Goal: Task Accomplishment & Management: Use online tool/utility

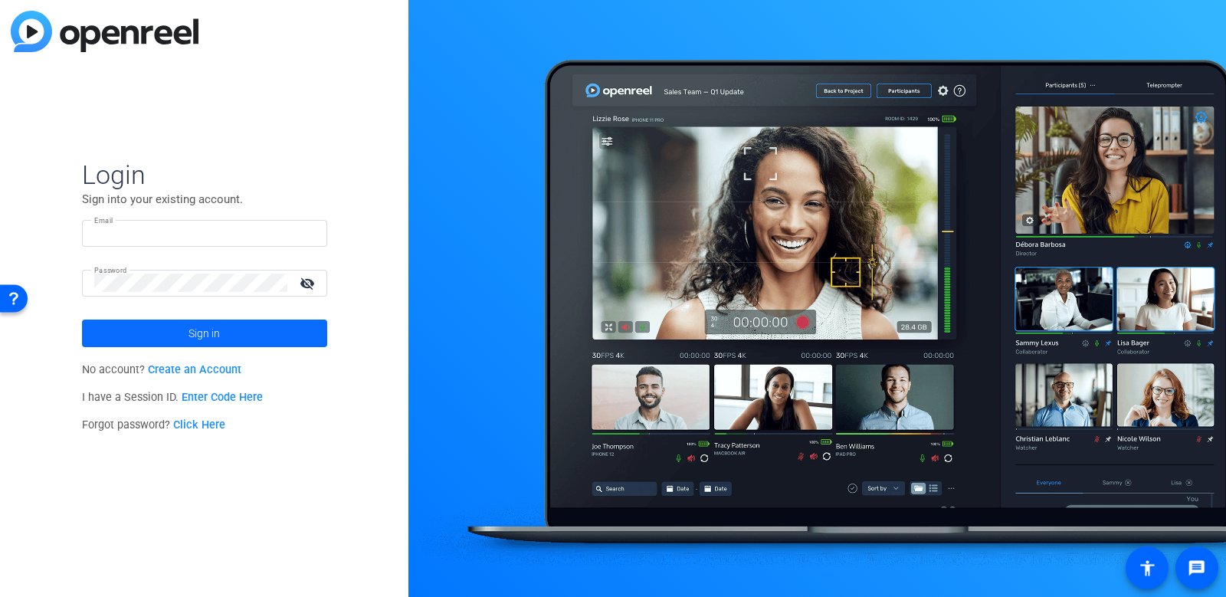
type input "tiltstudios@uhg.com"
click at [217, 334] on span "Sign in" at bounding box center [204, 333] width 31 height 38
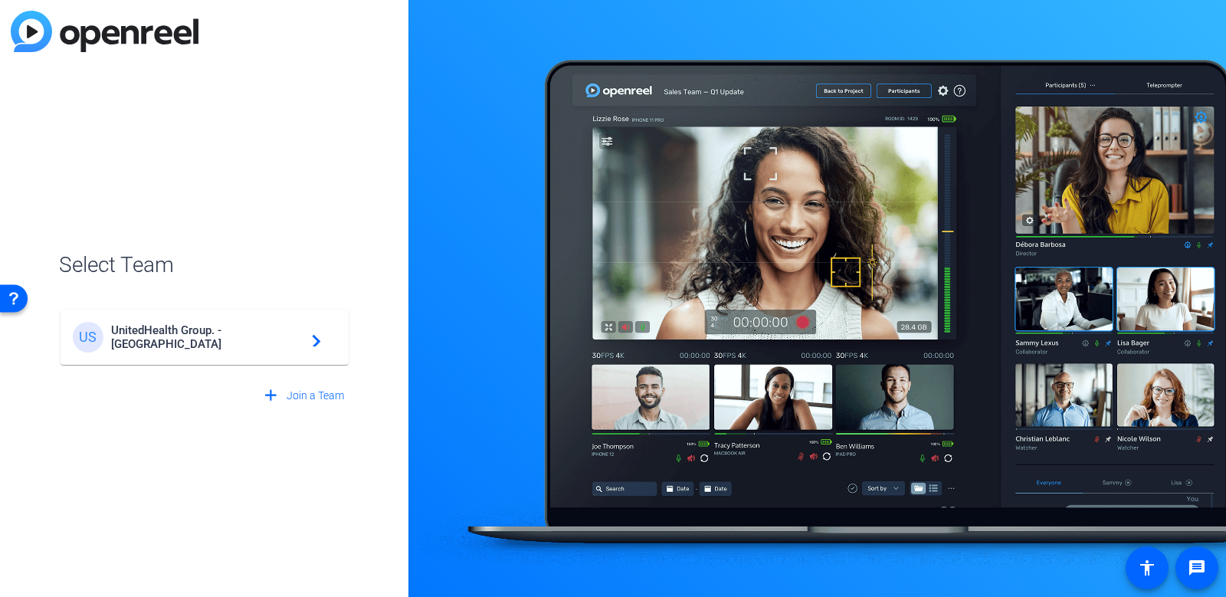
click at [294, 334] on span "UnitedHealth Group. - Tilt Studios" at bounding box center [207, 337] width 192 height 28
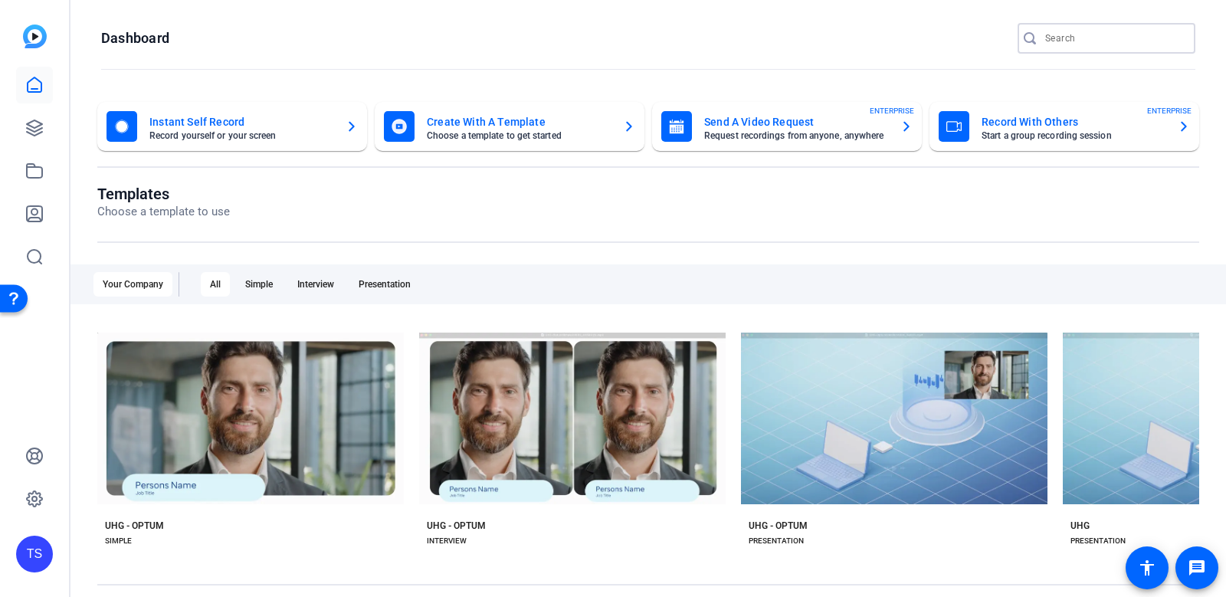
click at [1063, 46] on input "Search" at bounding box center [1114, 38] width 138 height 18
type input "o"
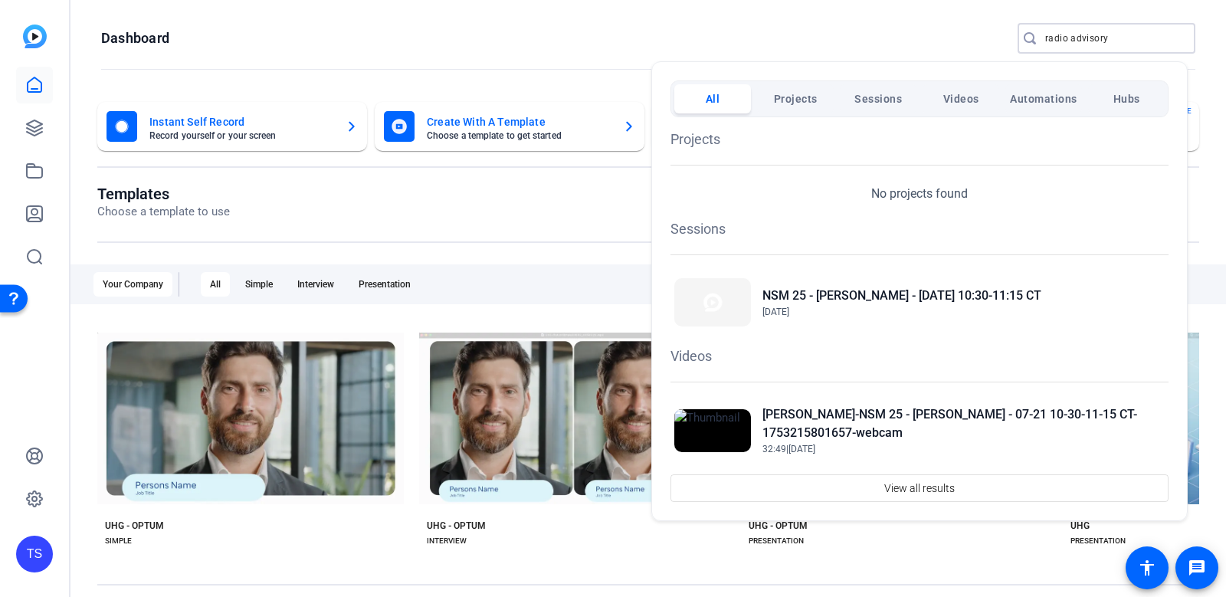
type input "radio advisory"
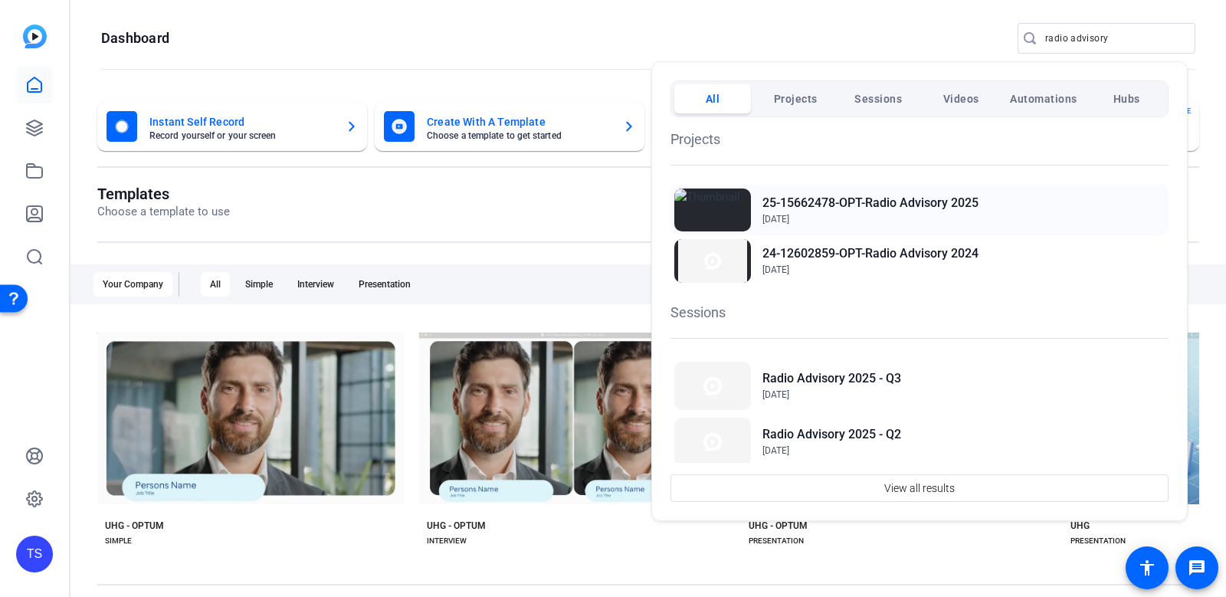
click at [834, 206] on h2 "25-15662478-OPT-Radio Advisory 2025" at bounding box center [871, 203] width 216 height 18
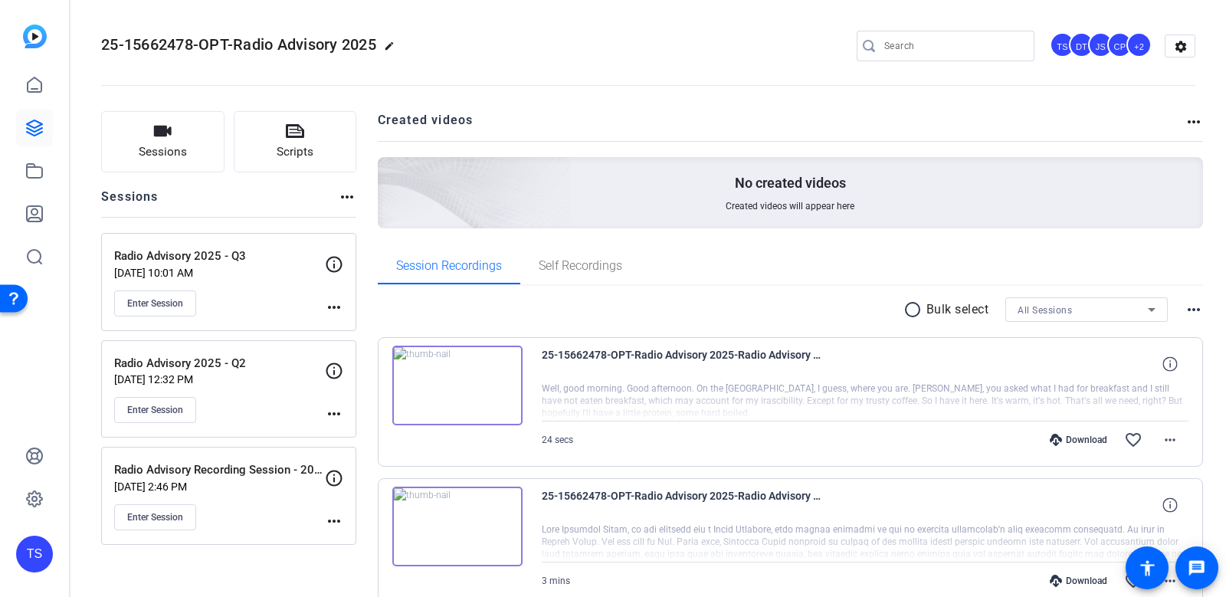
click at [455, 385] on img at bounding box center [457, 386] width 130 height 80
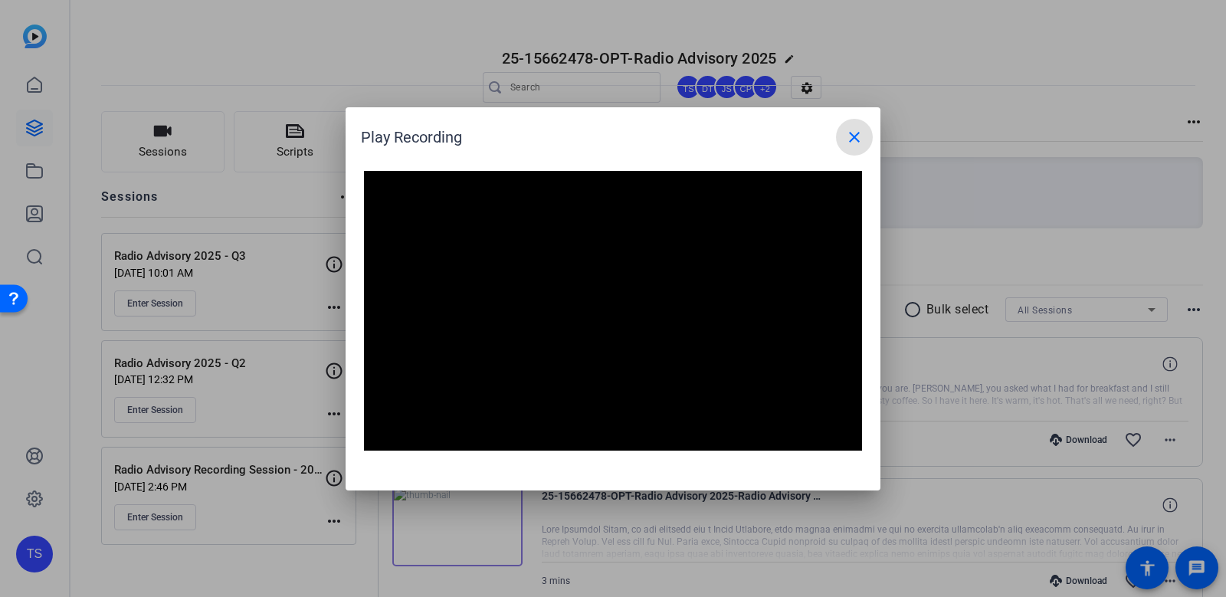
click at [860, 140] on mat-icon "close" at bounding box center [854, 137] width 18 height 18
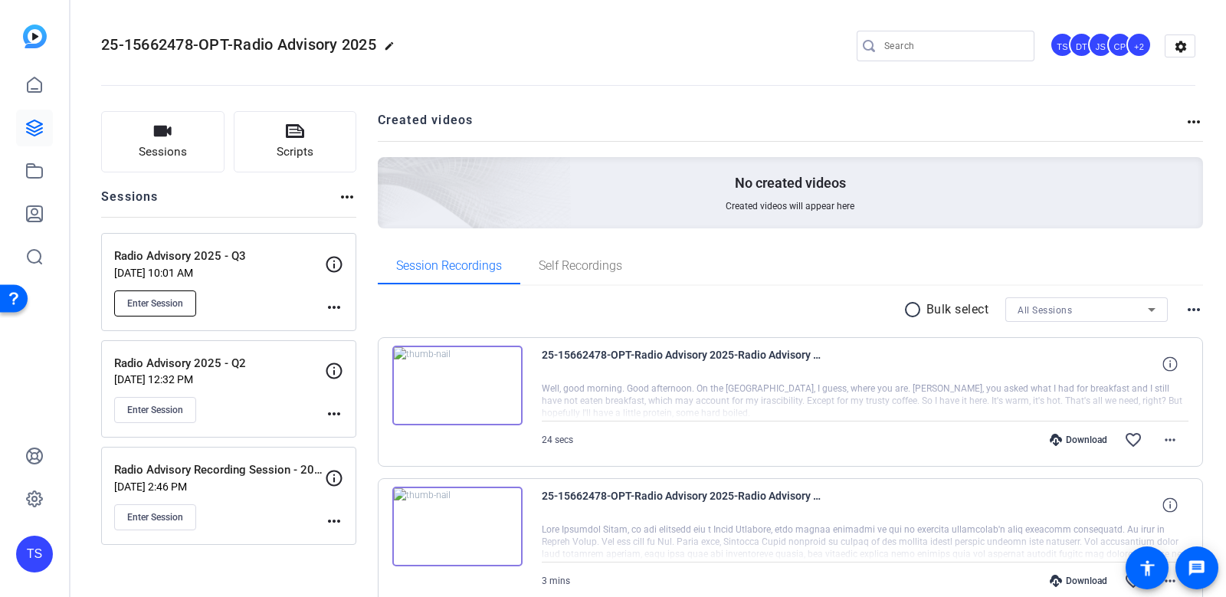
click at [161, 300] on span "Enter Session" at bounding box center [155, 303] width 56 height 12
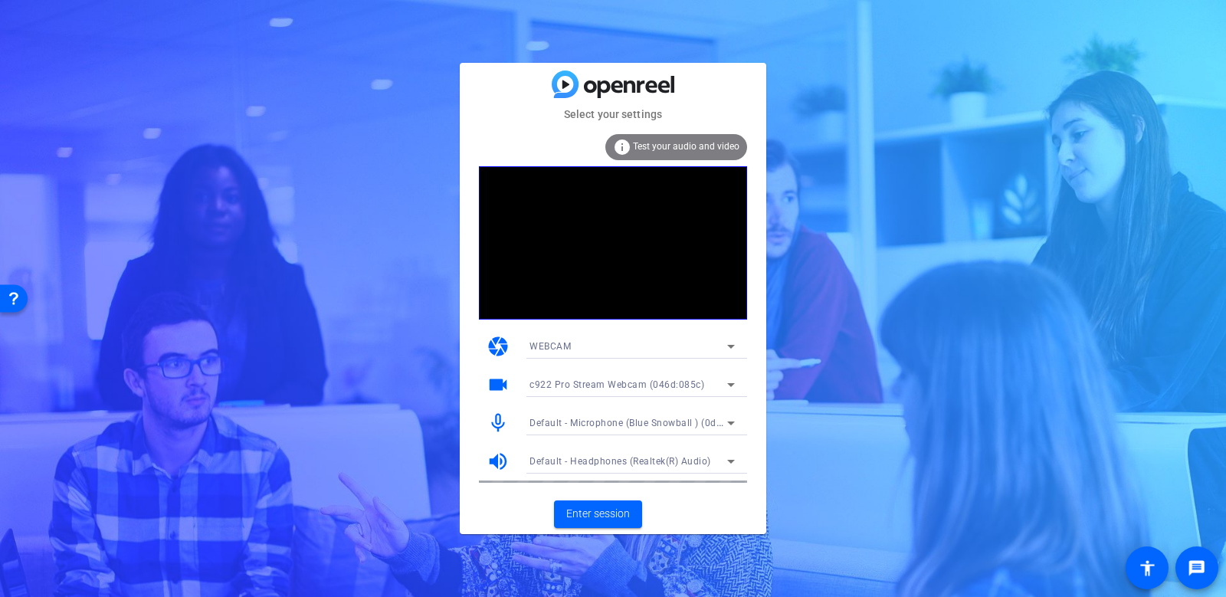
click at [651, 153] on div "info Test your audio and video" at bounding box center [676, 147] width 142 height 26
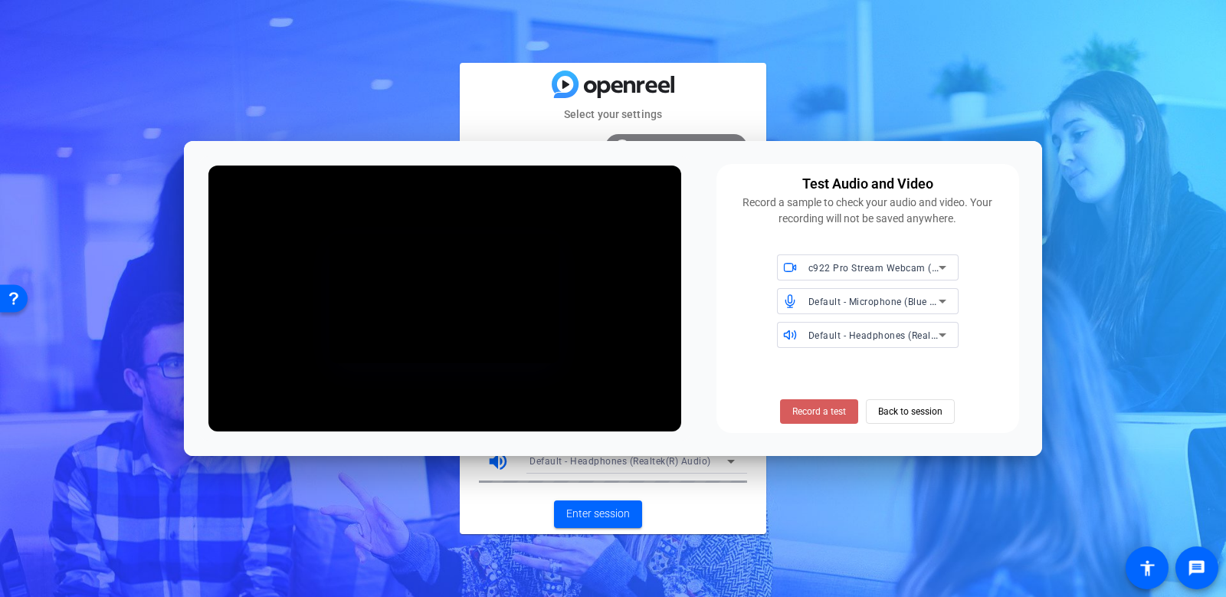
click at [816, 413] on span "Record a test" at bounding box center [819, 412] width 54 height 14
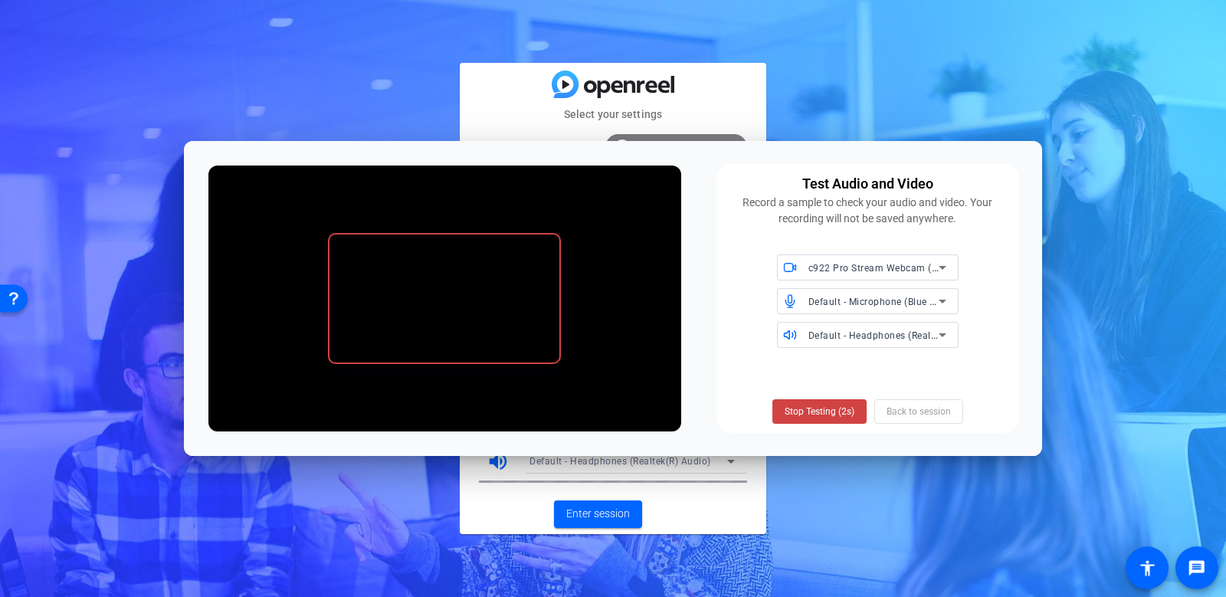
click at [787, 406] on span "Stop Testing (2s)" at bounding box center [820, 412] width 70 height 14
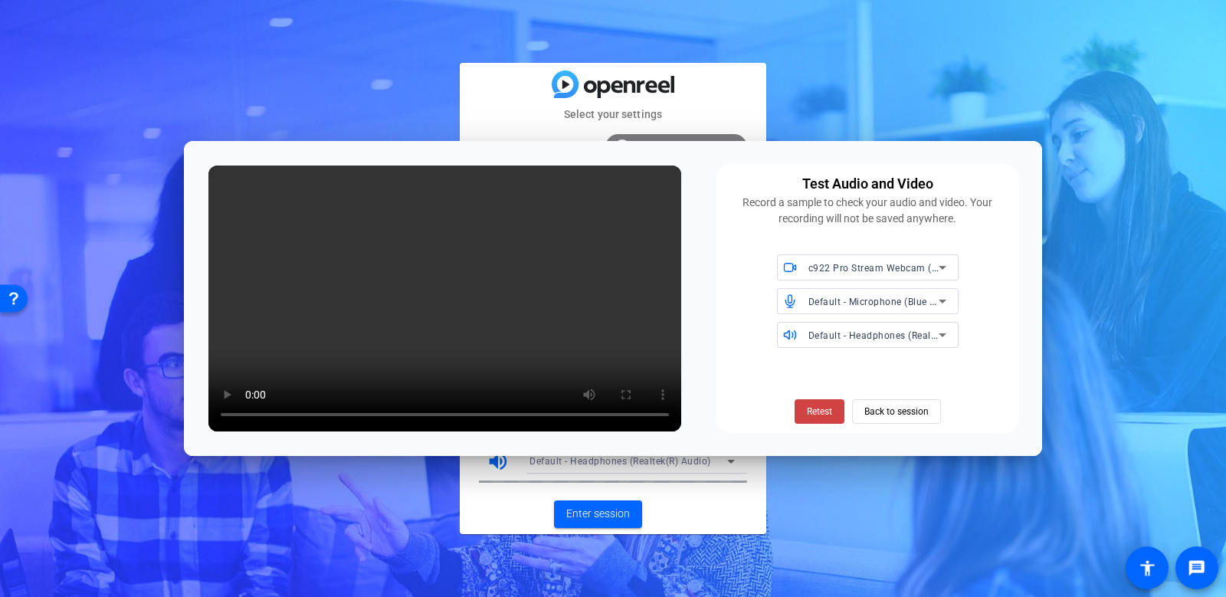
click at [738, 62] on div "Select your settings info Test your audio and video camera WEBCAM videocam c922…" at bounding box center [613, 298] width 1226 height 597
click at [879, 415] on span "Back to session" at bounding box center [896, 411] width 64 height 29
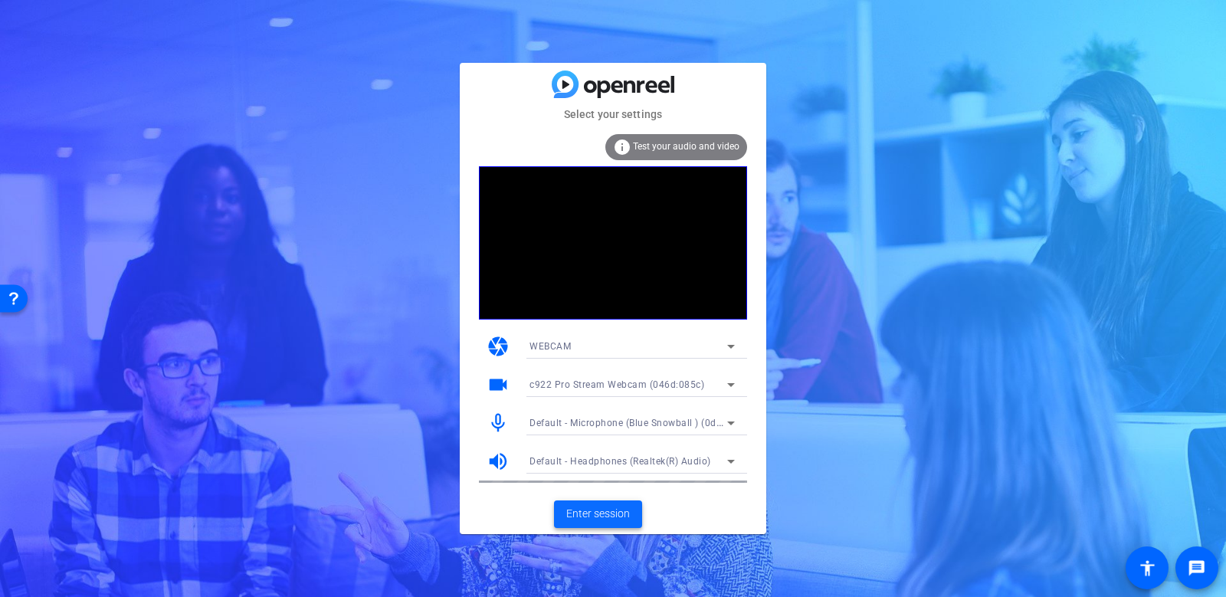
click at [594, 510] on span "Enter session" at bounding box center [598, 514] width 64 height 16
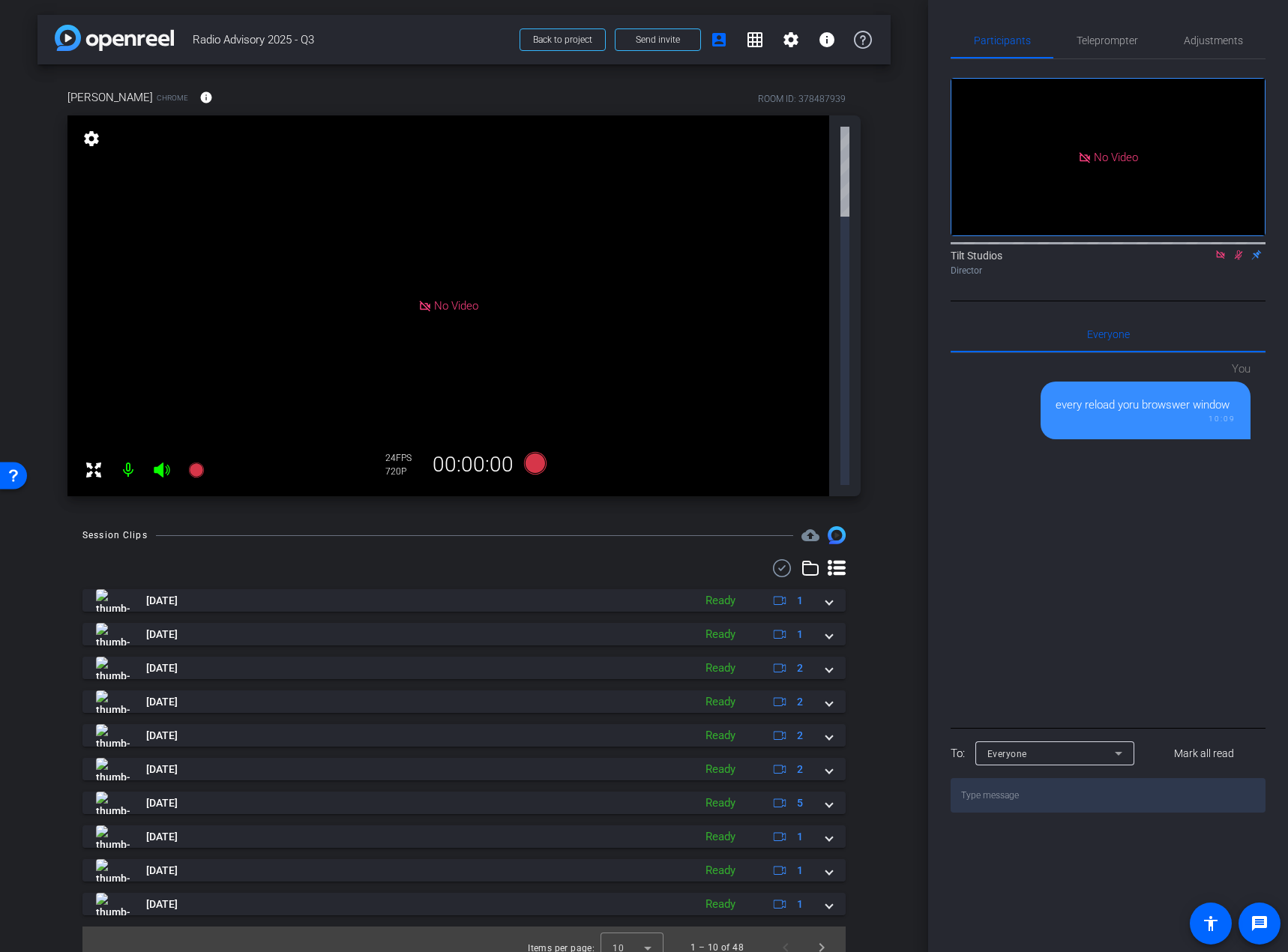
click at [876, 551] on div "Session Clips cloud_upload [DATE] Ready 1 [DATE] Ready 1 [DATE] Ready 2 [DATE] …" at bounding box center [464, 748] width 853 height 442
click at [1198, 260] on icon at bounding box center [1238, 255] width 8 height 10
click at [1198, 260] on icon at bounding box center [1238, 254] width 12 height 11
click at [1110, 414] on div "every reload yoru browswer window" at bounding box center [1145, 405] width 180 height 18
click at [1180, 414] on div "every reload yoru browswer window" at bounding box center [1145, 405] width 180 height 18
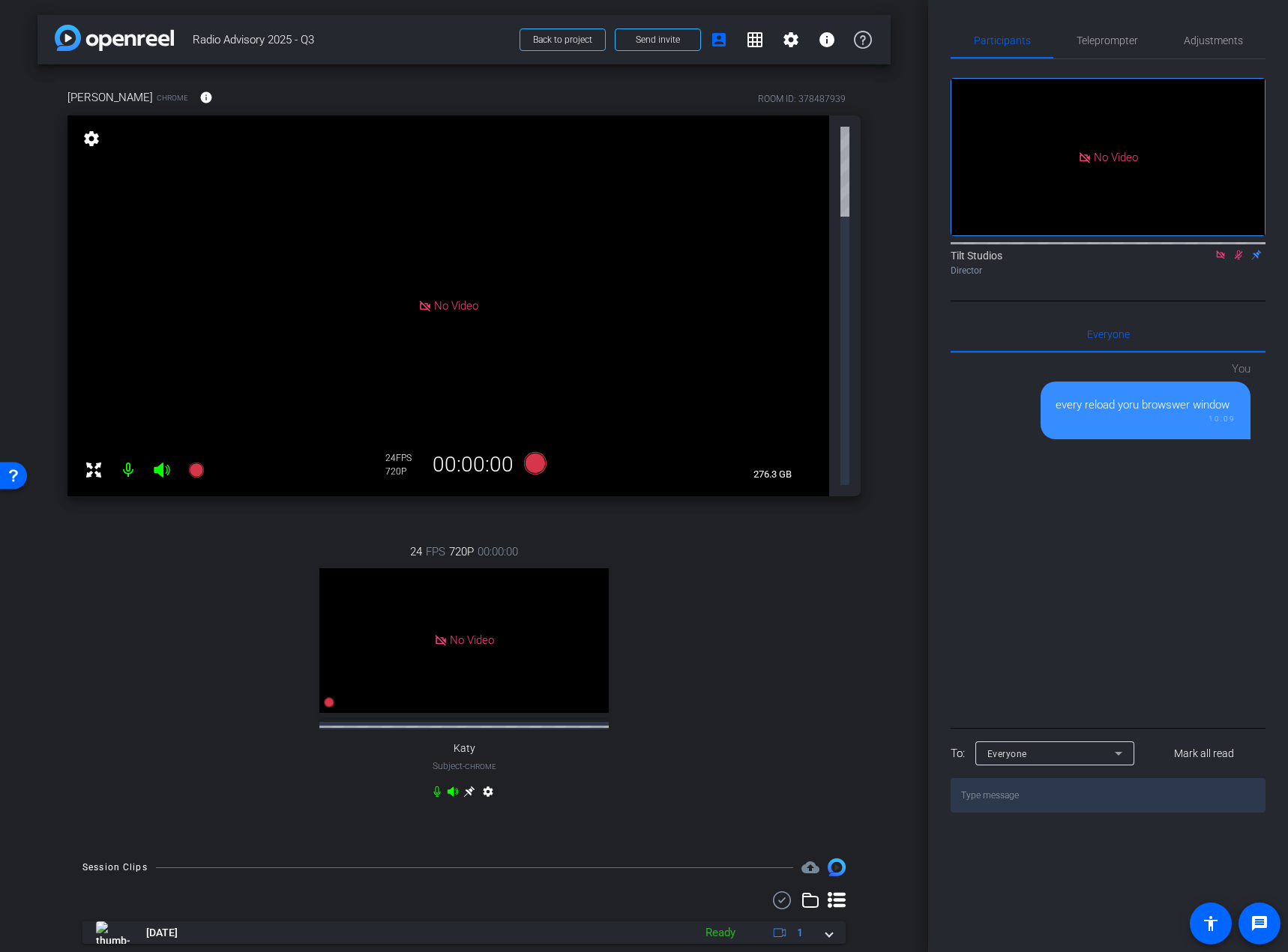
click at [1198, 260] on icon at bounding box center [1238, 254] width 12 height 11
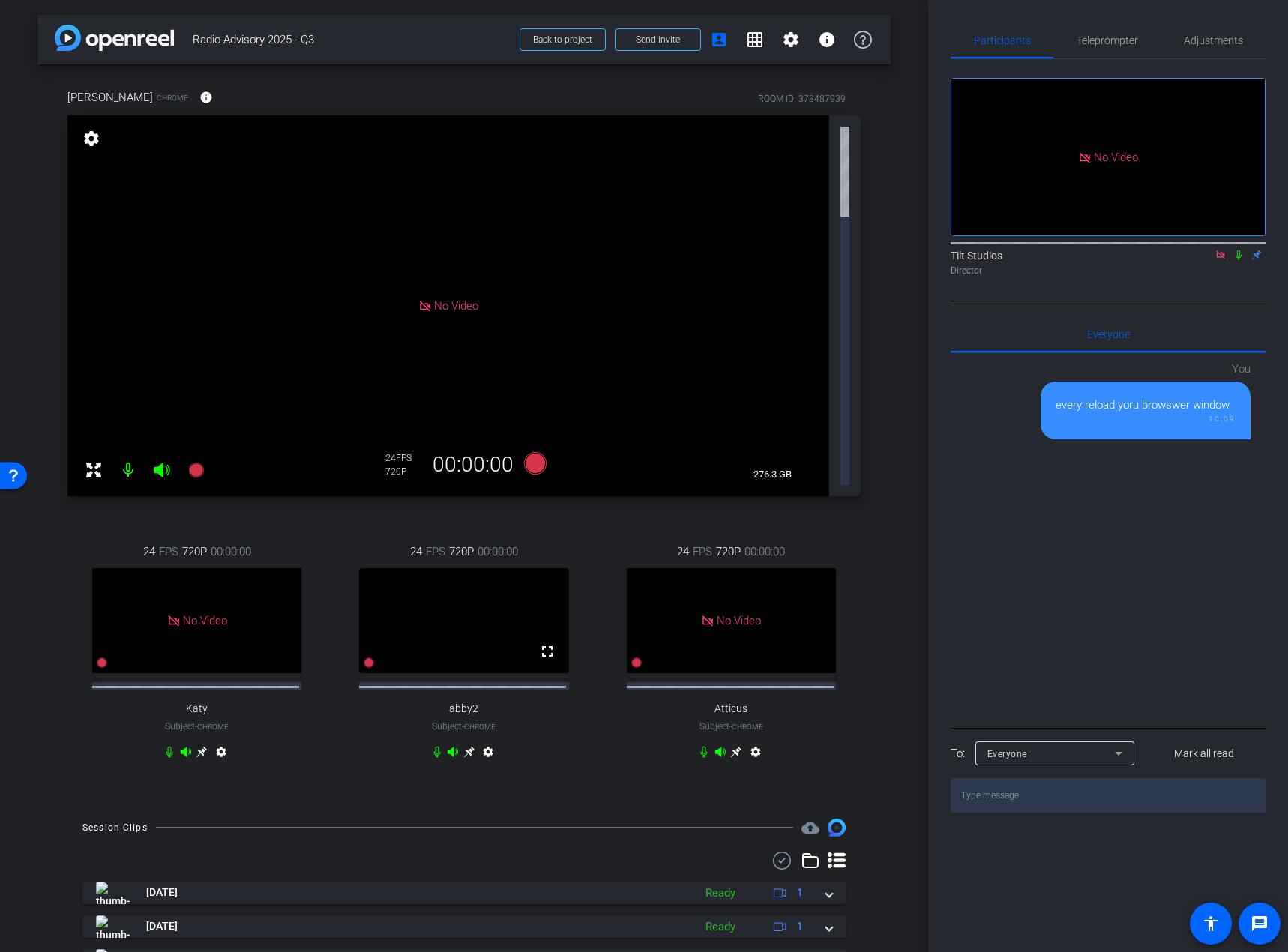
drag, startPoint x: 1182, startPoint y: 294, endPoint x: 1199, endPoint y: 289, distance: 17.7
click at [1182, 278] on div "Director" at bounding box center [1108, 271] width 315 height 14
click at [1198, 258] on icon at bounding box center [1220, 254] width 8 height 8
click at [862, 492] on div "[PERSON_NAME] Chrome info ROOM ID: 378487939 No Video settings 276.3 GB 24 FPS …" at bounding box center [464, 434] width 853 height 740
click at [1198, 260] on icon at bounding box center [1220, 254] width 12 height 11
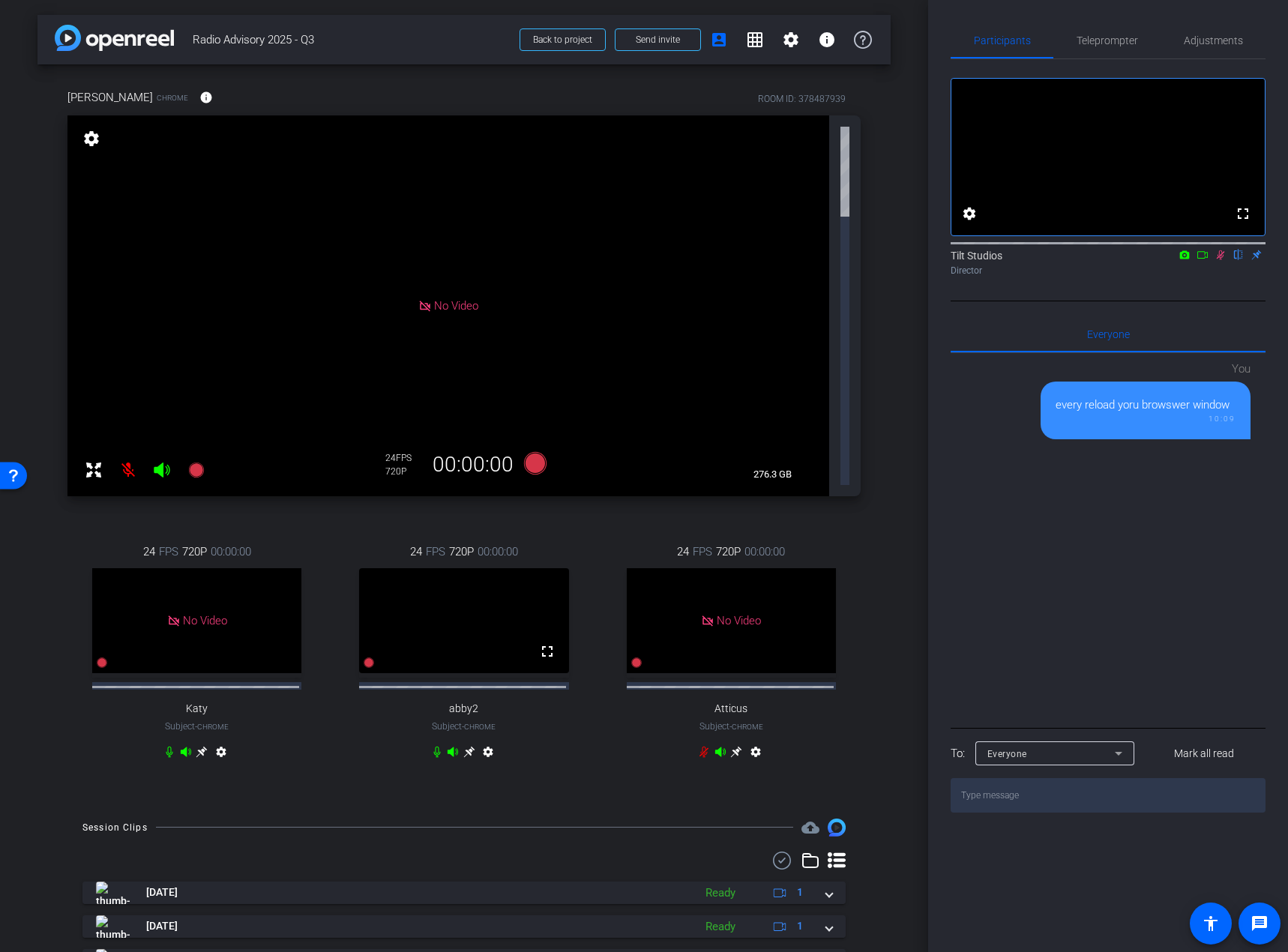
click at [1198, 260] on icon at bounding box center [1220, 254] width 12 height 11
click at [466, 583] on icon at bounding box center [468, 751] width 11 height 11
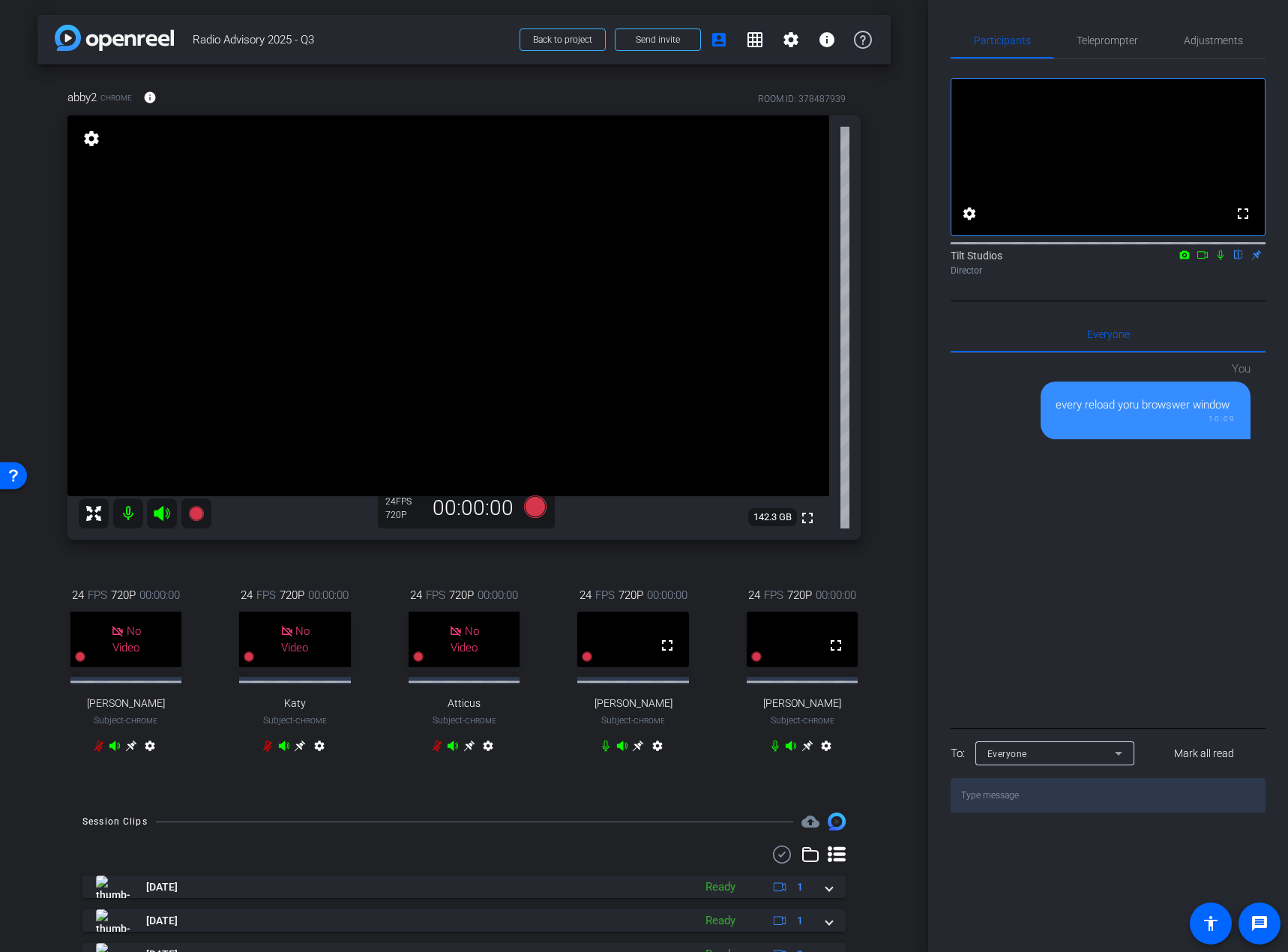
click at [802, 583] on icon at bounding box center [807, 746] width 11 height 11
click at [466, 583] on icon at bounding box center [469, 746] width 12 height 12
click at [1198, 29] on span "Adjustments" at bounding box center [1213, 40] width 60 height 36
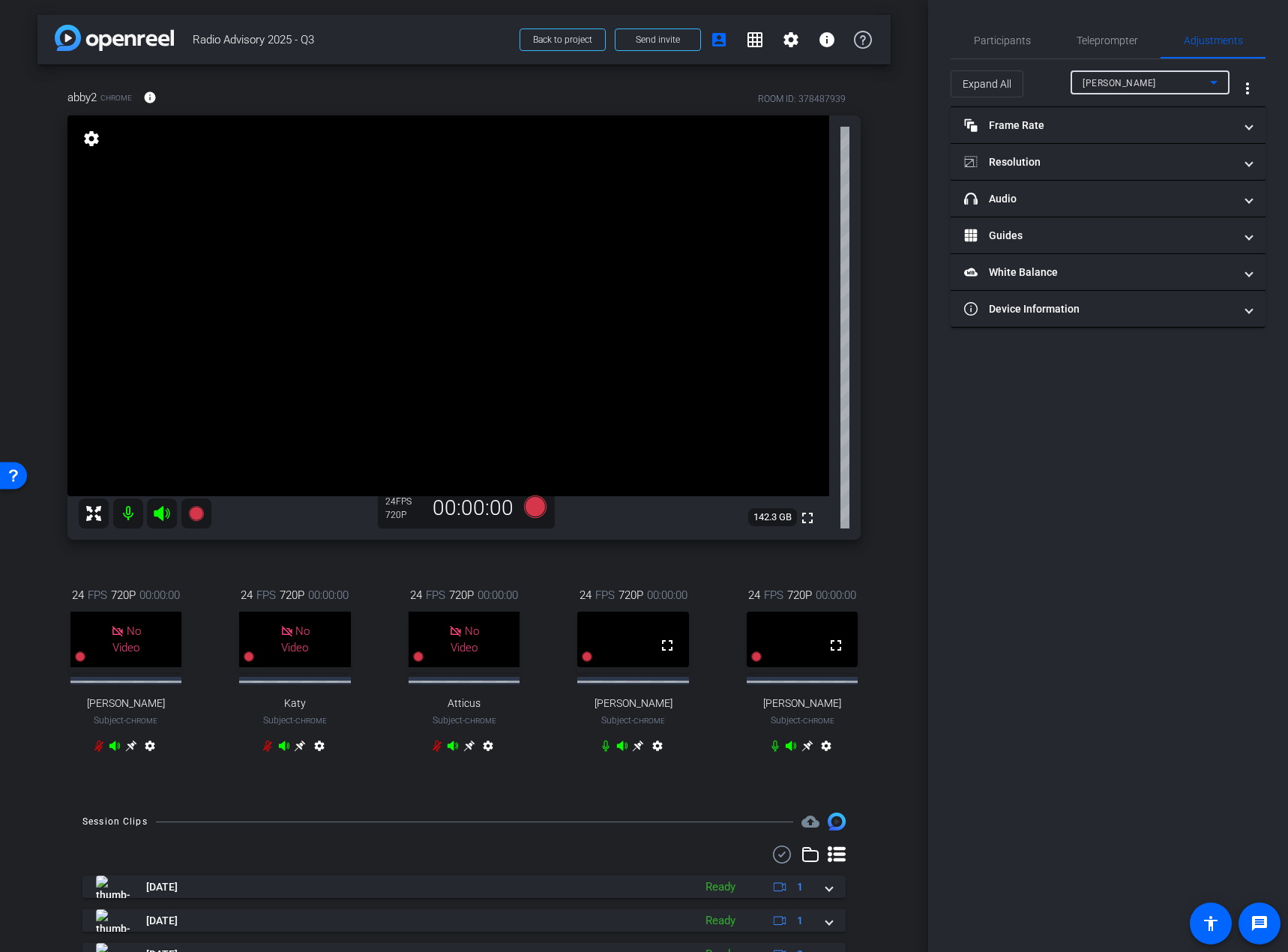
click at [1160, 78] on div "[PERSON_NAME]" at bounding box center [1146, 82] width 127 height 19
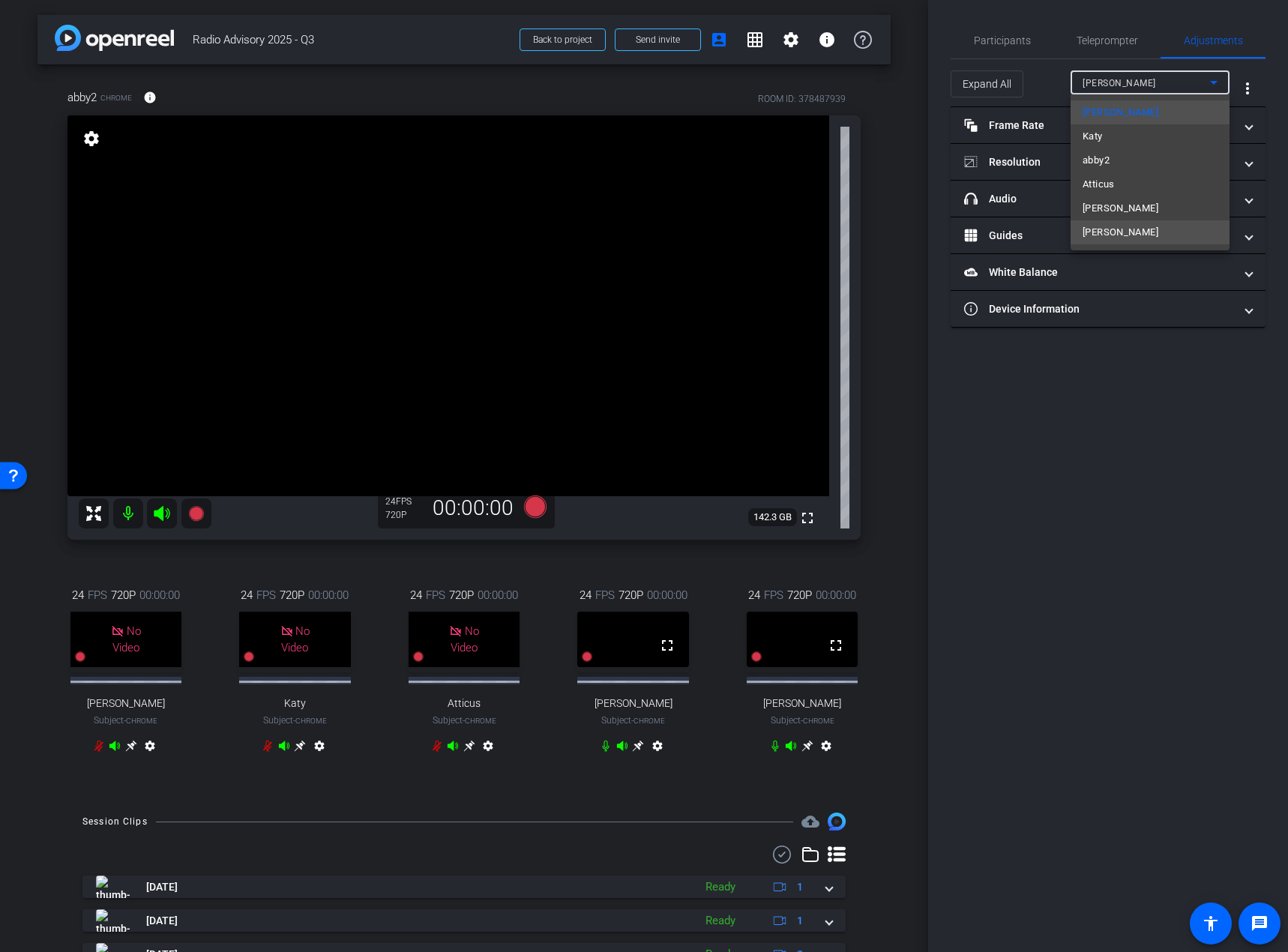
click at [1137, 236] on span "[PERSON_NAME]" at bounding box center [1120, 232] width 75 height 18
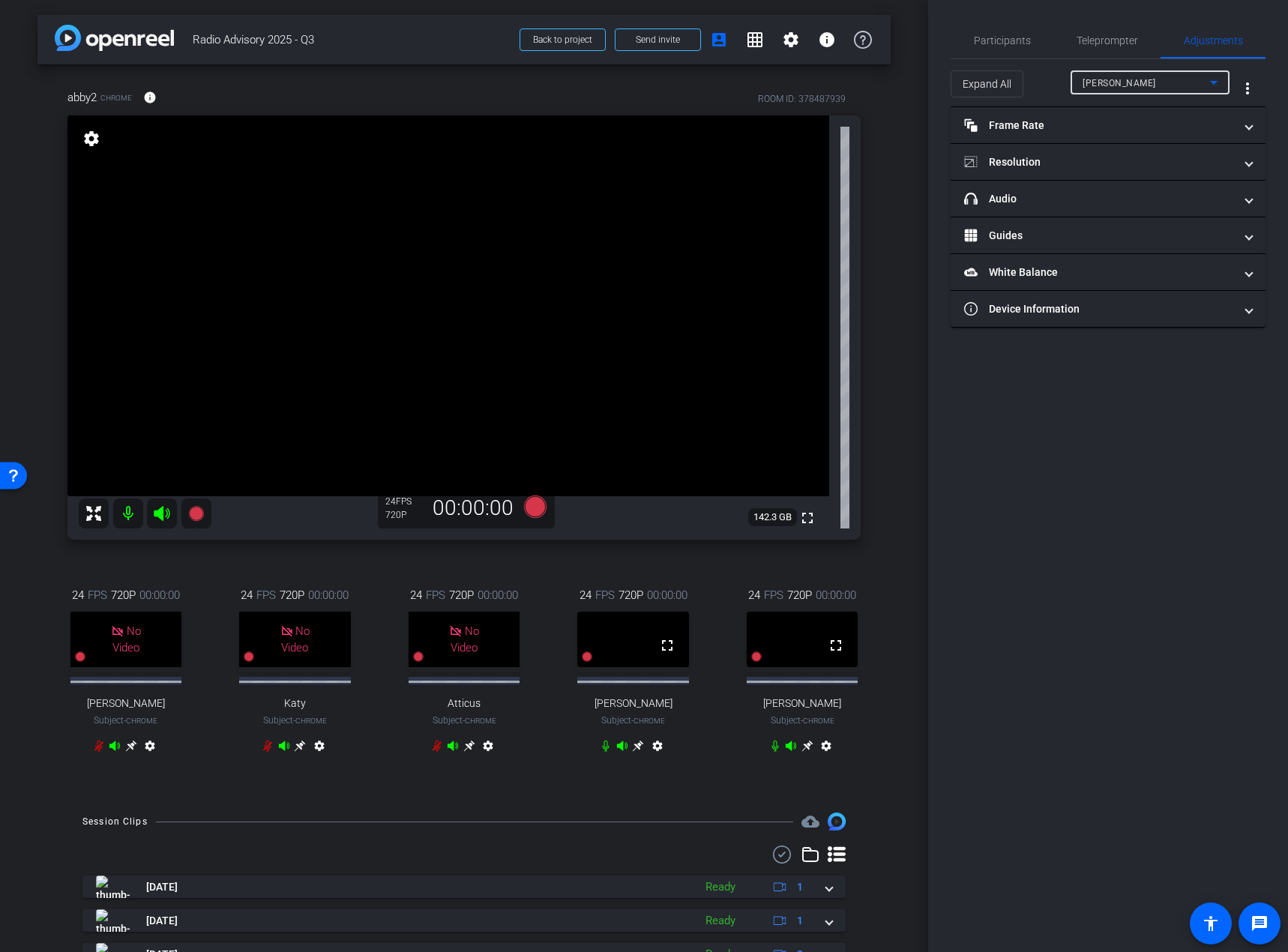
click at [871, 522] on div "abby2 Chrome info ROOM ID: 378487939 fullscreen settings 142.3 GB 24 FPS 720P 0…" at bounding box center [464, 431] width 853 height 733
click at [1039, 193] on mat-panel-title "headphone icon Audio" at bounding box center [1099, 199] width 270 height 16
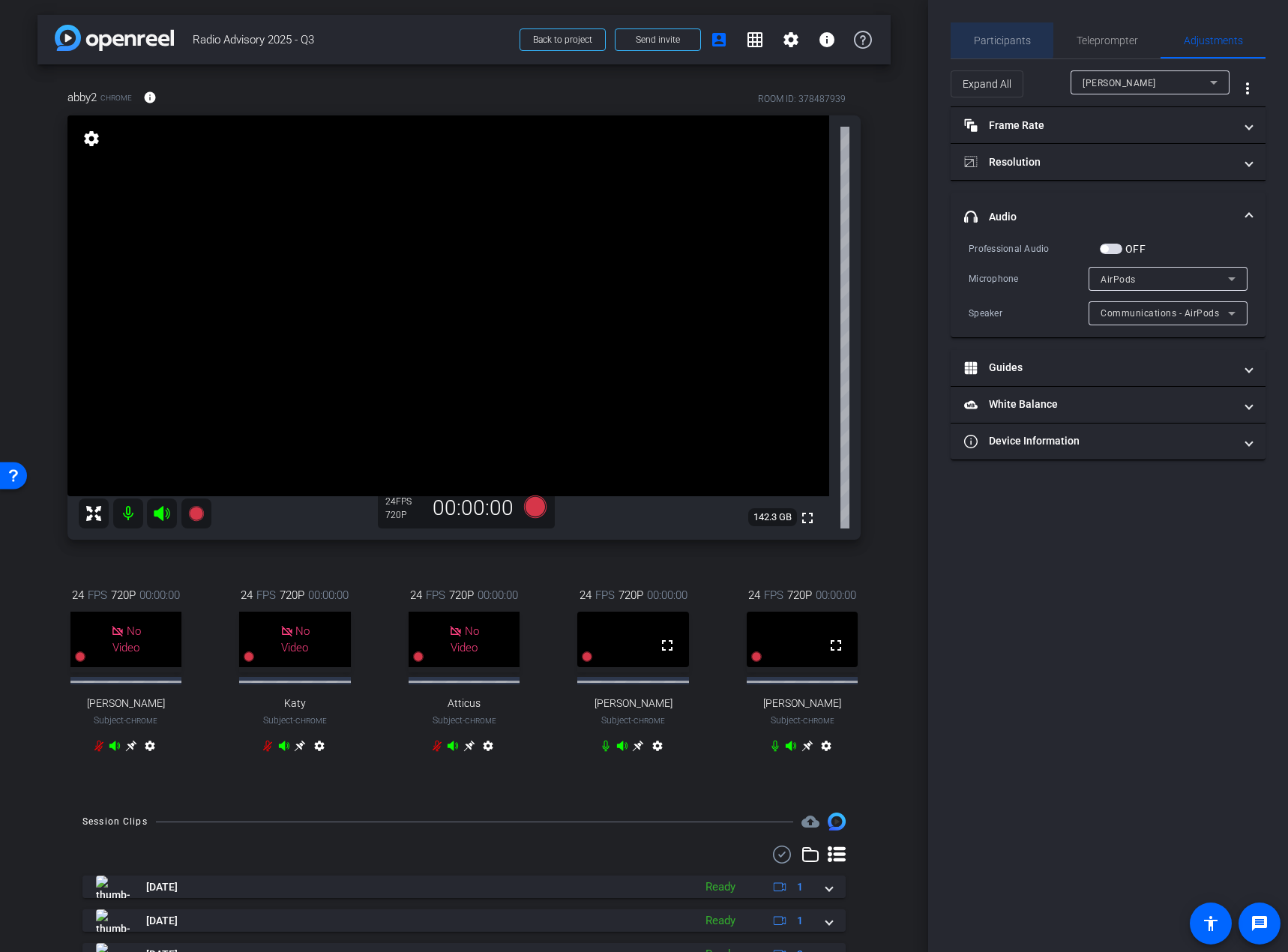
click at [990, 36] on span "Participants" at bounding box center [1001, 40] width 57 height 11
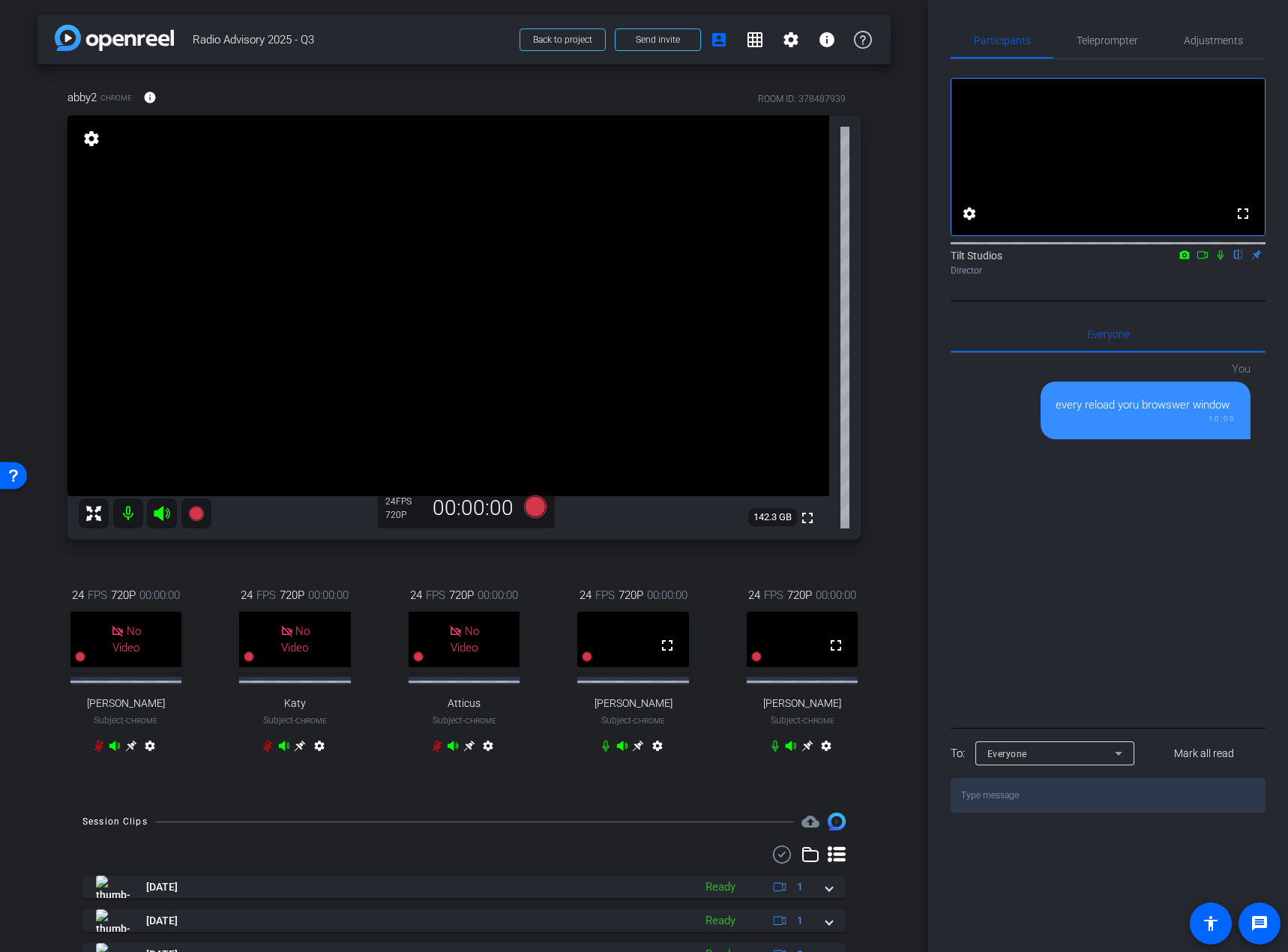
click at [877, 474] on div "abby2 Chrome info ROOM ID: 378487939 fullscreen settings 142.3 GB 24 FPS 720P 0…" at bounding box center [464, 431] width 853 height 733
click at [884, 565] on div "arrow_back Radio Advisory 2025 - Q3 Back to project Send invite account_box gri…" at bounding box center [464, 476] width 928 height 952
click at [524, 556] on div "abby2 Chrome info ROOM ID: 378487939 fullscreen settings 142.3 GB 24 FPS 720P 0…" at bounding box center [464, 431] width 853 height 733
click at [534, 507] on icon at bounding box center [535, 507] width 22 height 23
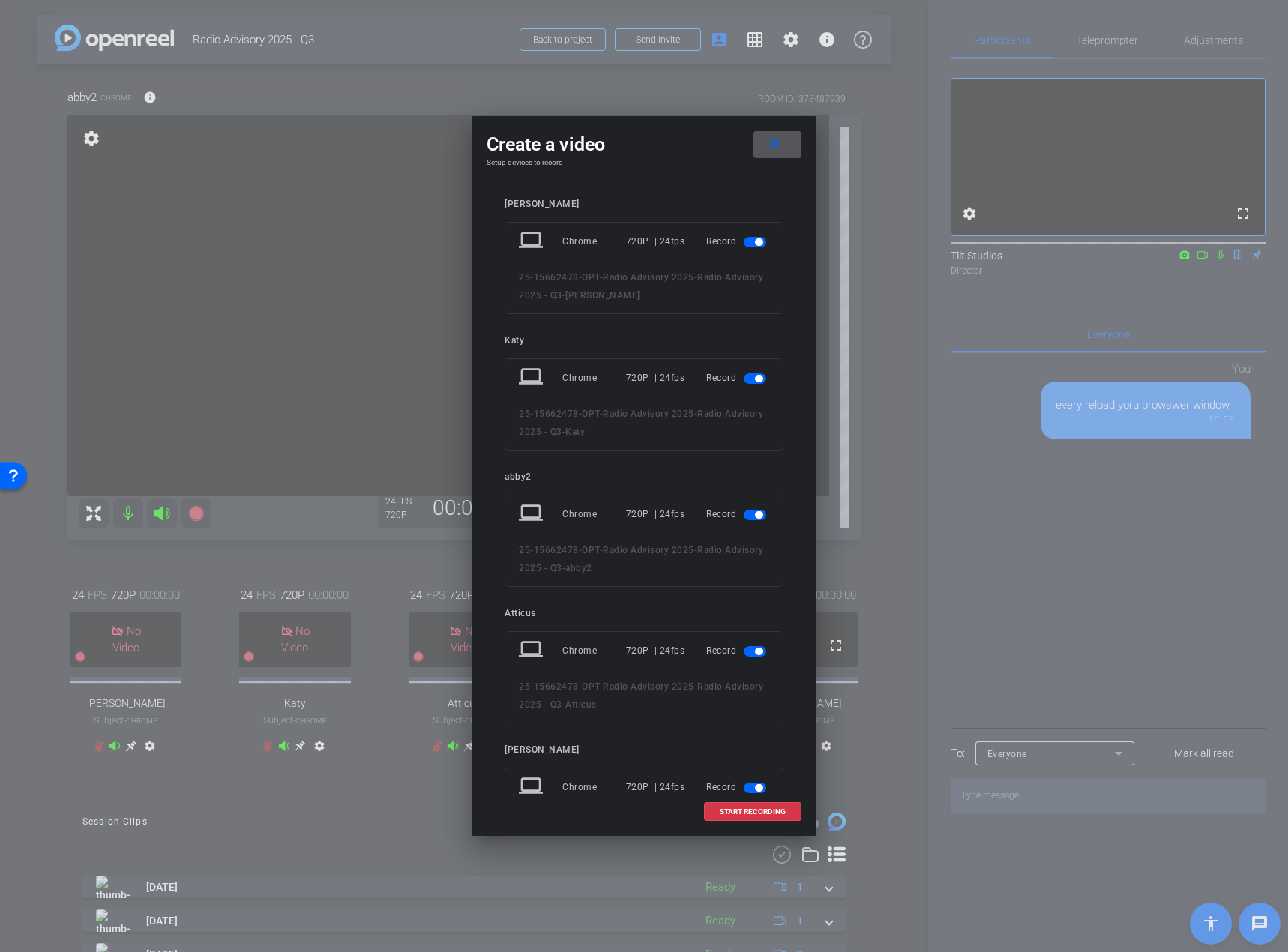
click at [743, 243] on span "button" at bounding box center [754, 242] width 22 height 11
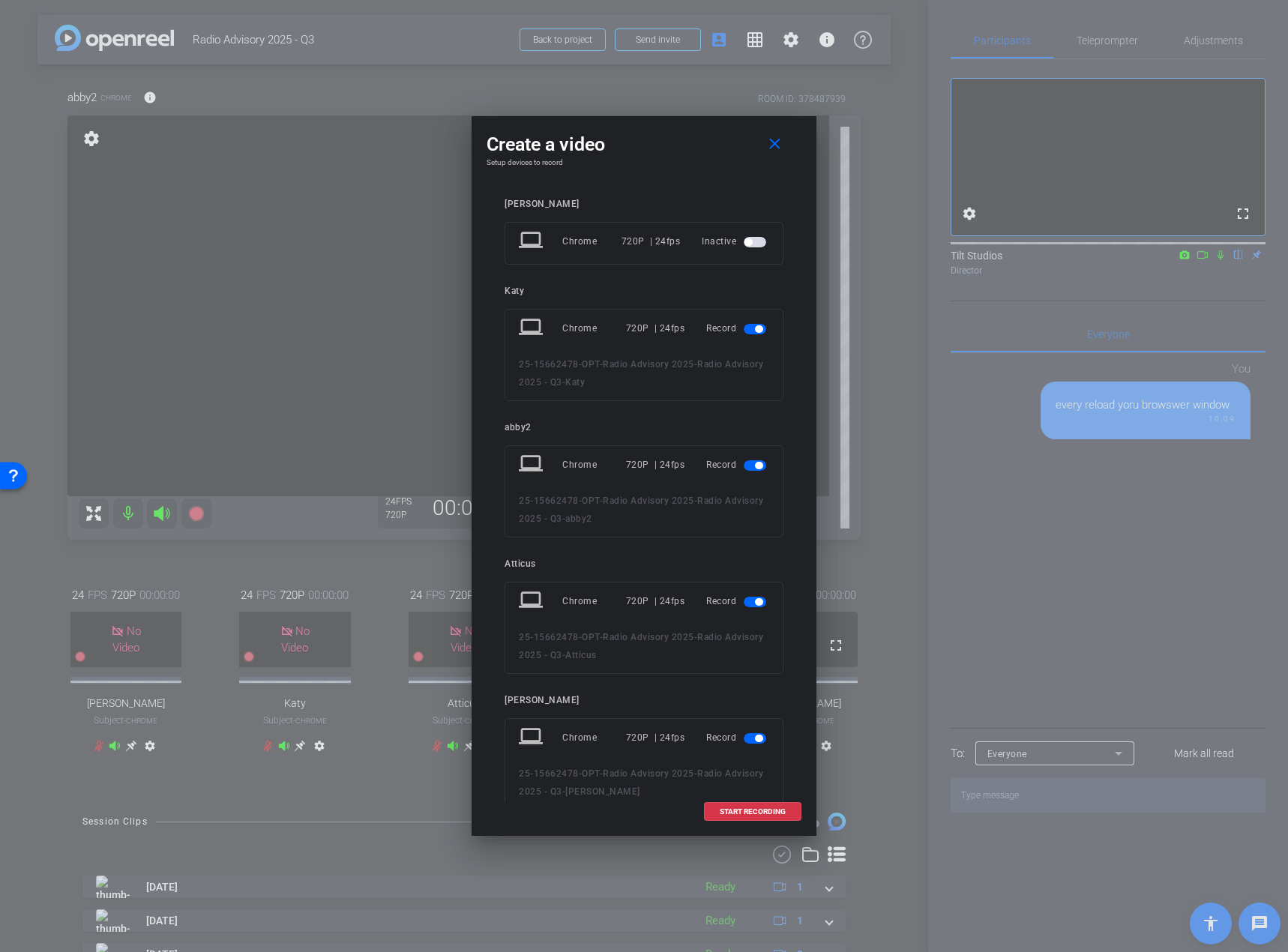
click at [746, 330] on span "button" at bounding box center [754, 329] width 22 height 11
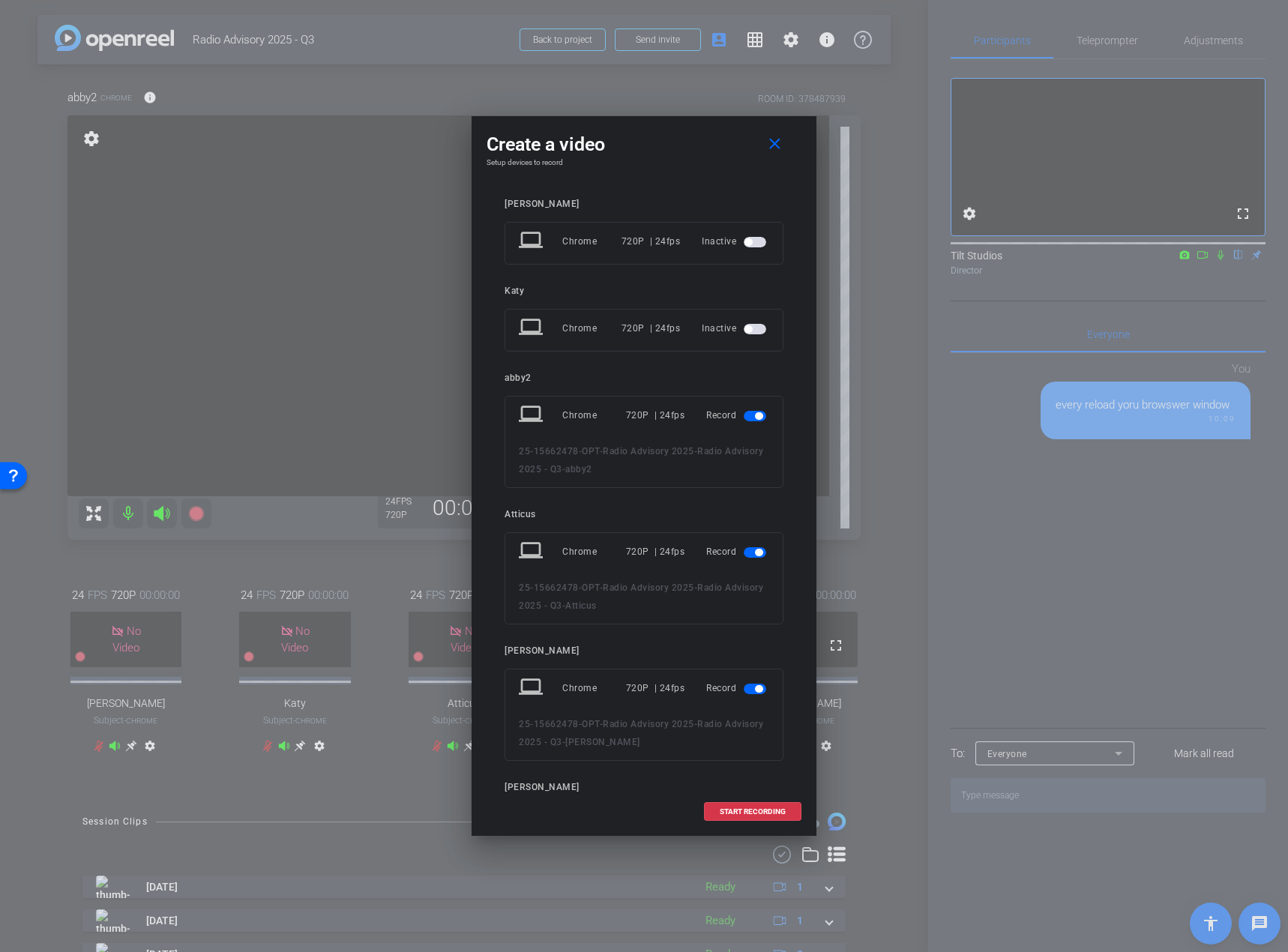
click at [746, 551] on span "button" at bounding box center [754, 552] width 22 height 11
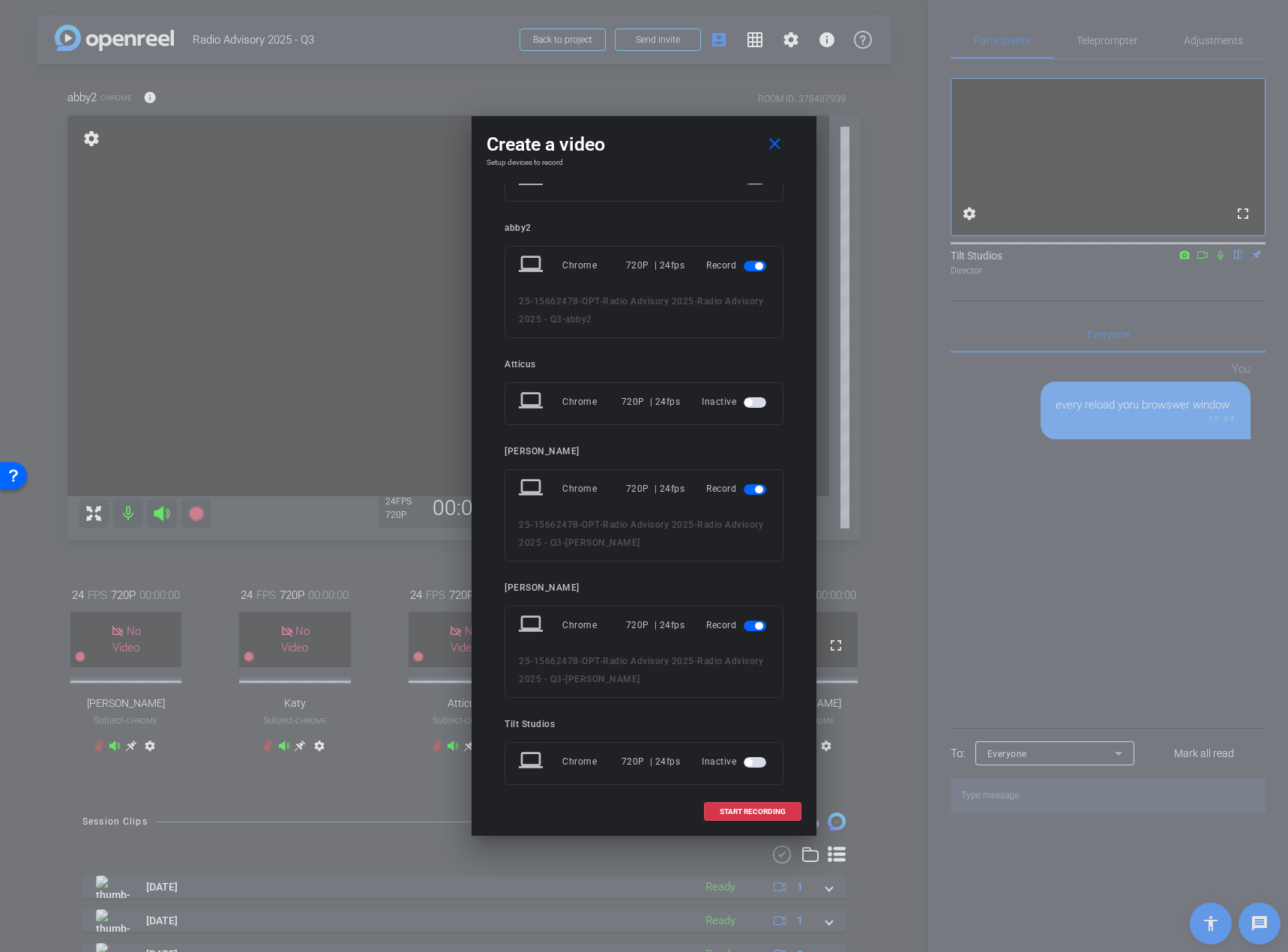
click at [755, 486] on span "button" at bounding box center [759, 490] width 8 height 8
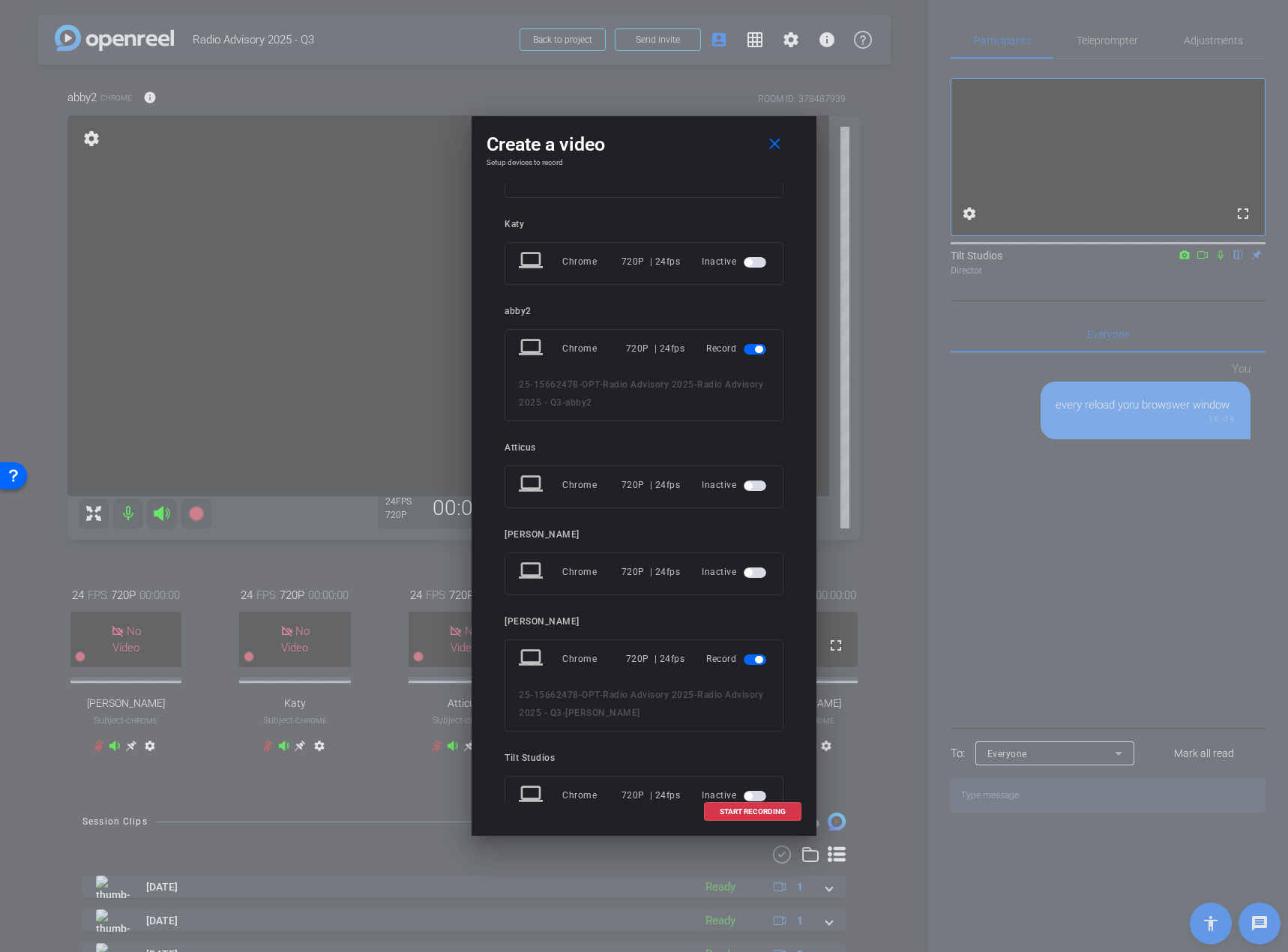
scroll to position [44, 0]
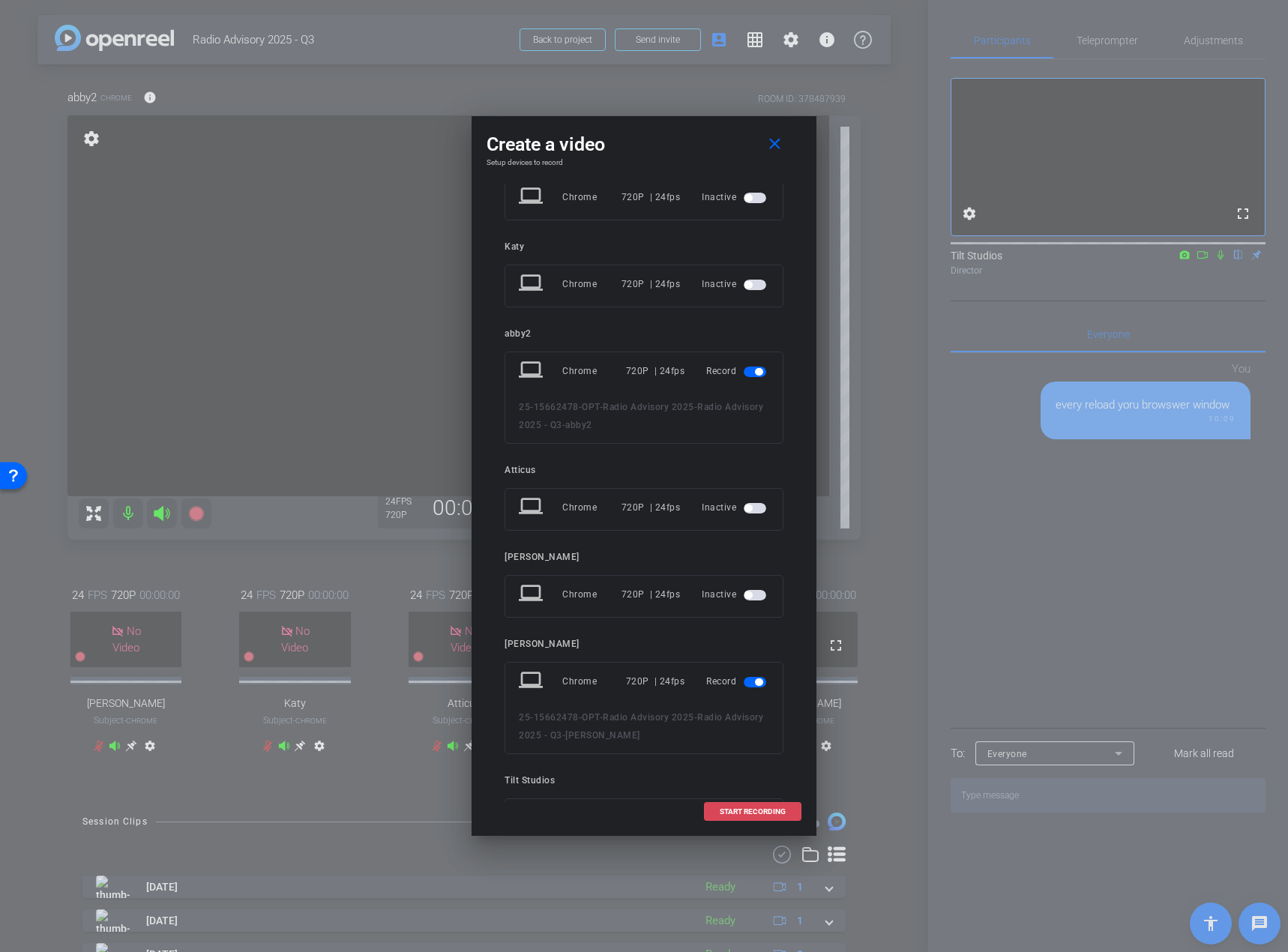
click at [733, 583] on span "START RECORDING" at bounding box center [752, 812] width 66 height 8
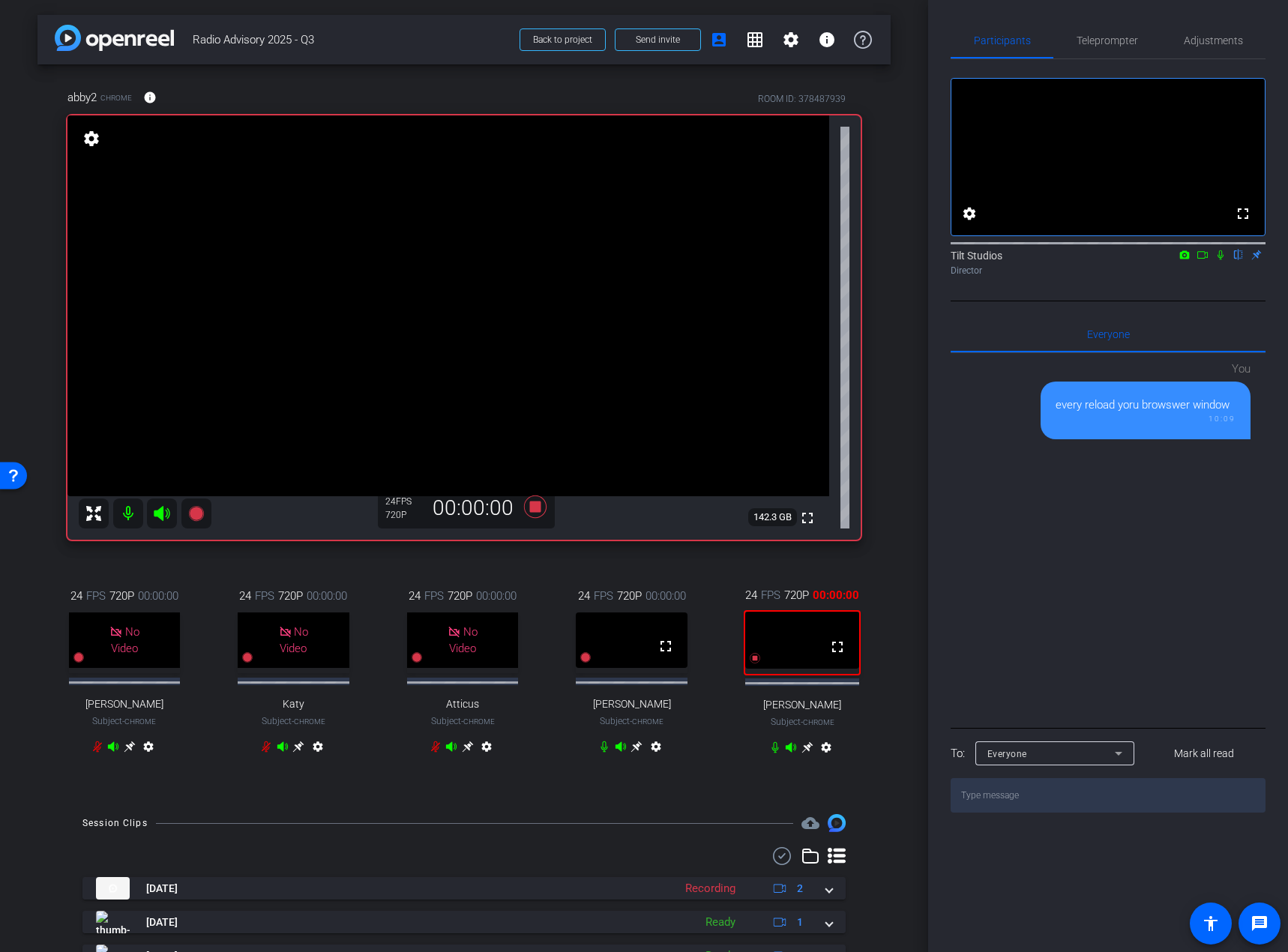
click at [1198, 278] on div "Director" at bounding box center [1108, 271] width 315 height 14
click at [1198, 260] on icon at bounding box center [1220, 254] width 12 height 11
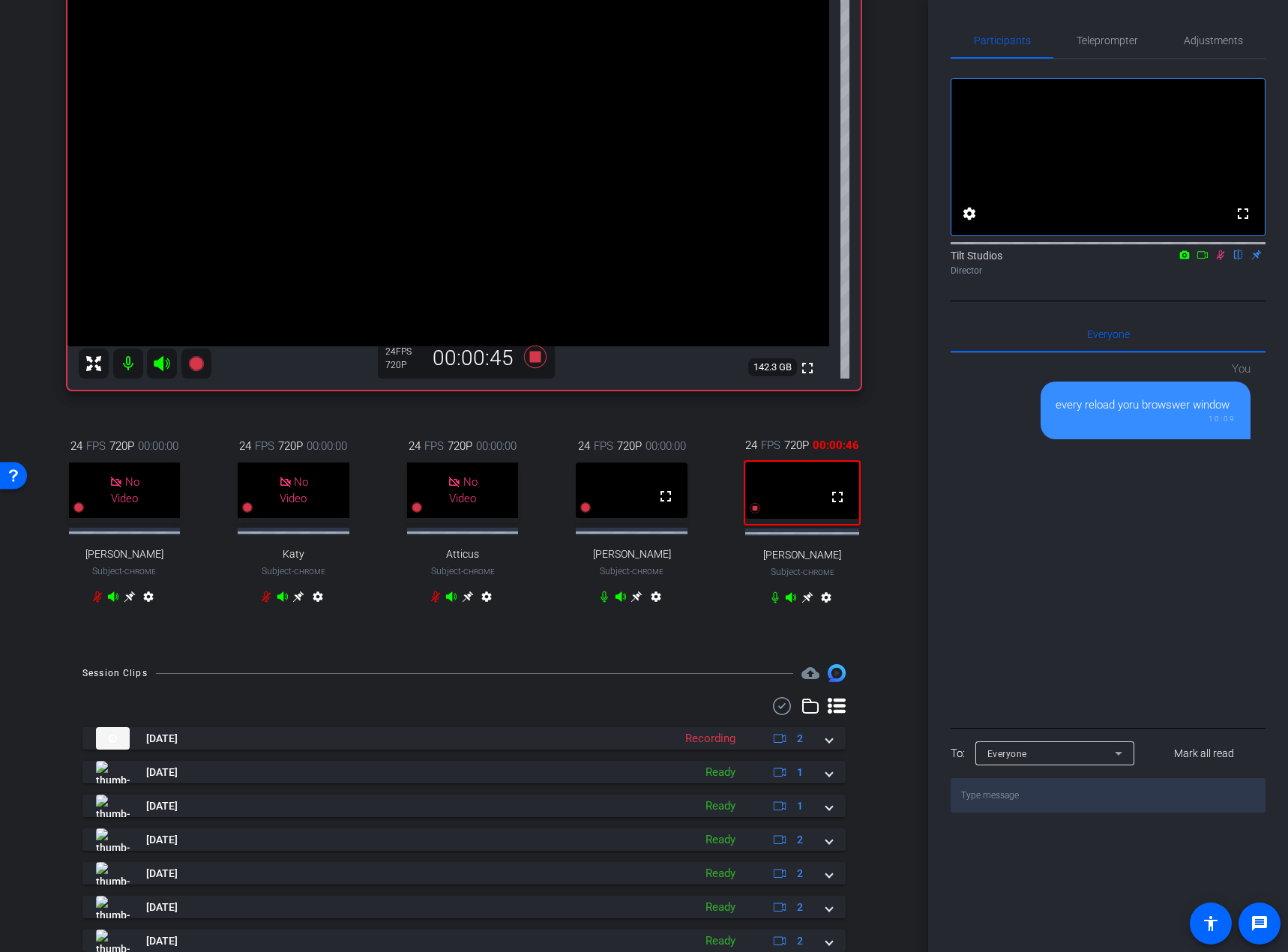
click at [887, 583] on div "arrow_back Radio Advisory 2025 - Q3 Back to project Send invite account_box gri…" at bounding box center [464, 326] width 928 height 952
click at [865, 583] on div "24 FPS 720P 00:00:51 fullscreen [PERSON_NAME] Subject - Chrome settings" at bounding box center [802, 522] width 164 height 222
click at [525, 412] on div "24 FPS 720P 00:00:00 No Video [PERSON_NAME] Subject - Chrome settings 24 FPS 72…" at bounding box center [464, 522] width 793 height 222
click at [533, 359] on icon at bounding box center [535, 356] width 22 height 23
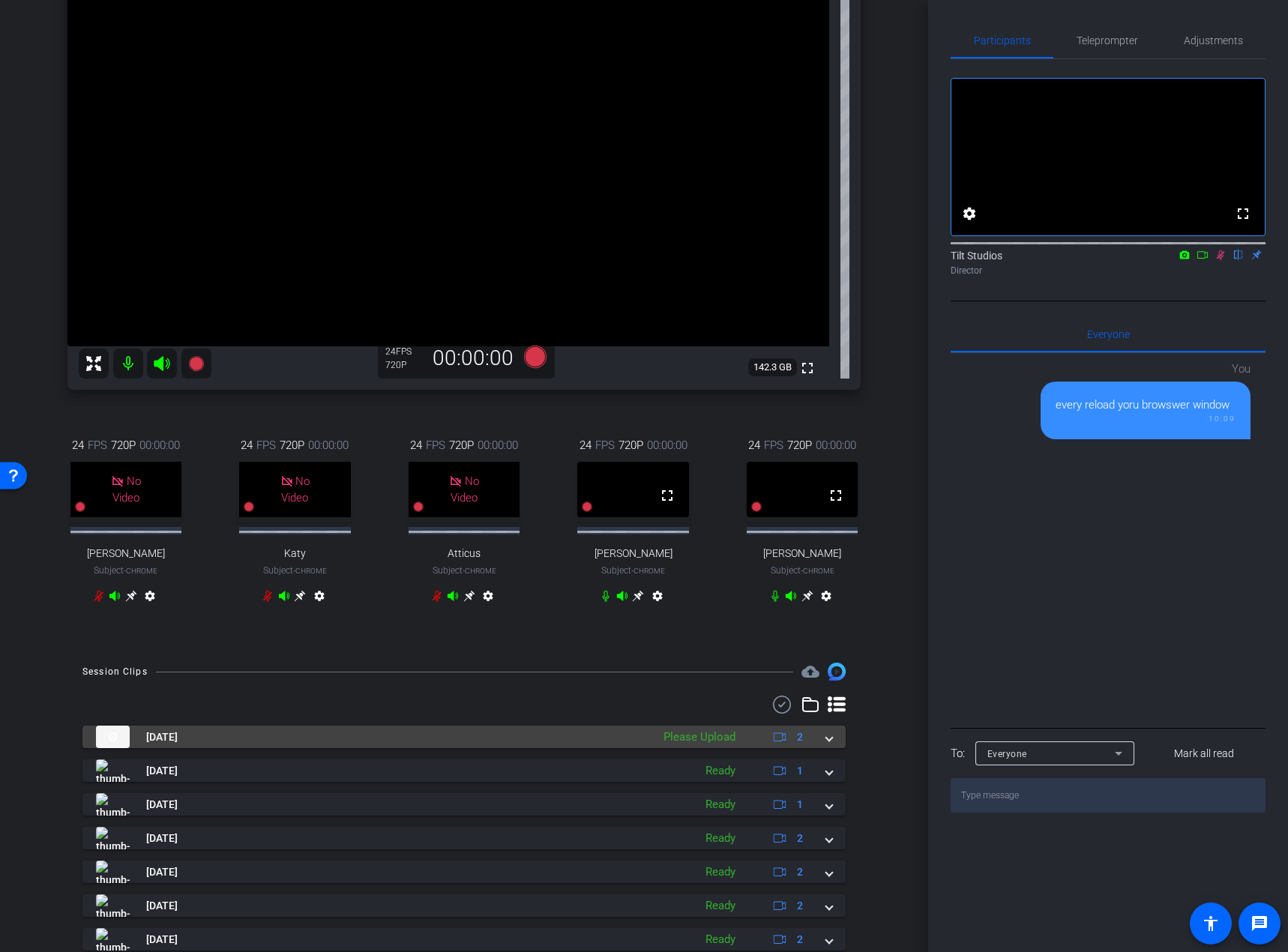
click at [826, 583] on span at bounding box center [829, 738] width 6 height 16
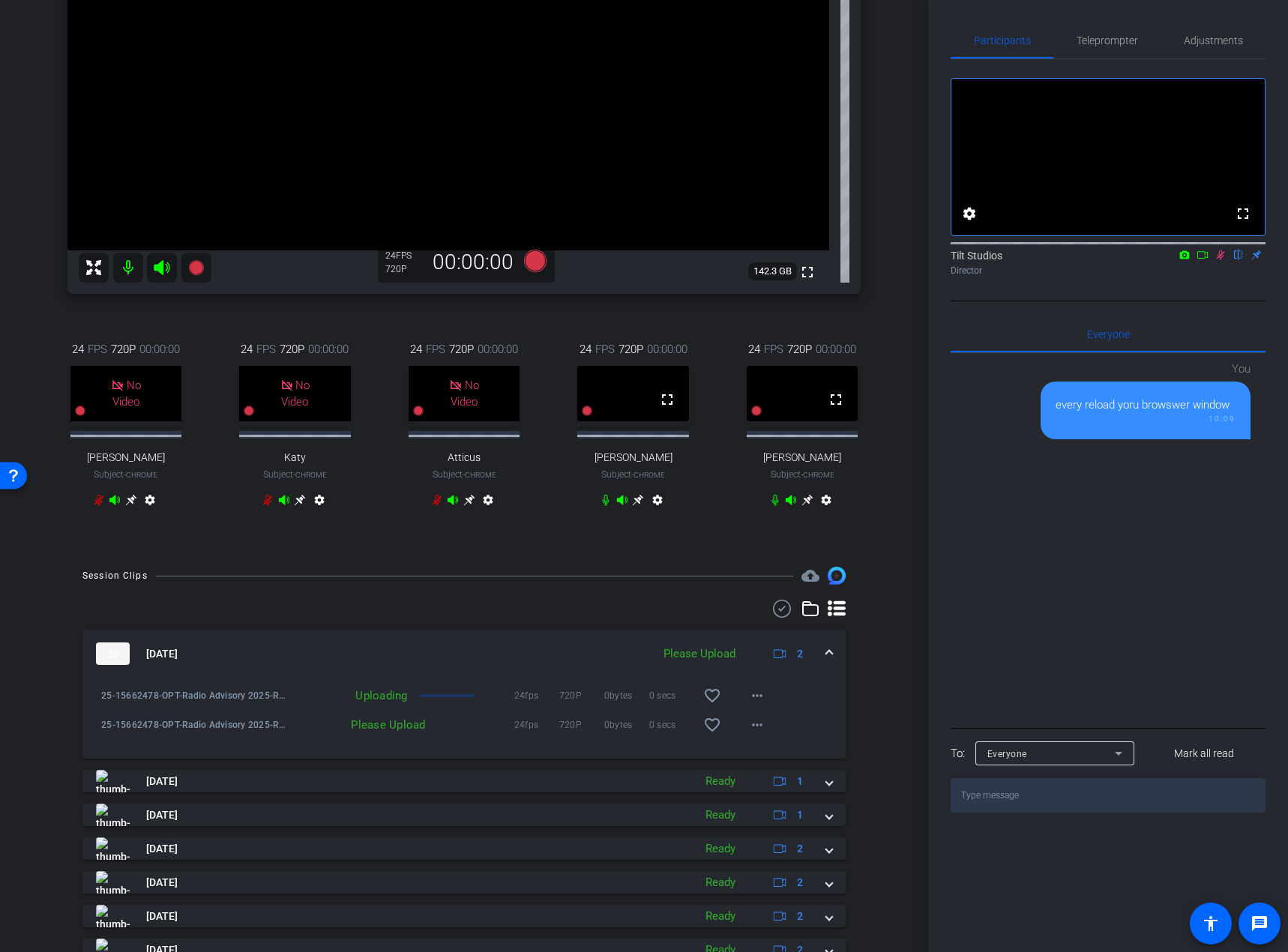
scroll to position [300, 0]
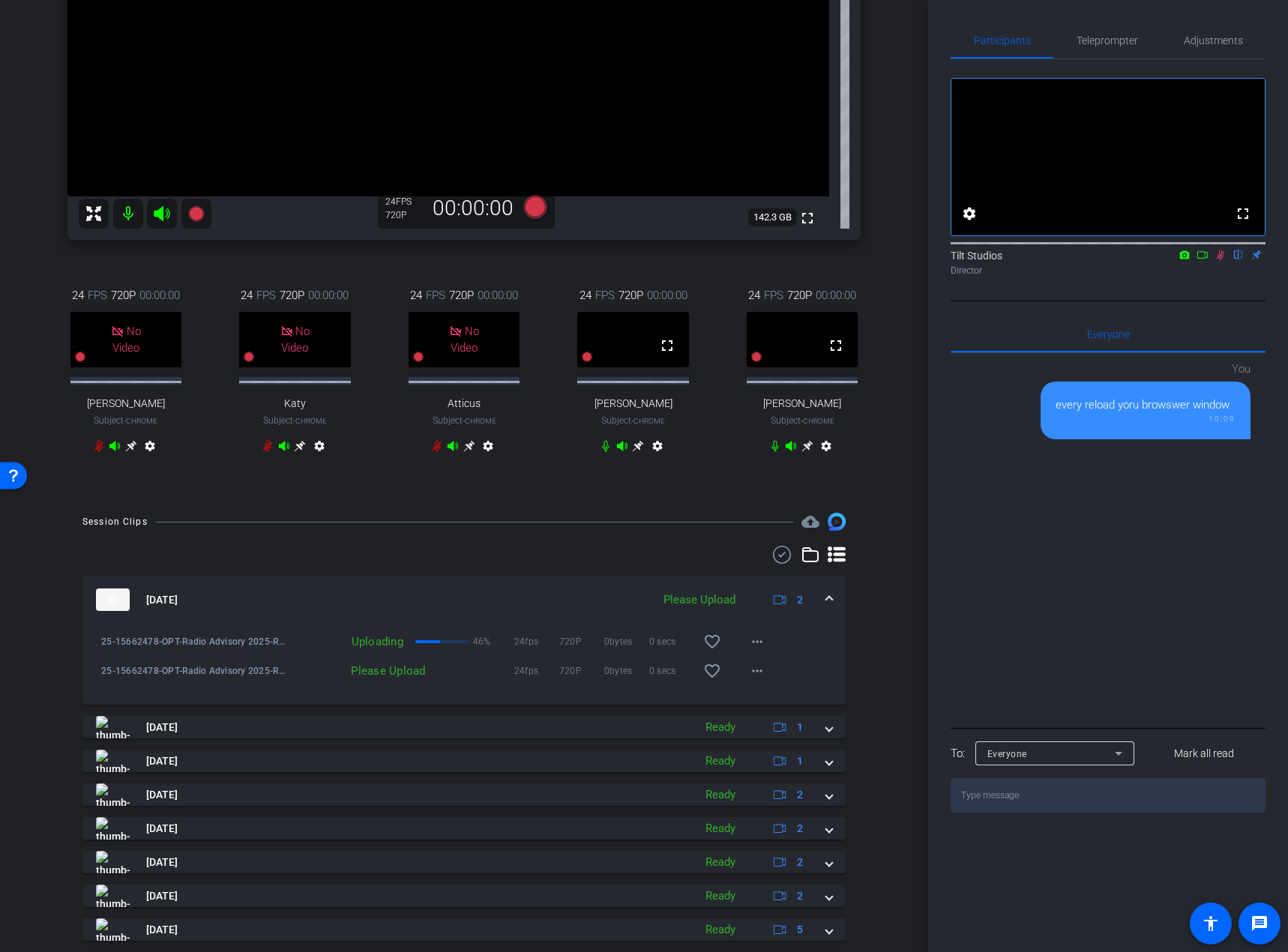
click at [1101, 301] on div "fullscreen settings Tilt Studios flip Director" at bounding box center [1108, 181] width 315 height 243
click at [1198, 258] on icon at bounding box center [1202, 255] width 11 height 8
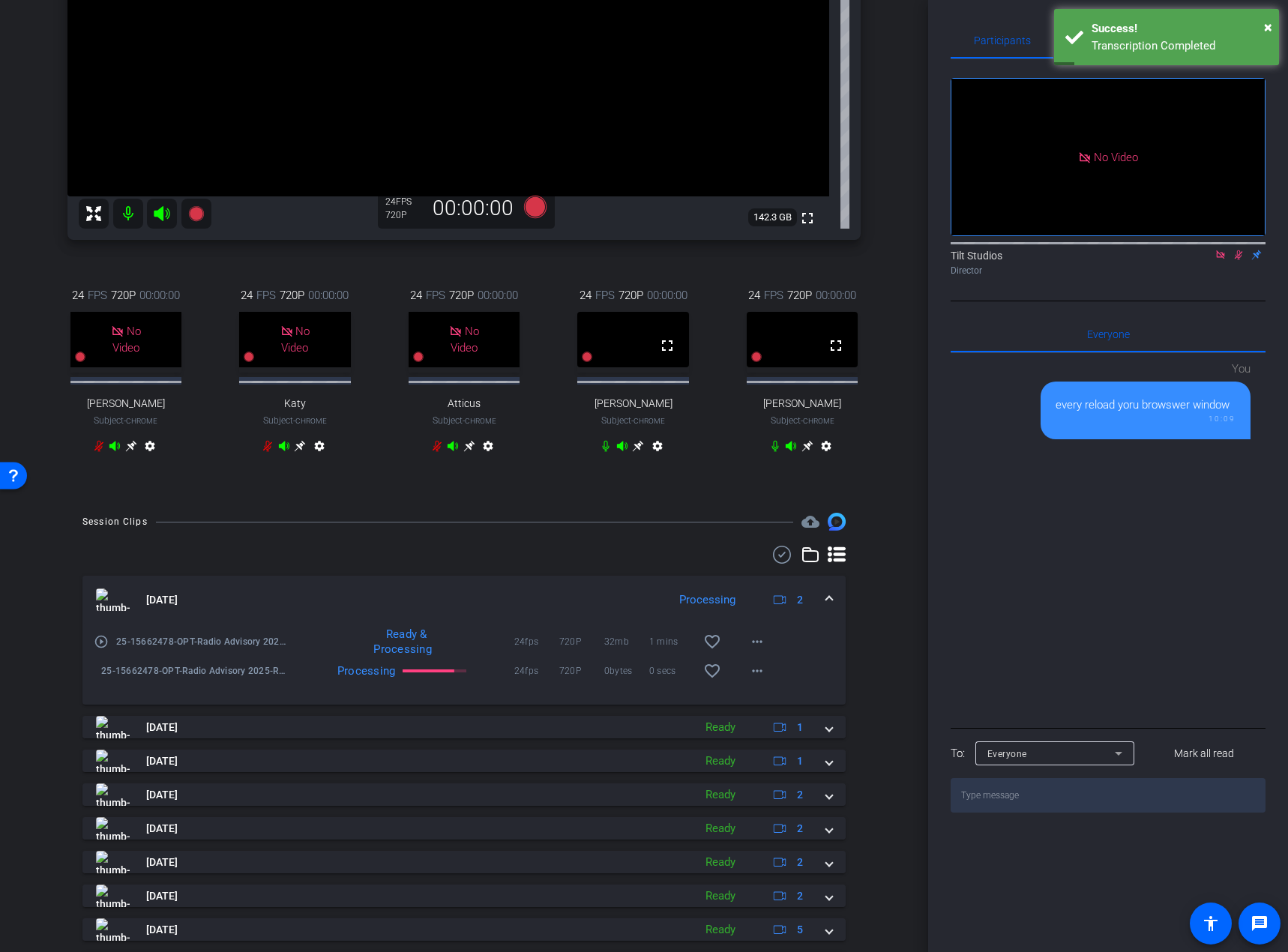
click at [97, 583] on mat-icon "play_circle_outline" at bounding box center [101, 641] width 15 height 15
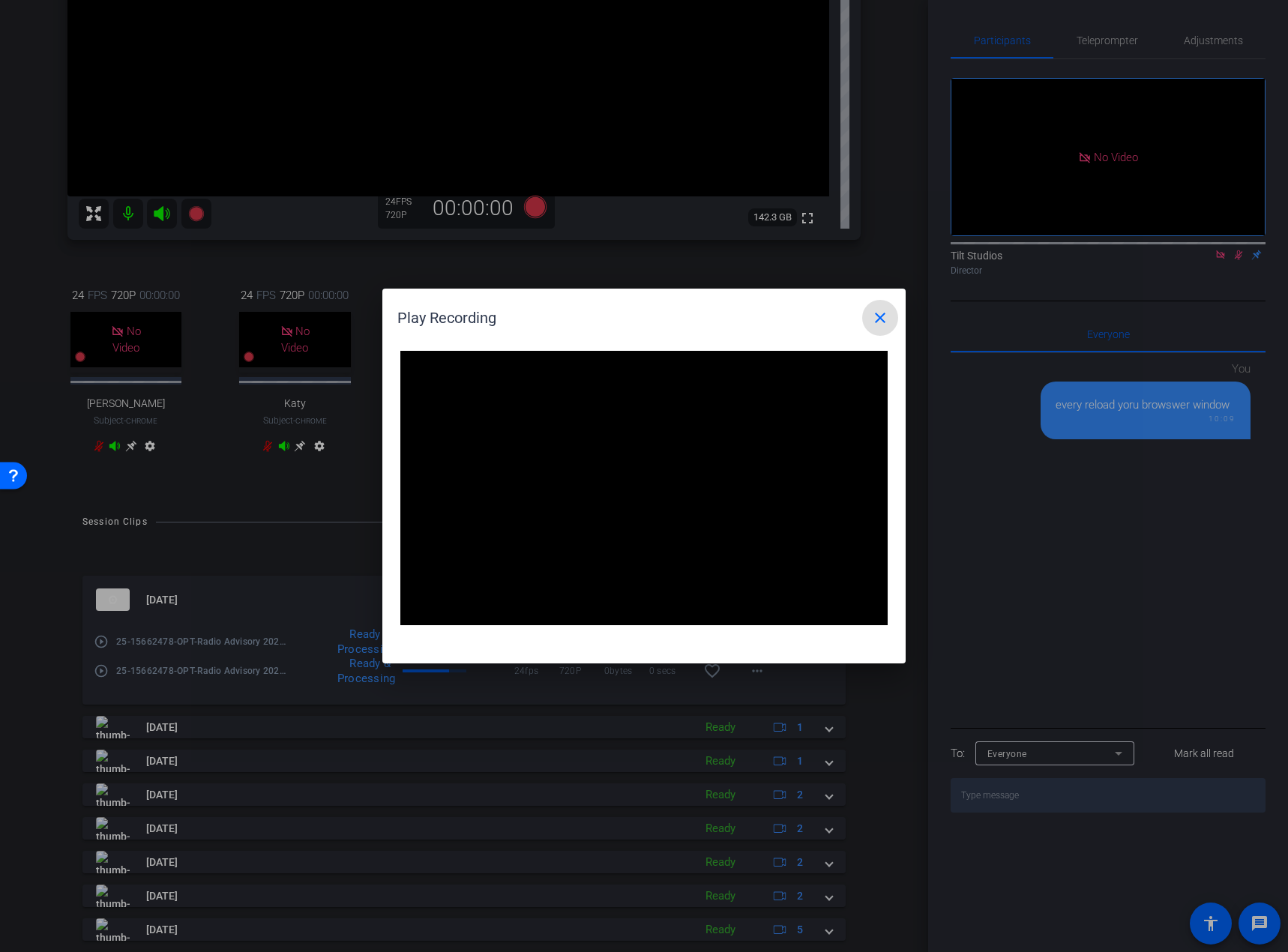
click at [874, 316] on mat-icon "close" at bounding box center [879, 318] width 18 height 18
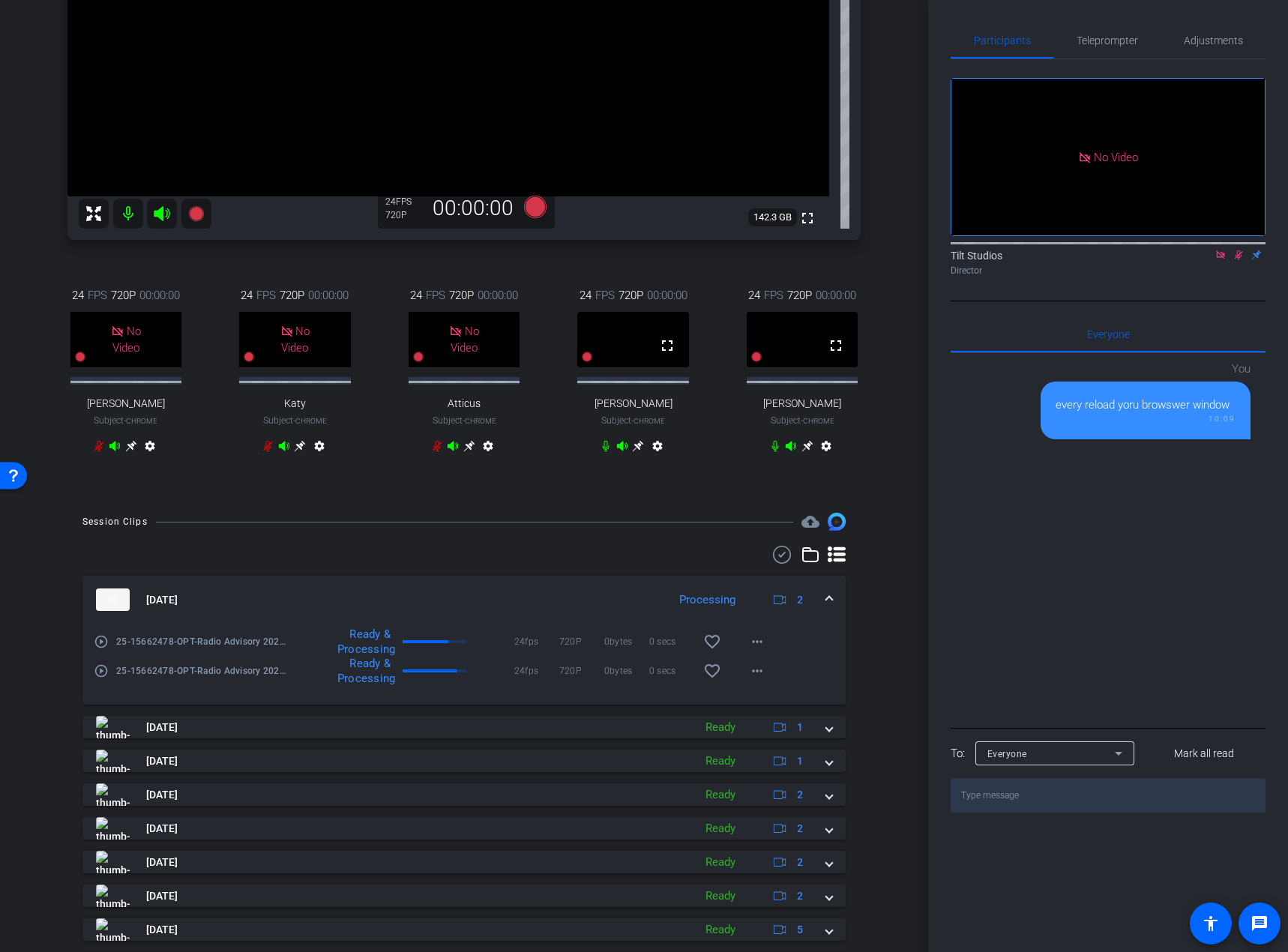
click at [101, 583] on mat-icon "play_circle_outline" at bounding box center [101, 670] width 15 height 15
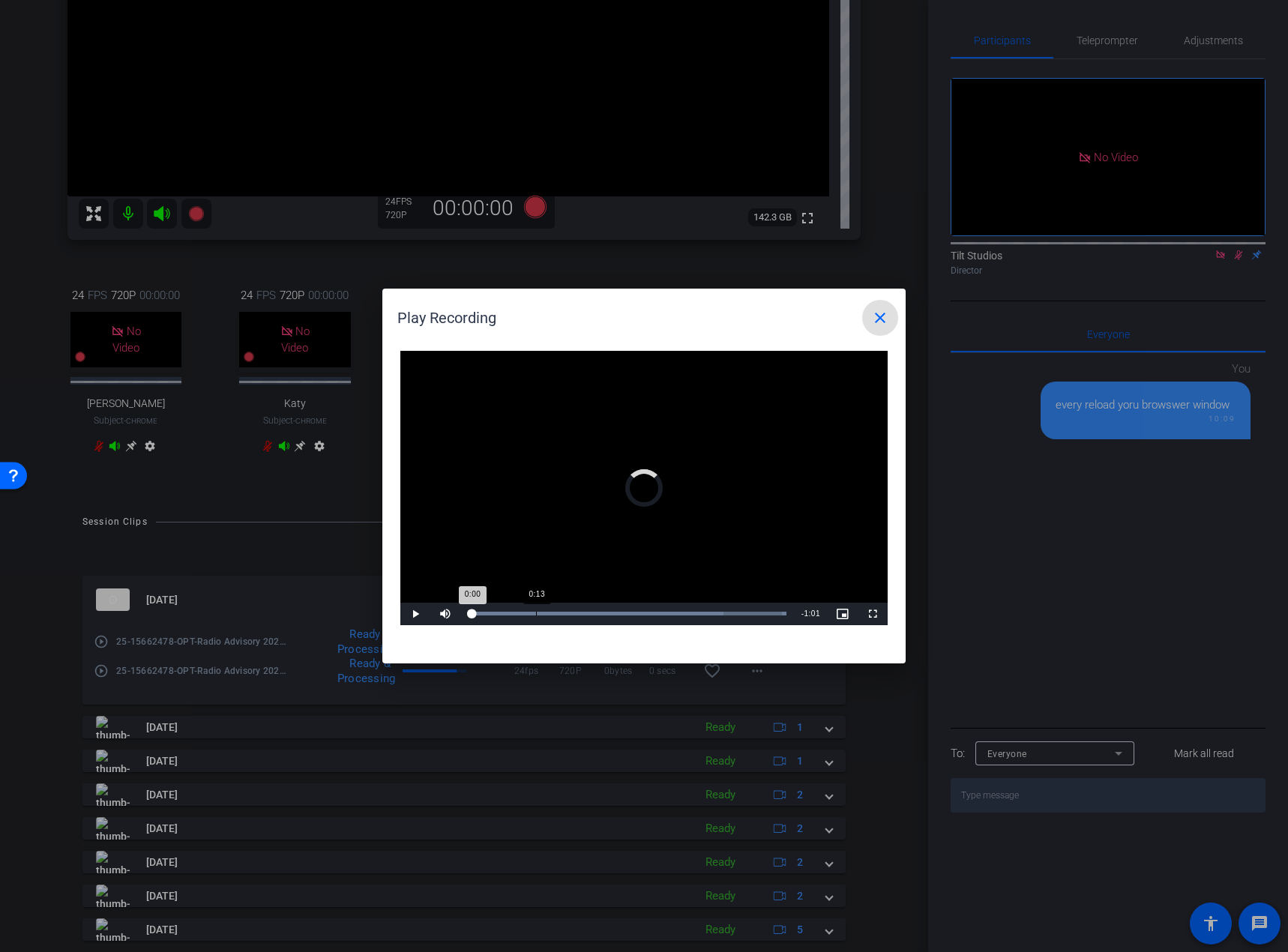
click at [537, 583] on div "Loaded : 100.00% 0:13 0:00" at bounding box center [627, 613] width 319 height 4
click at [665, 583] on div "Loaded : 100.00% 0:37 0:37" at bounding box center [627, 613] width 333 height 23
click at [755, 583] on div "Loaded : 100.00% 0:55 0:38" at bounding box center [627, 613] width 319 height 4
click at [880, 314] on mat-icon "close" at bounding box center [879, 318] width 18 height 18
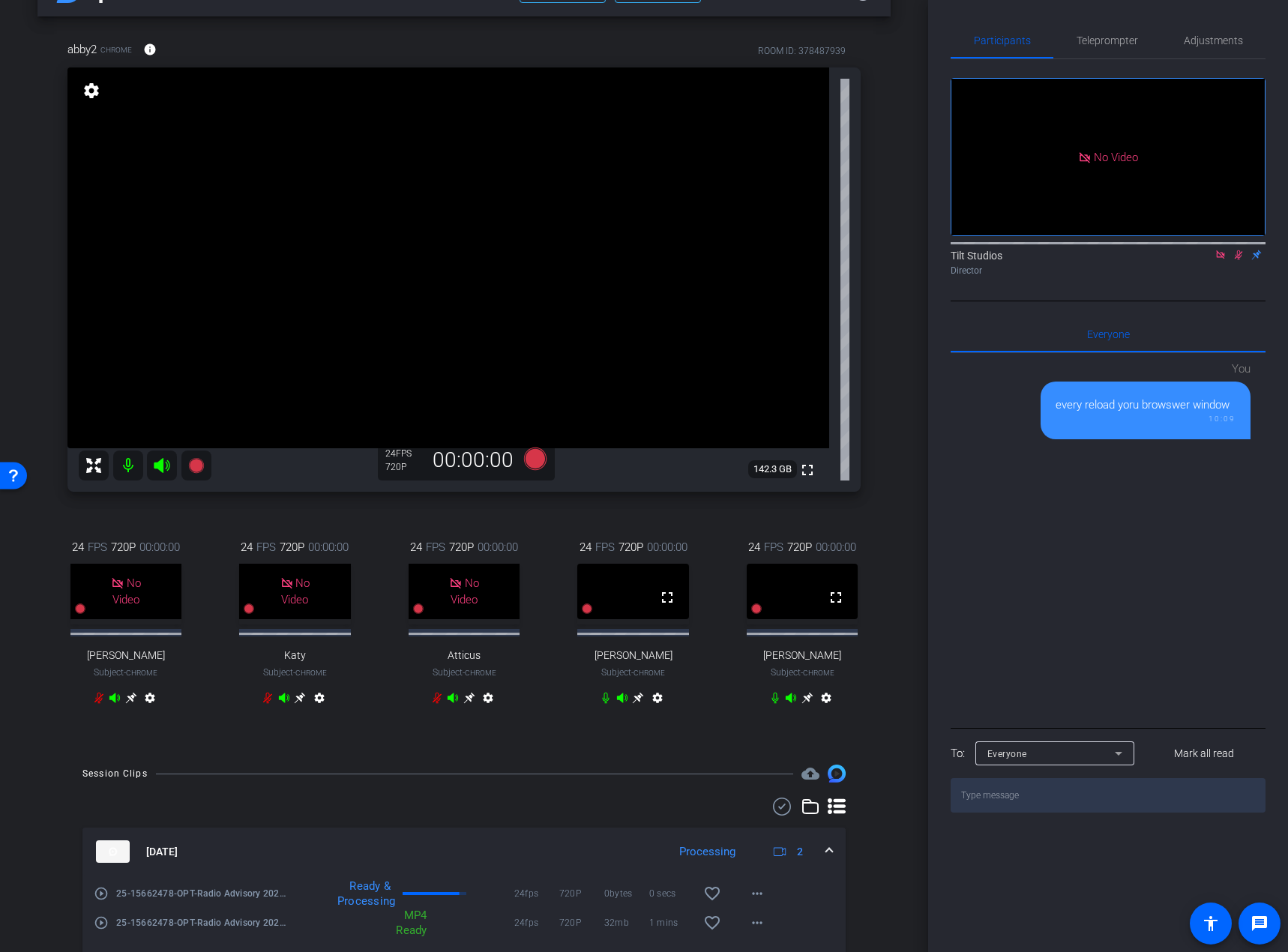
scroll to position [0, 0]
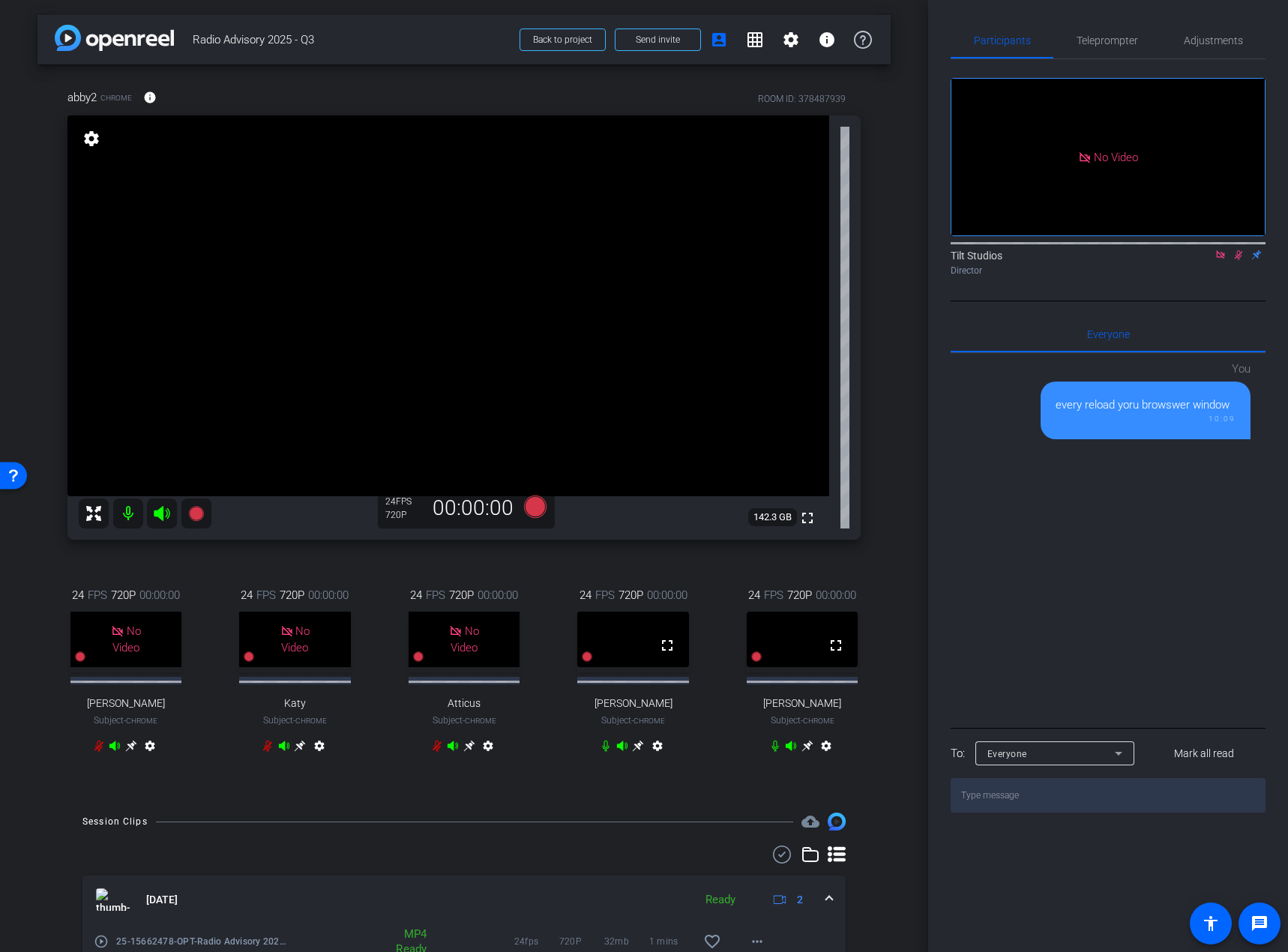
click at [1198, 260] on icon at bounding box center [1220, 254] width 12 height 11
click at [876, 568] on div "abby2 Chrome info ROOM ID: 378487939 fullscreen settings 142.3 GB 24 FPS 720P 0…" at bounding box center [464, 431] width 853 height 733
click at [1198, 260] on icon at bounding box center [1220, 254] width 12 height 11
click at [539, 507] on icon at bounding box center [535, 507] width 22 height 23
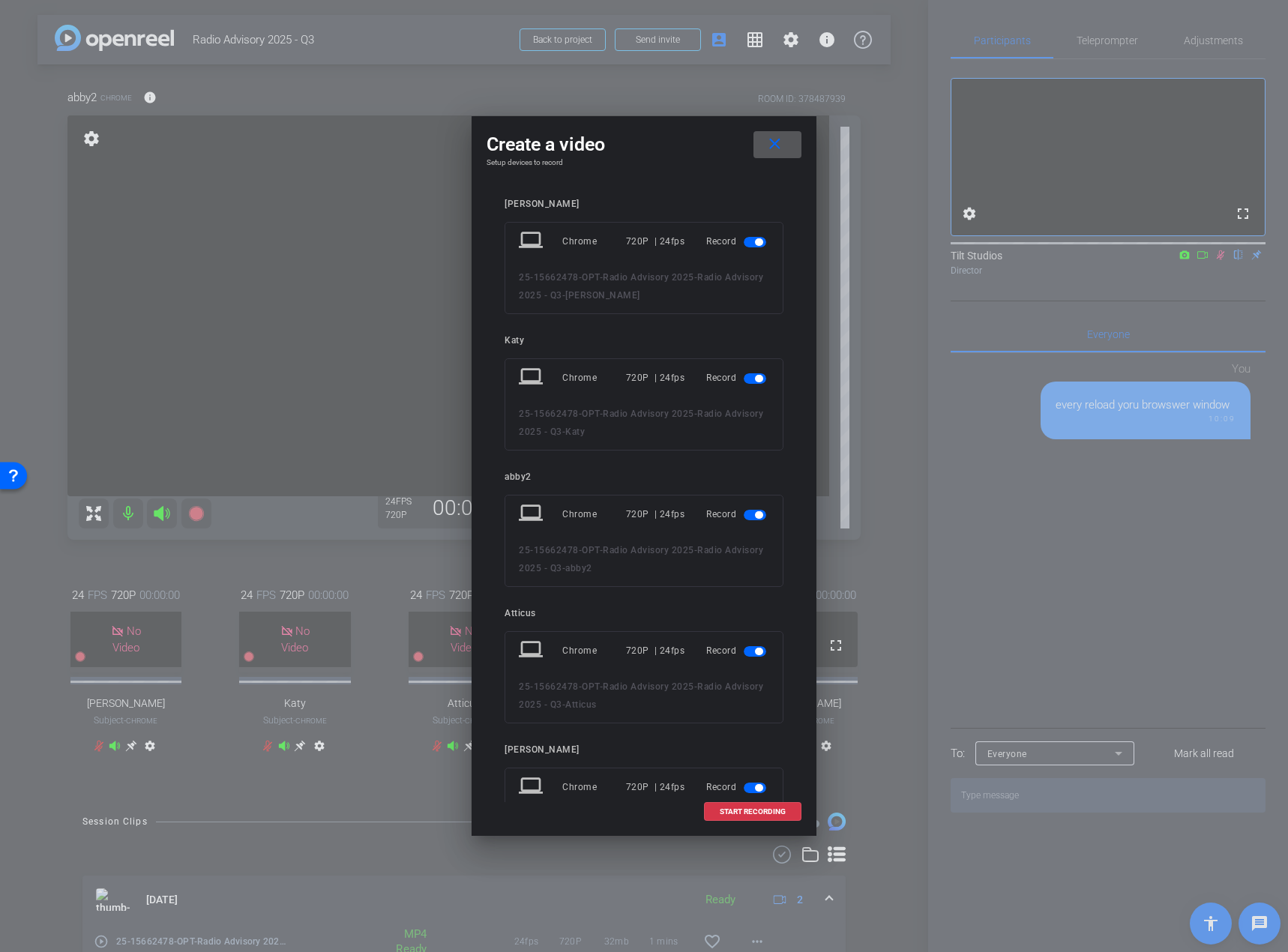
click at [755, 243] on span "button" at bounding box center [759, 243] width 8 height 8
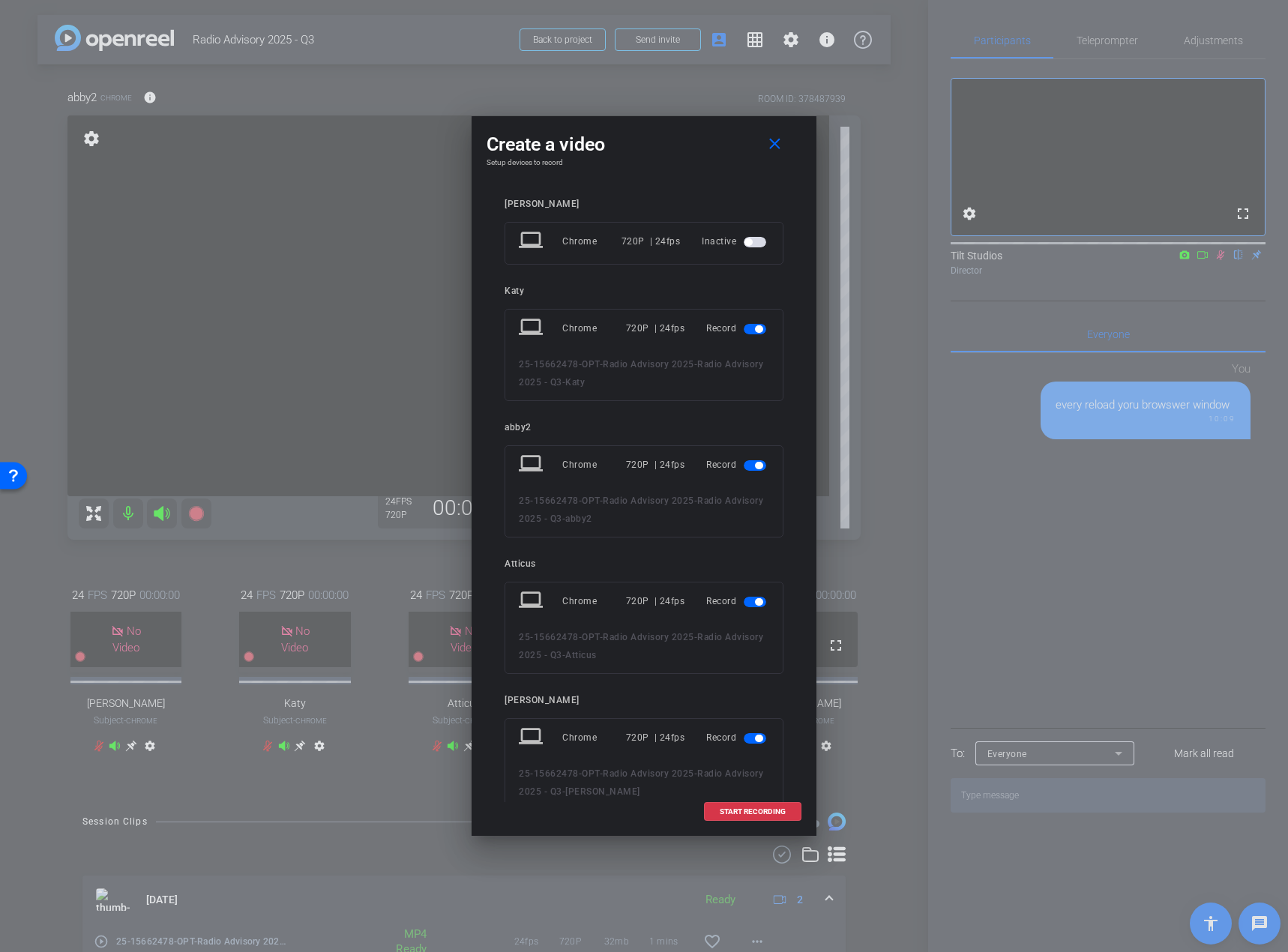
click at [743, 325] on span "button" at bounding box center [754, 329] width 22 height 11
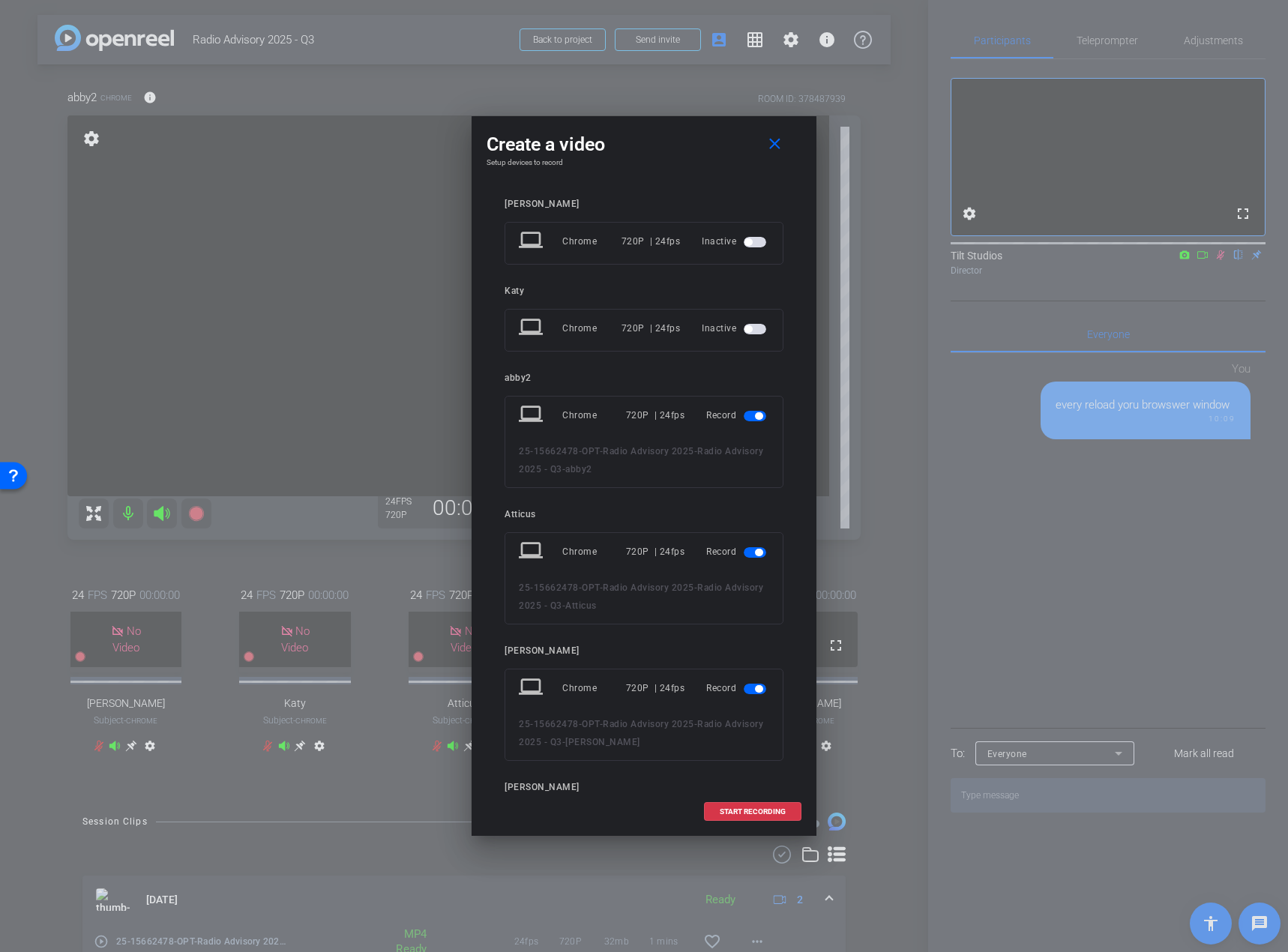
click at [755, 550] on span "button" at bounding box center [759, 553] width 8 height 8
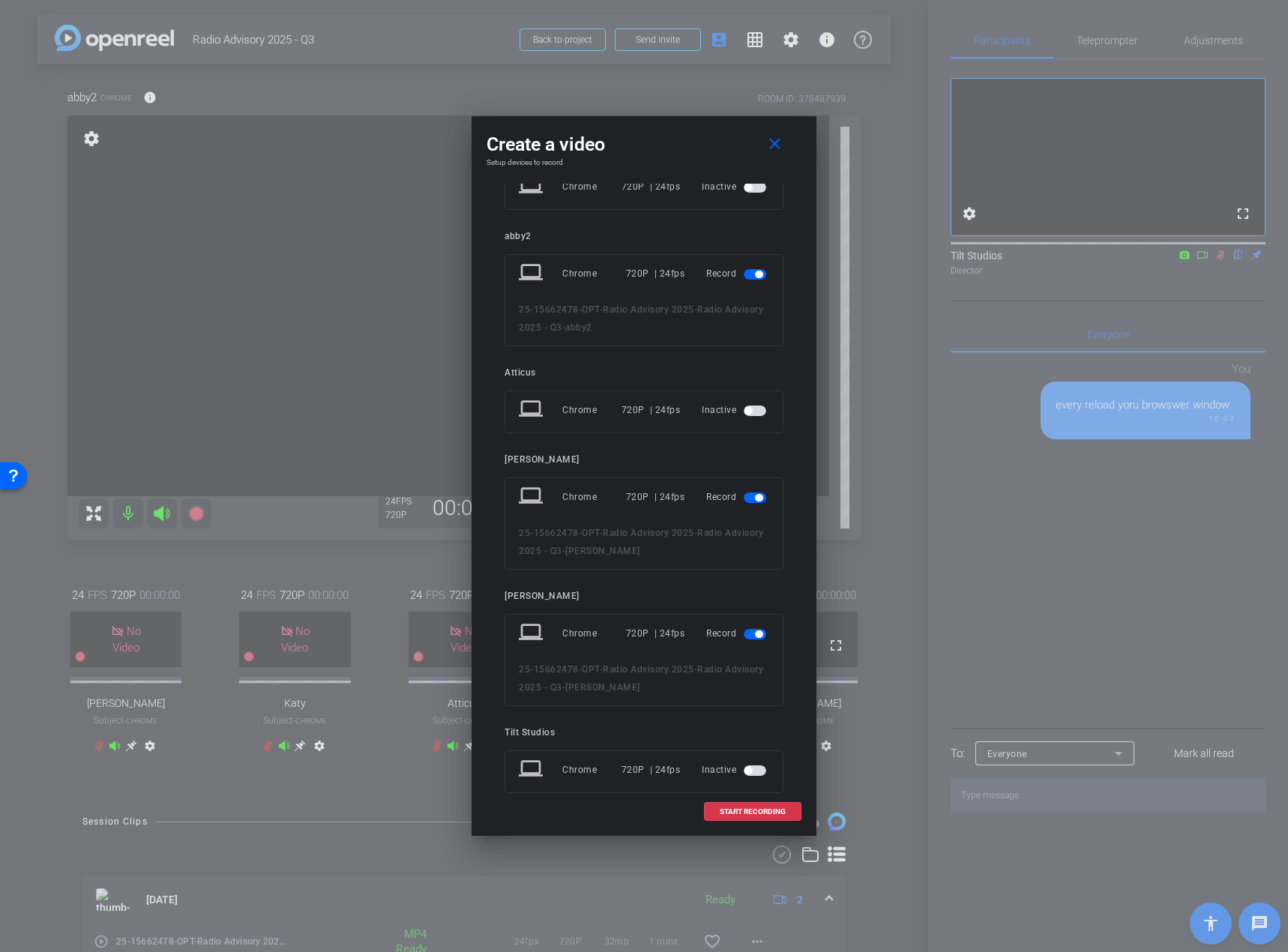
scroll to position [150, 0]
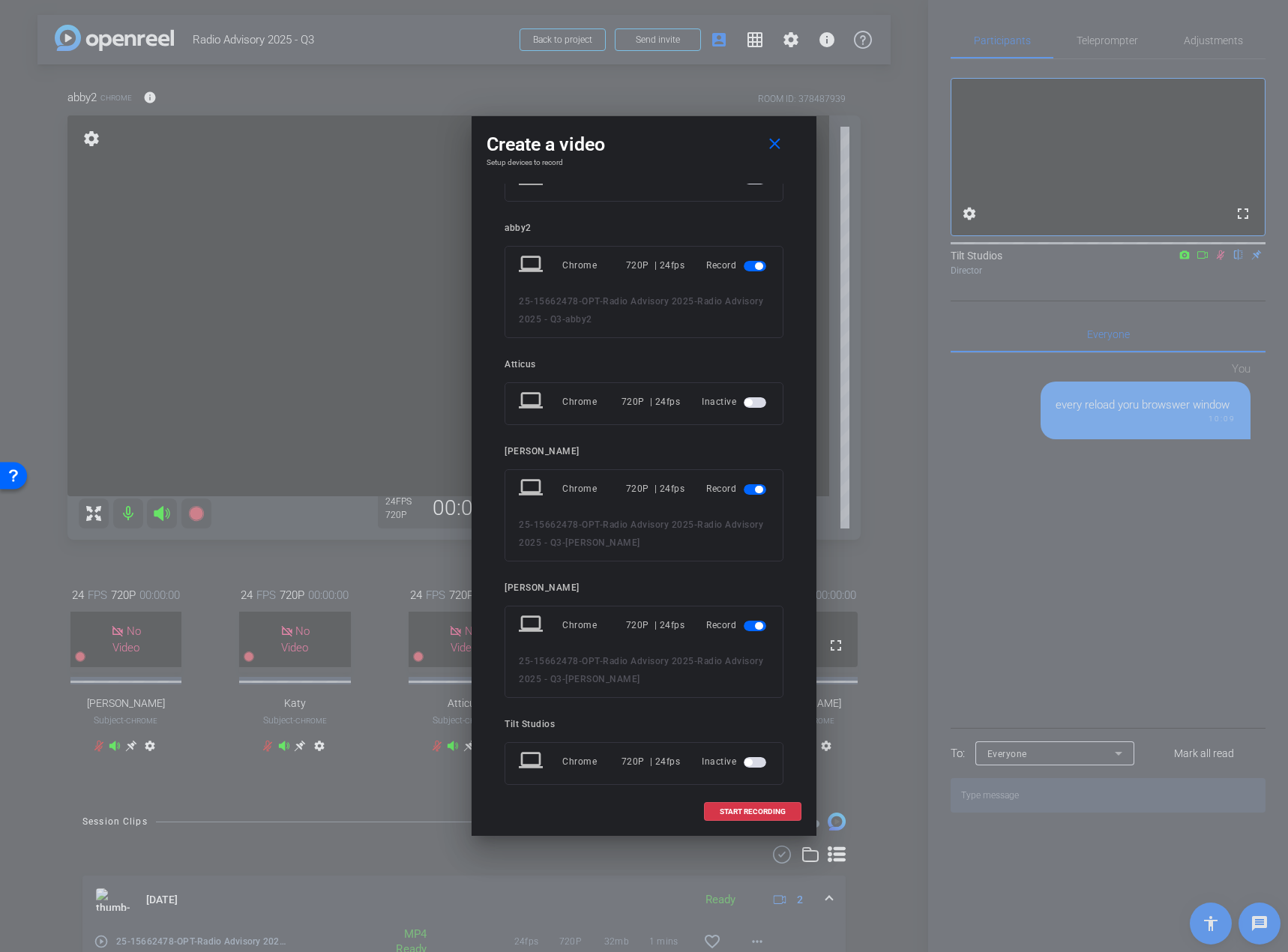
click at [743, 487] on span "button" at bounding box center [754, 489] width 22 height 11
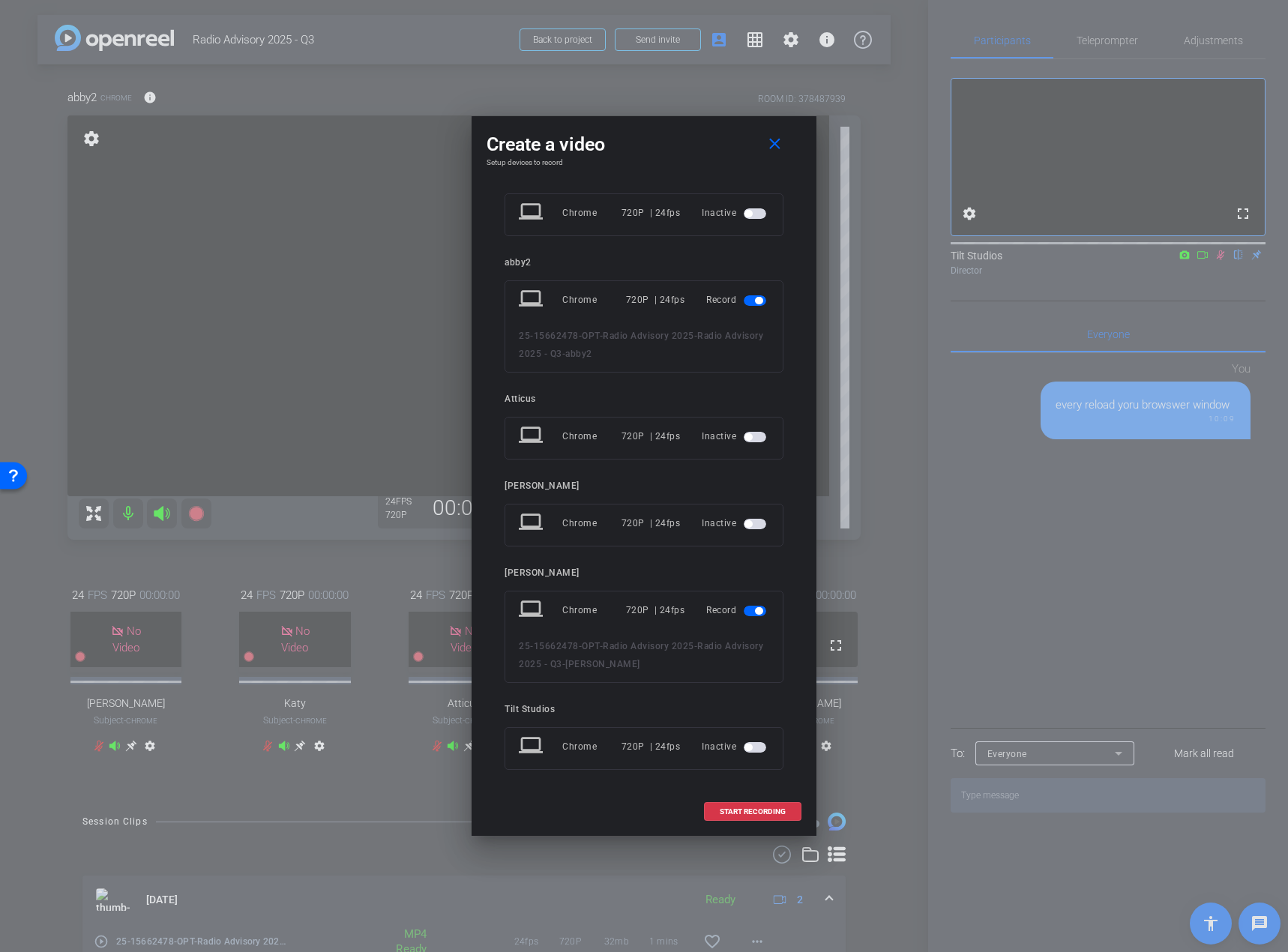
scroll to position [118, 0]
click at [736, 583] on span "START RECORDING" at bounding box center [752, 812] width 66 height 8
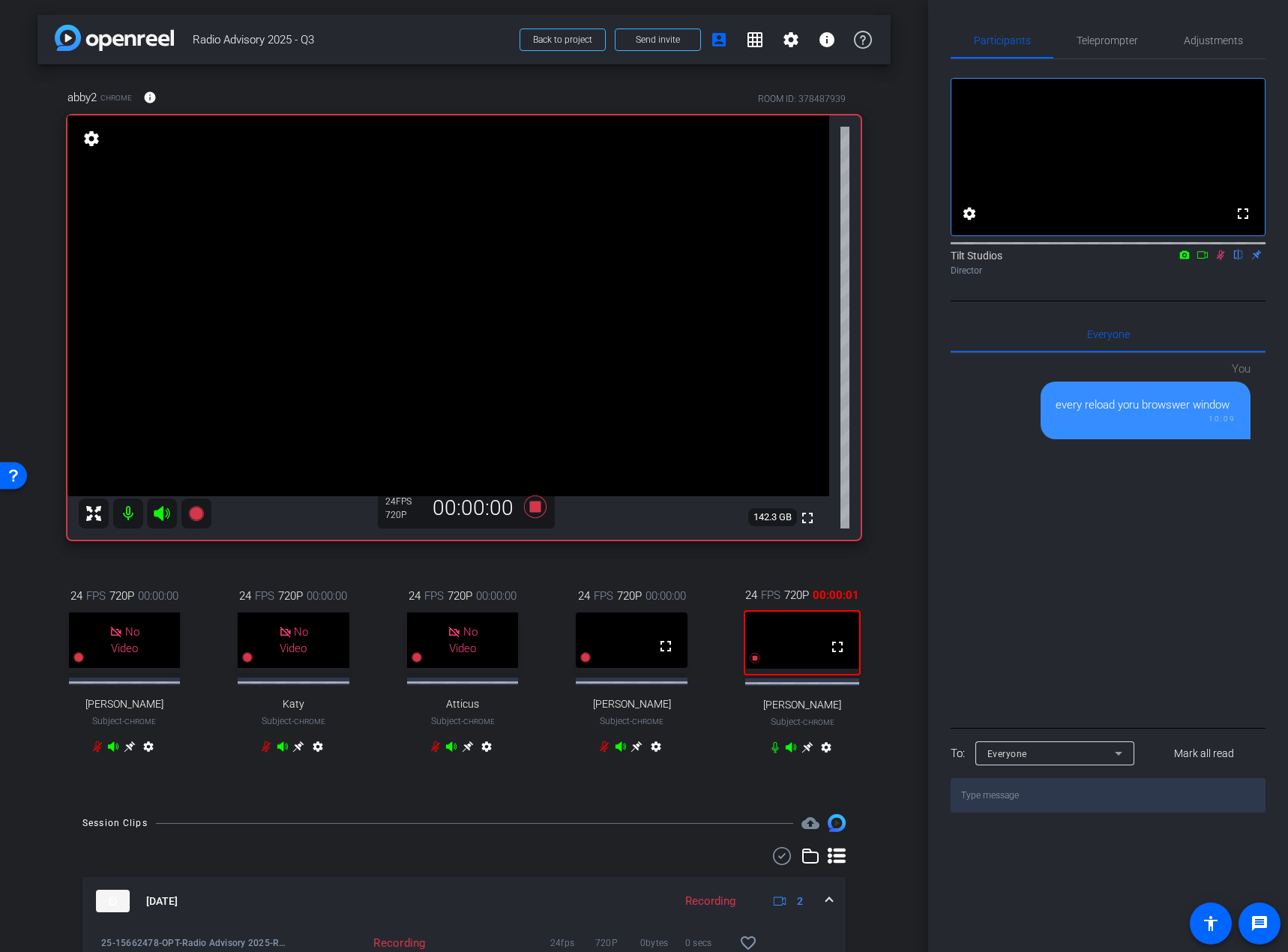
click at [1198, 260] on icon at bounding box center [1220, 254] width 12 height 11
click at [1198, 260] on icon at bounding box center [1202, 254] width 12 height 11
click at [1198, 260] on icon at bounding box center [1238, 255] width 8 height 10
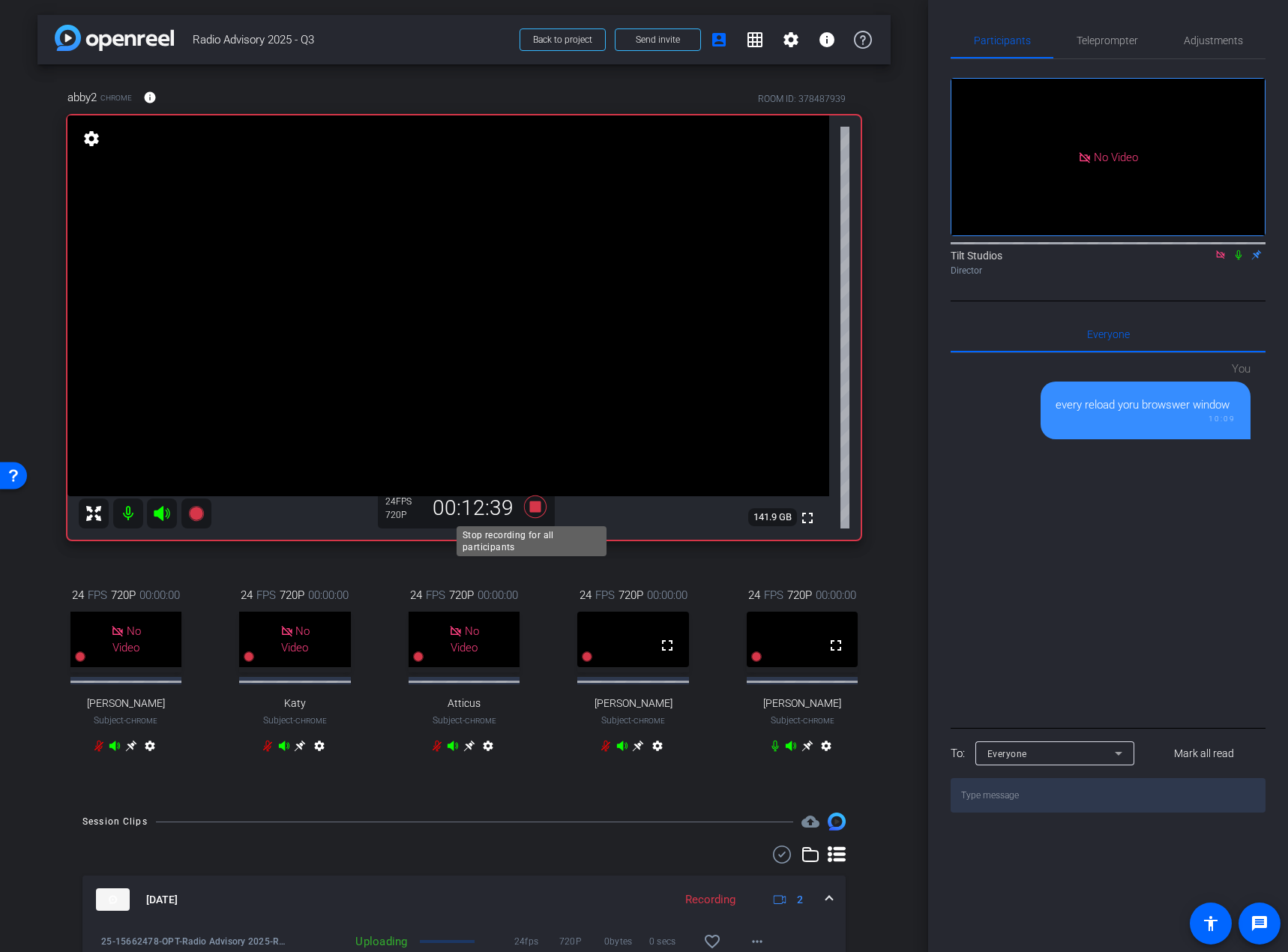
click at [532, 508] on icon at bounding box center [535, 507] width 22 height 23
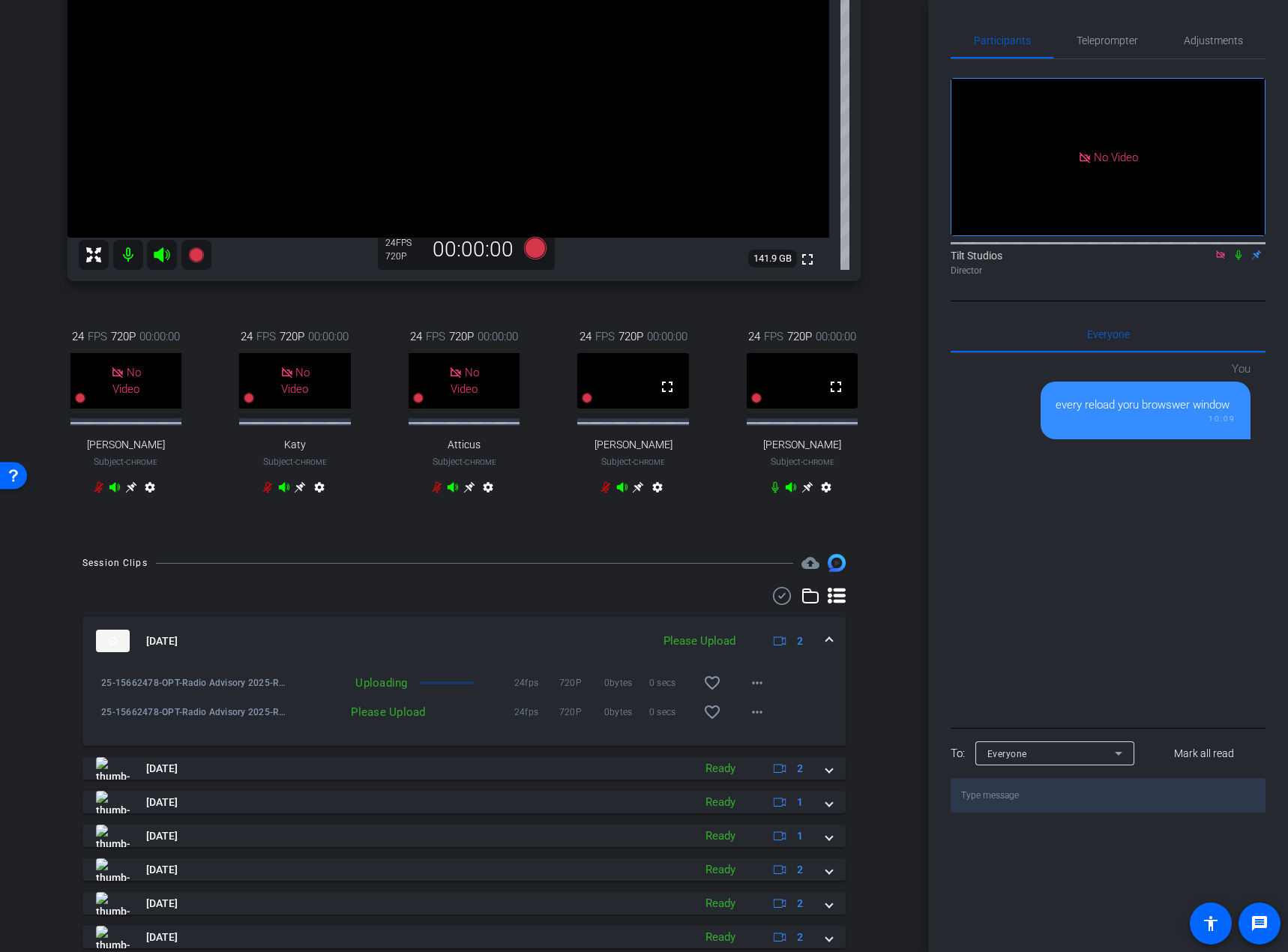
scroll to position [300, 0]
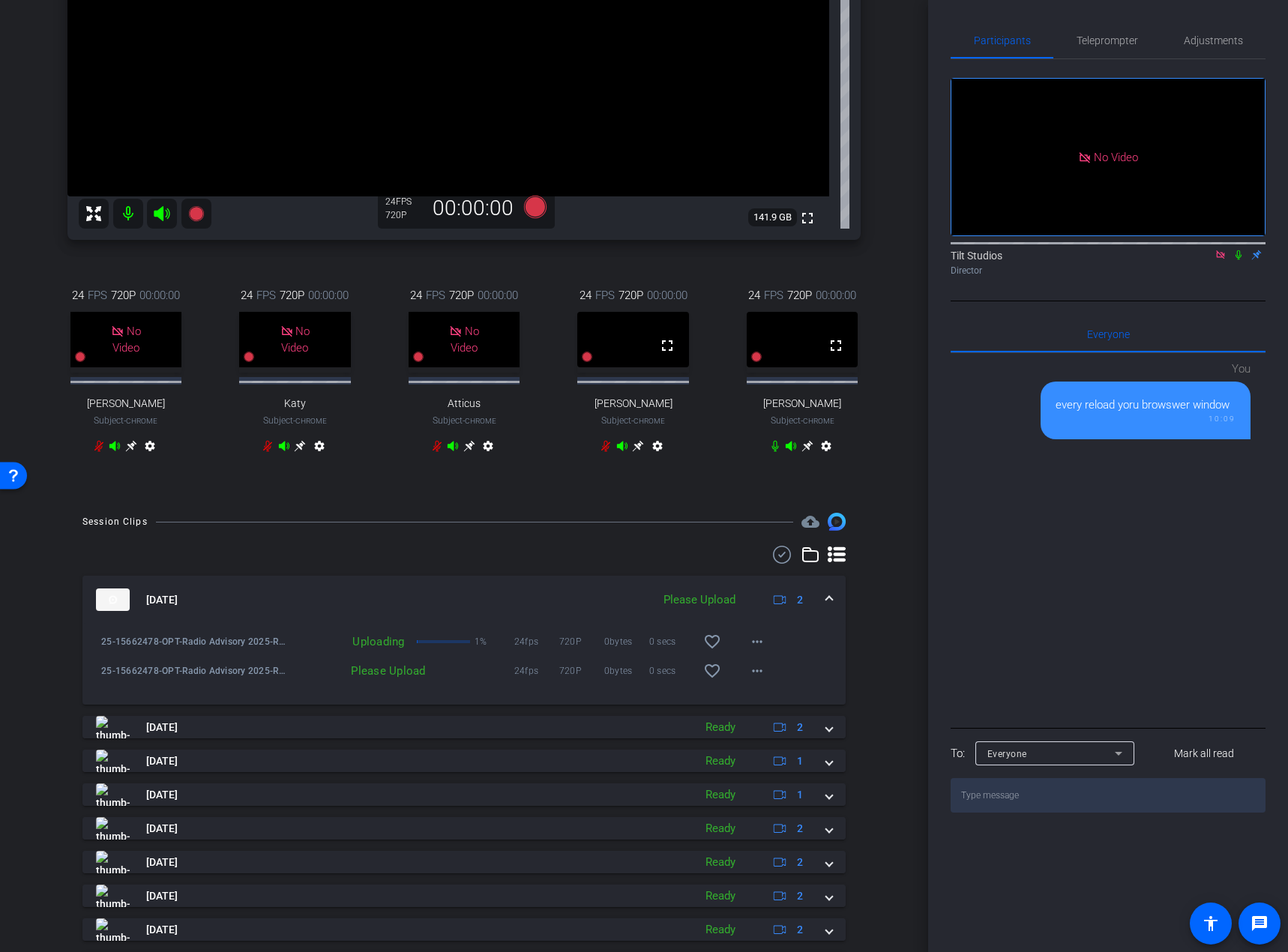
click at [536, 583] on div "24fps 720P 0bytes 0 secs favorite_border more_horiz" at bounding box center [603, 670] width 341 height 36
click at [750, 583] on mat-icon "more_horiz" at bounding box center [757, 671] width 18 height 18
click at [752, 583] on span "Upload" at bounding box center [774, 759] width 60 height 18
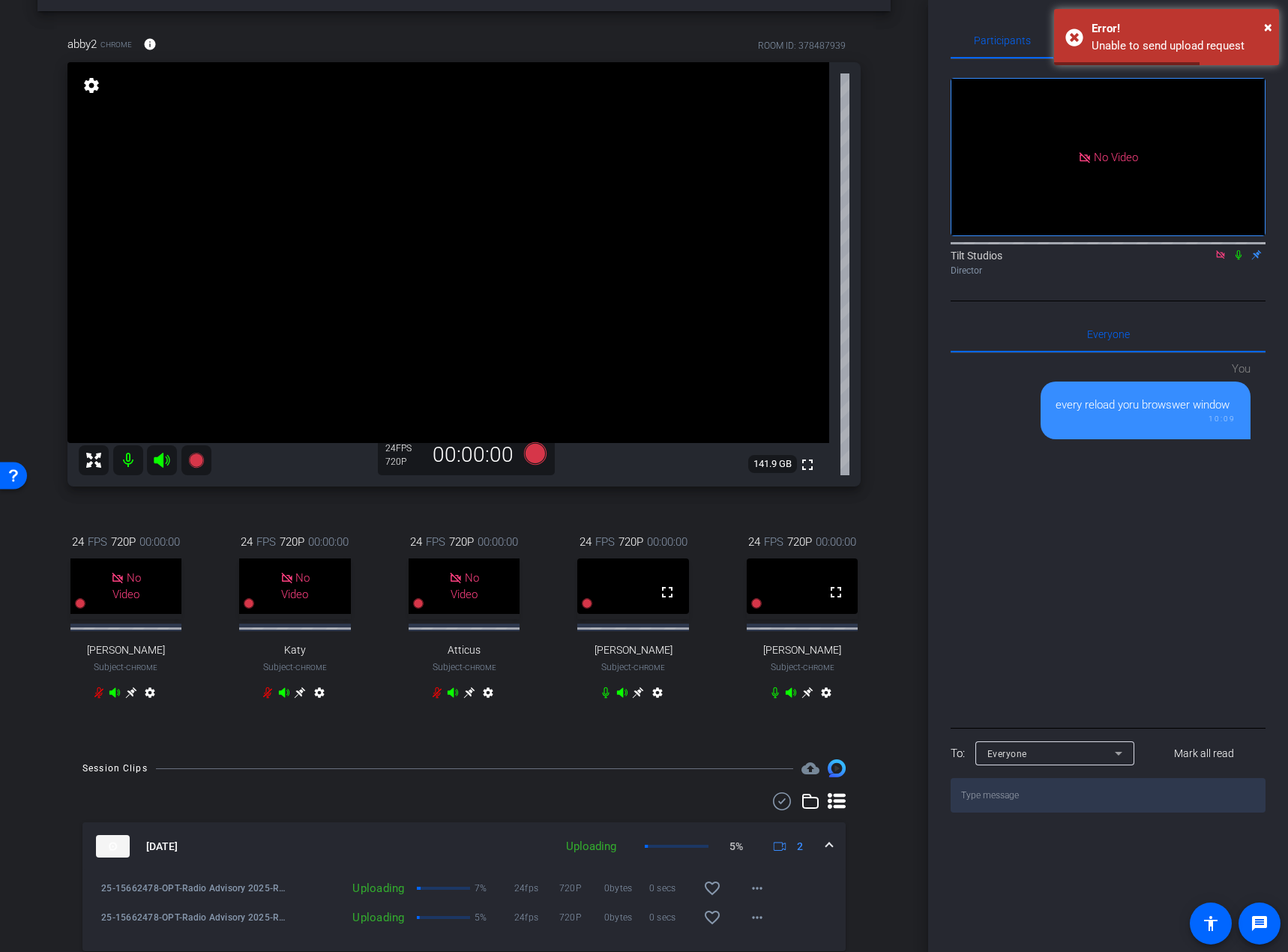
scroll to position [75, 0]
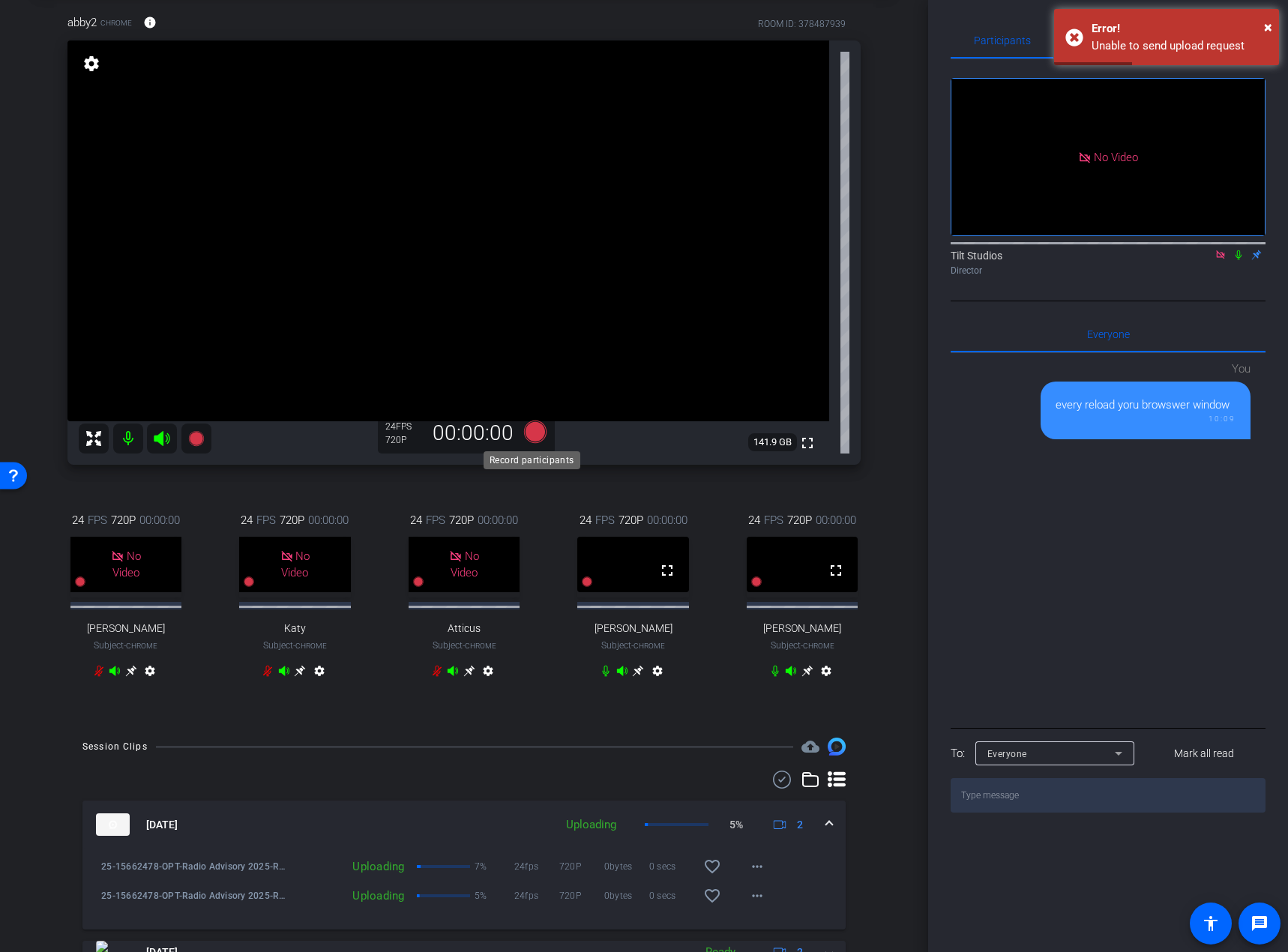
click at [535, 430] on icon at bounding box center [535, 431] width 22 height 23
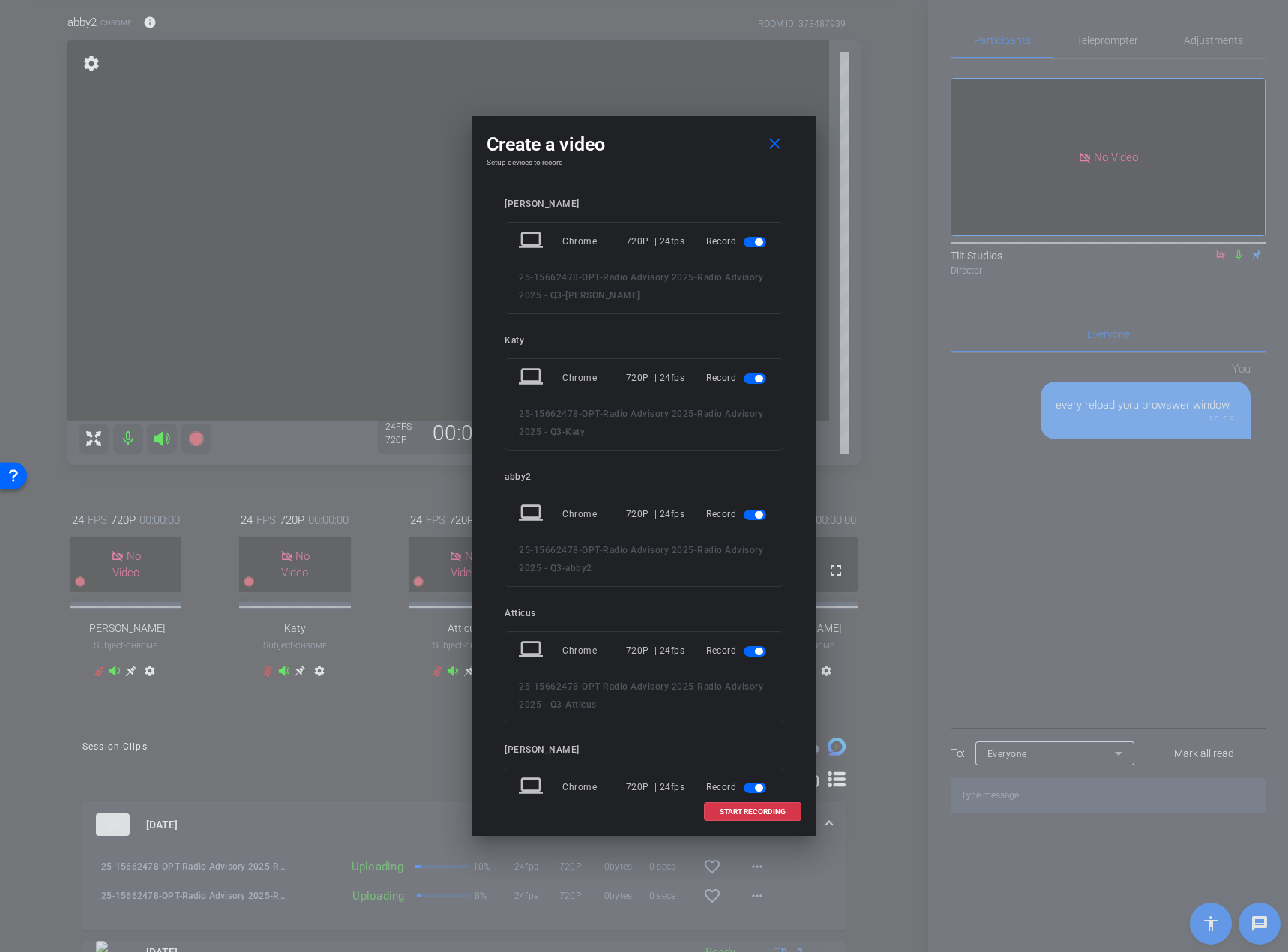
click at [746, 239] on span "button" at bounding box center [754, 242] width 22 height 11
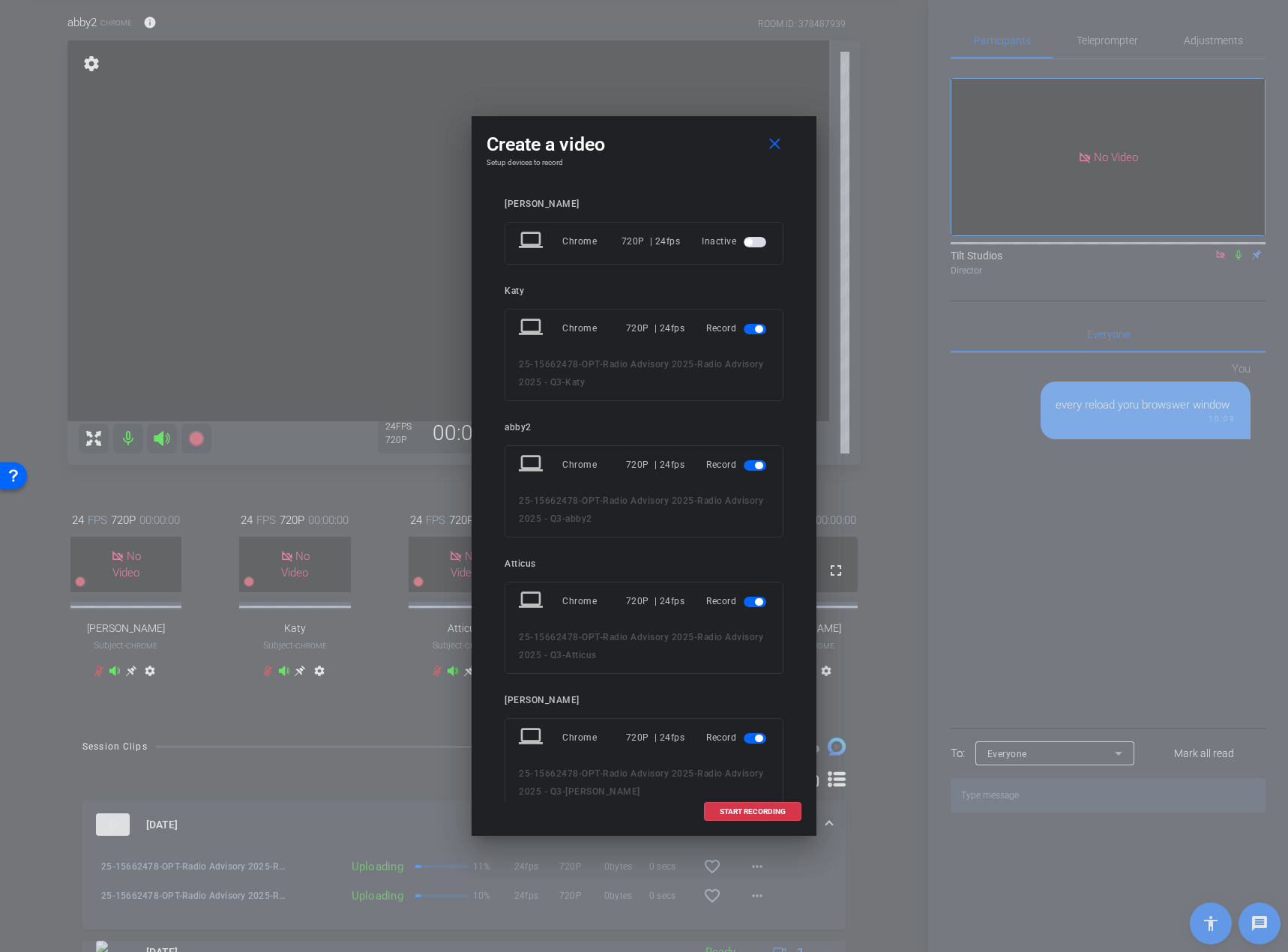
click at [755, 328] on span "button" at bounding box center [759, 330] width 8 height 8
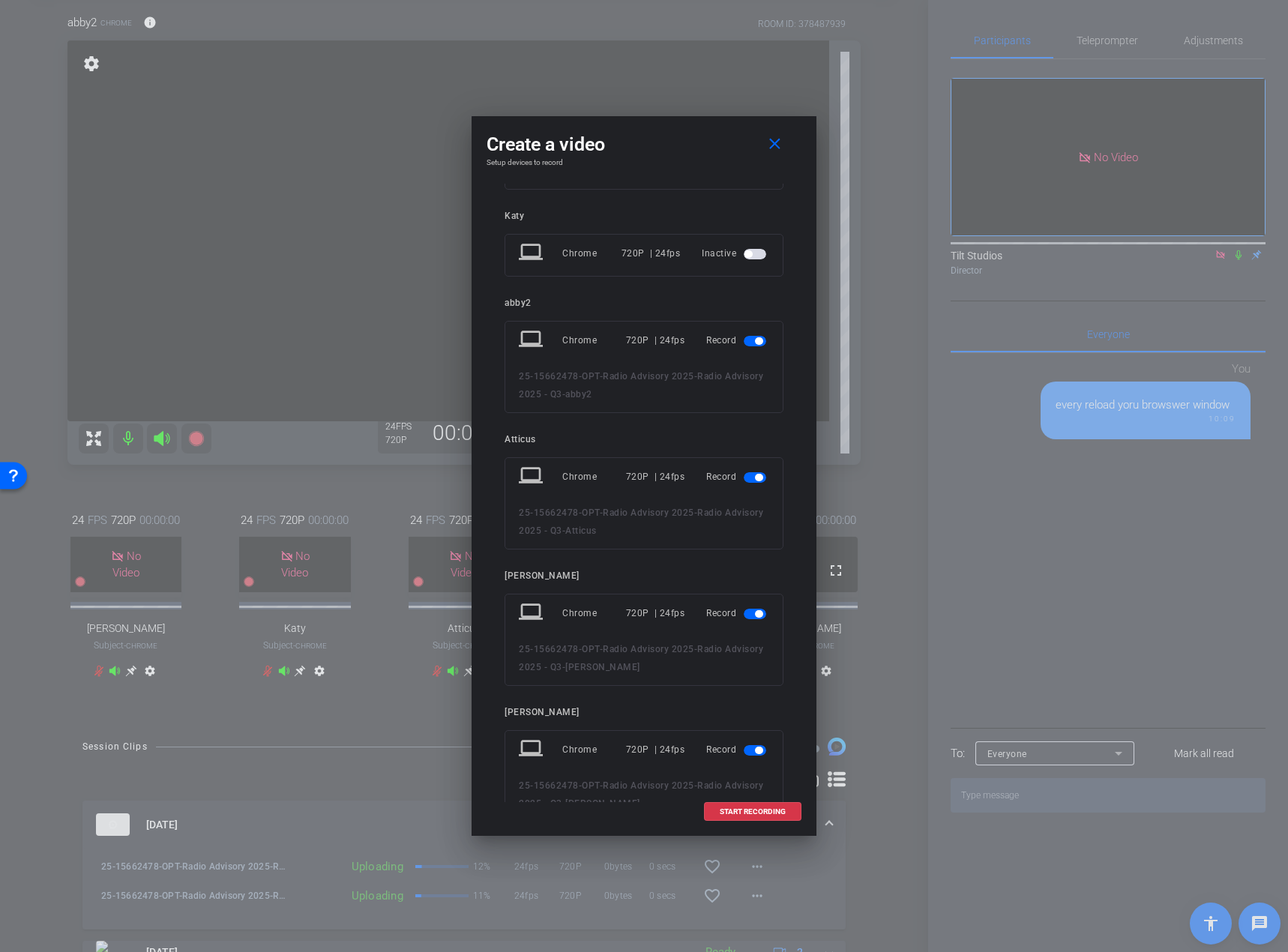
scroll to position [217, 0]
click at [755, 336] on span "button" at bounding box center [759, 336] width 8 height 8
click at [744, 471] on span "button" at bounding box center [754, 472] width 22 height 11
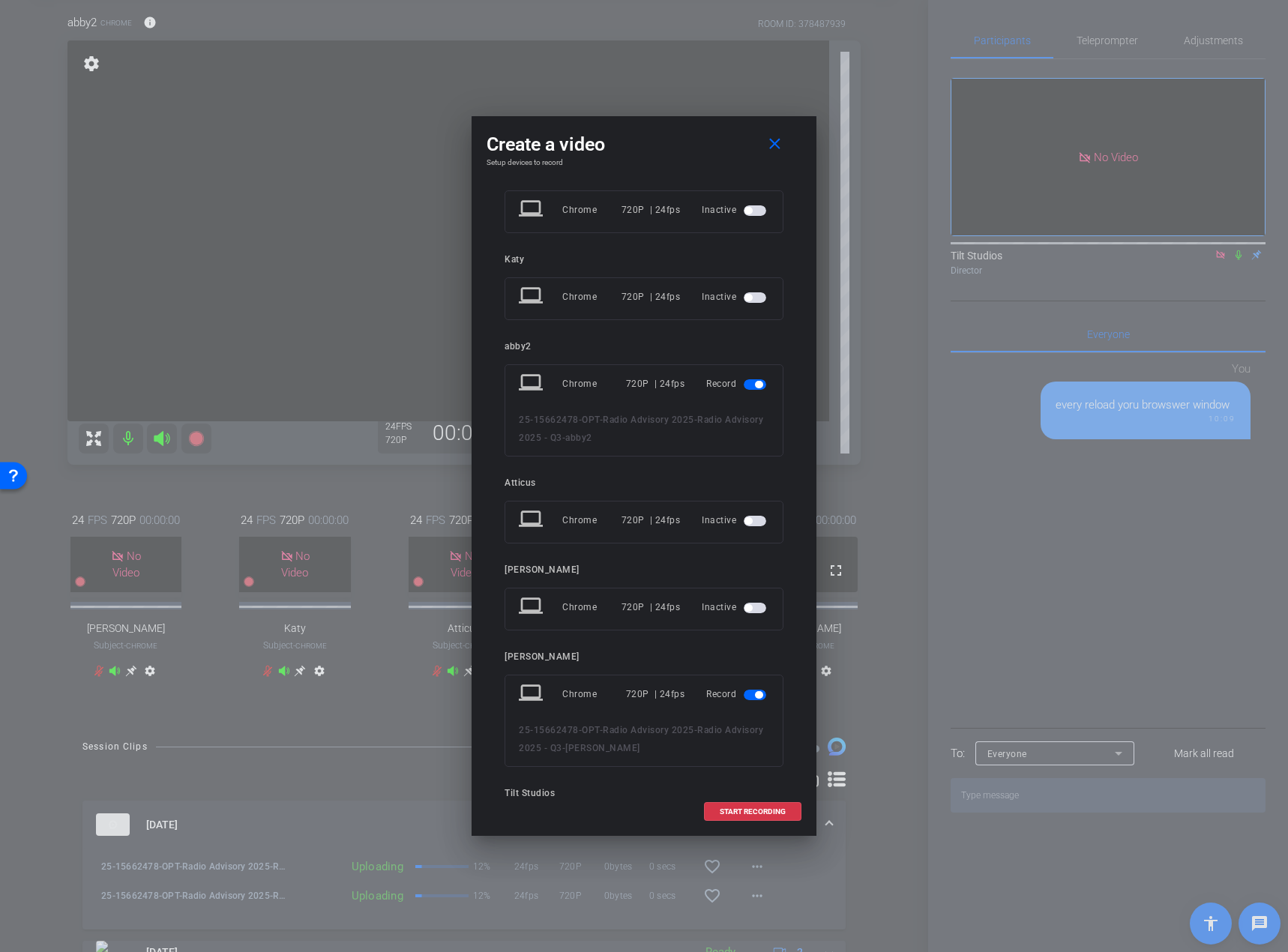
scroll to position [0, 0]
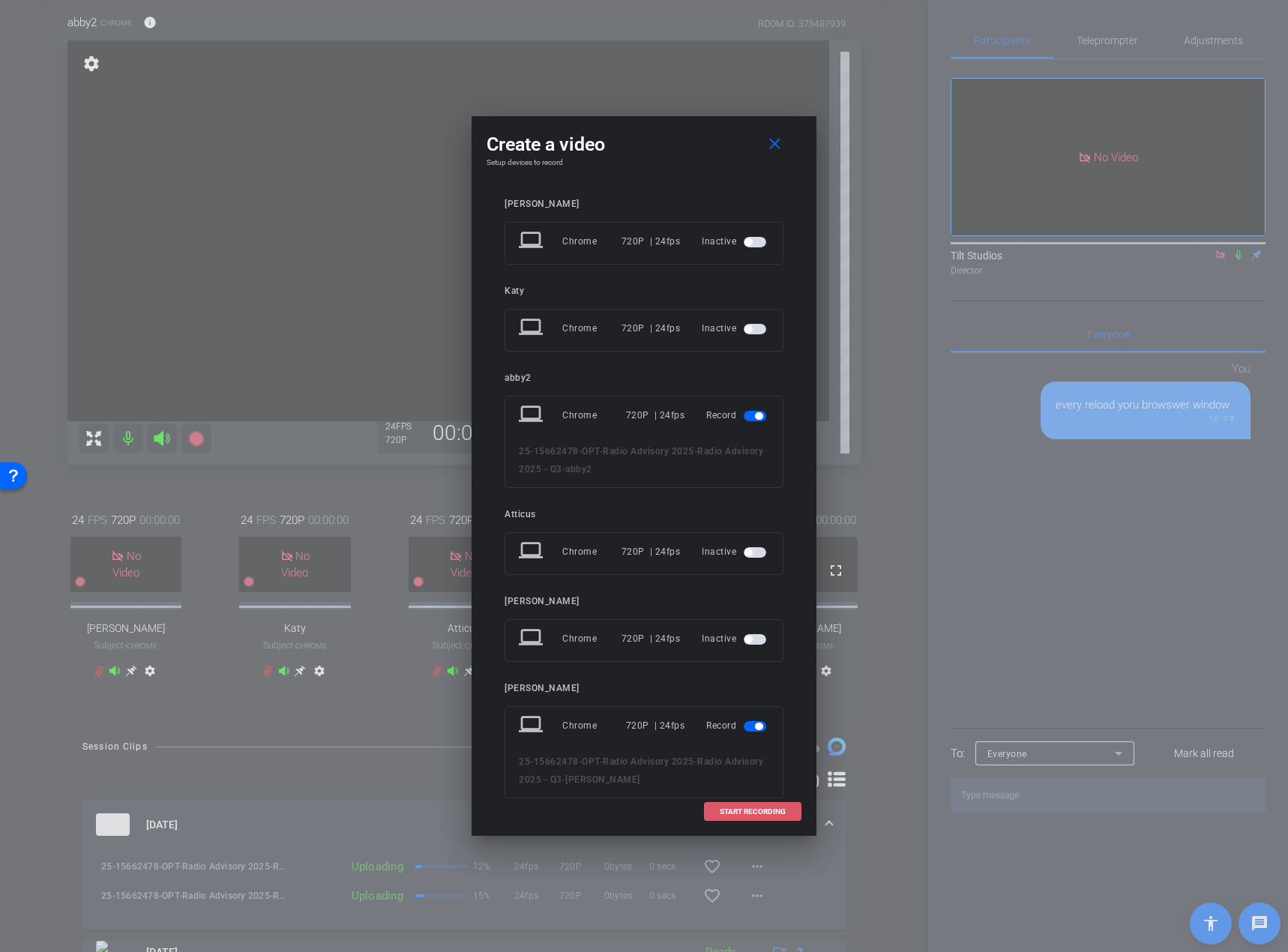
click at [749, 583] on span "START RECORDING" at bounding box center [752, 812] width 66 height 8
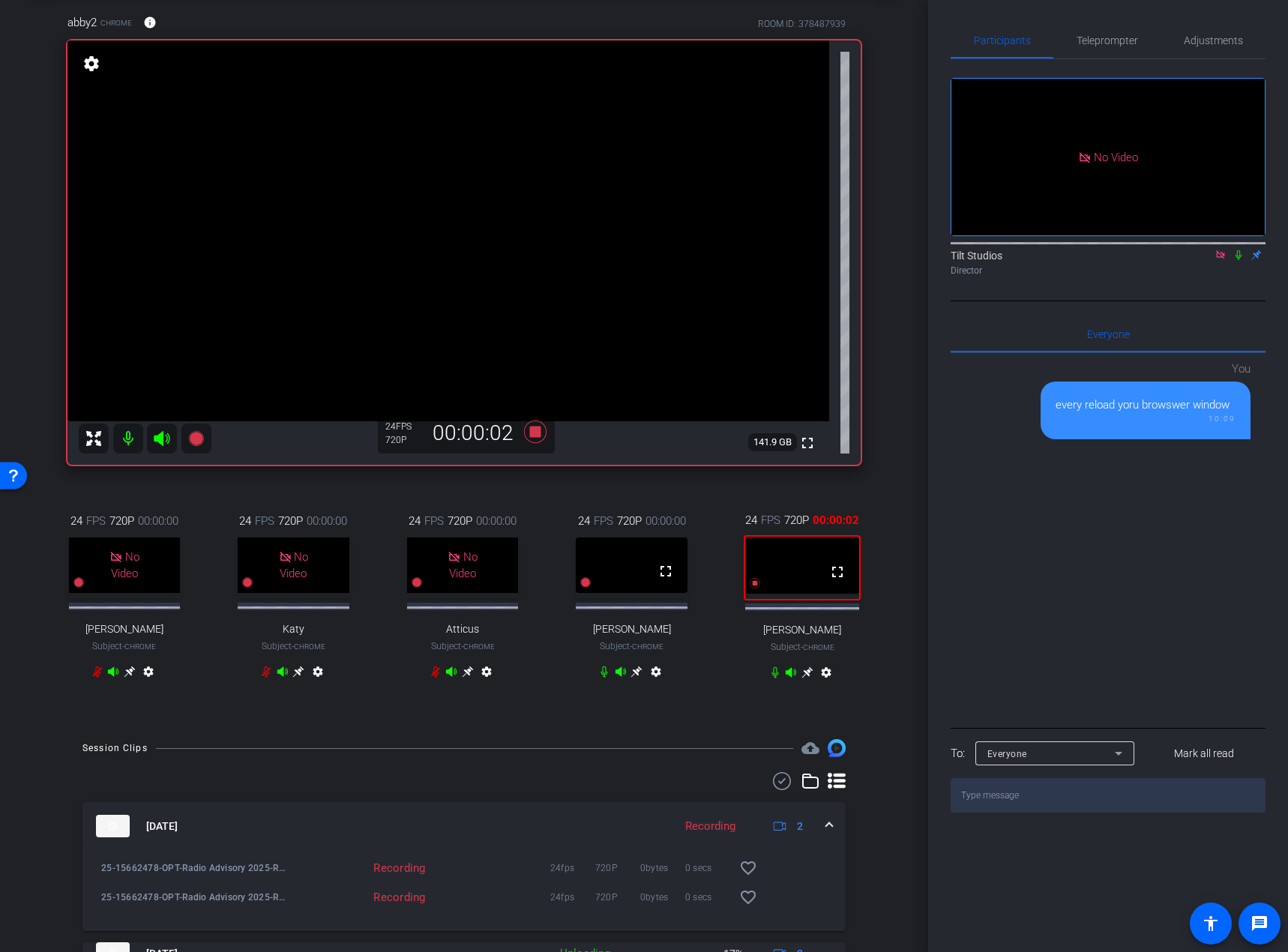
click at [533, 485] on div "abby2 Chrome info ROOM ID: 378487939 fullscreen settings 141.9 GB 24 FPS 720P 0…" at bounding box center [464, 356] width 853 height 735
click at [1198, 260] on icon at bounding box center [1238, 255] width 6 height 10
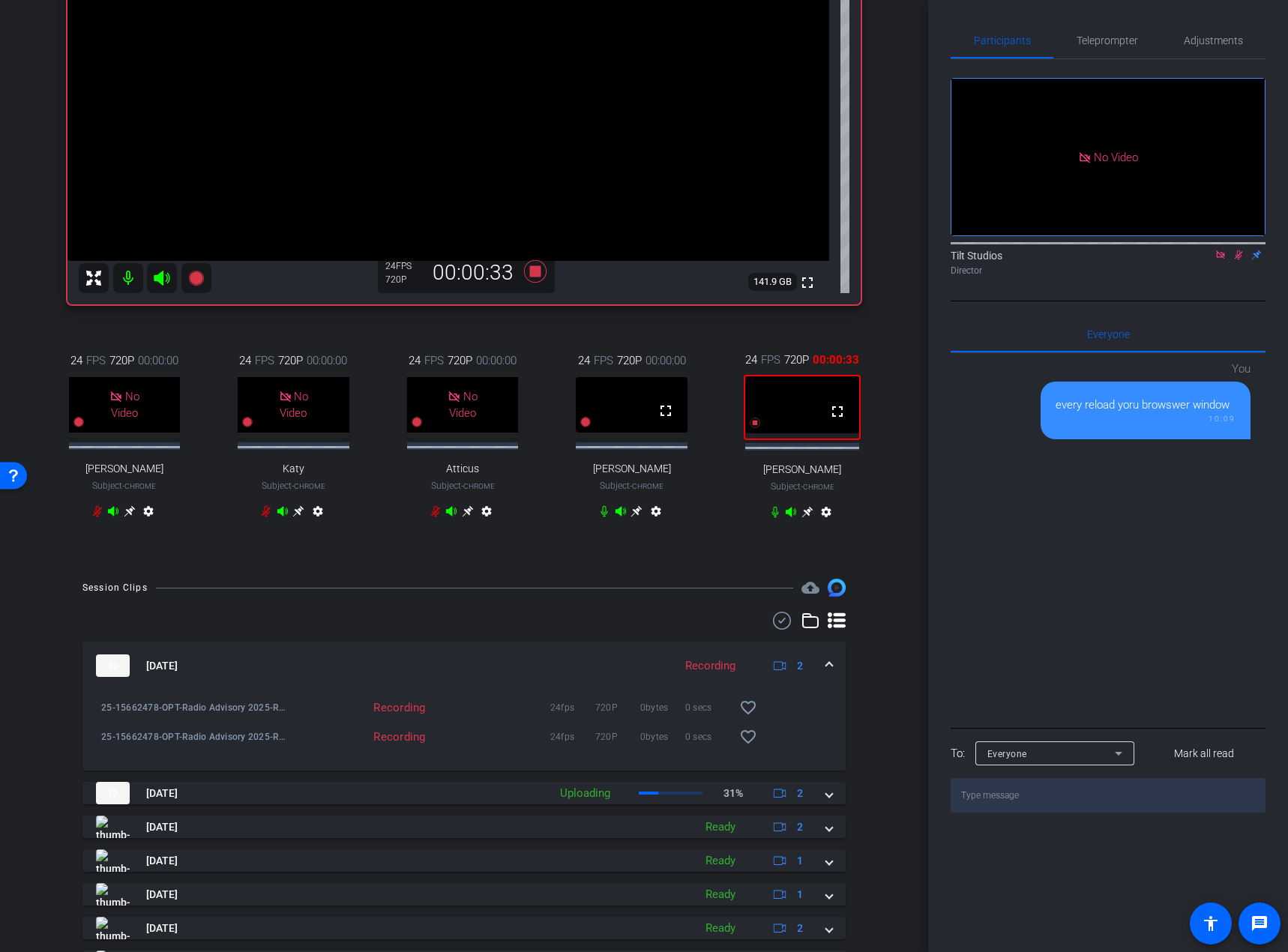
scroll to position [300, 0]
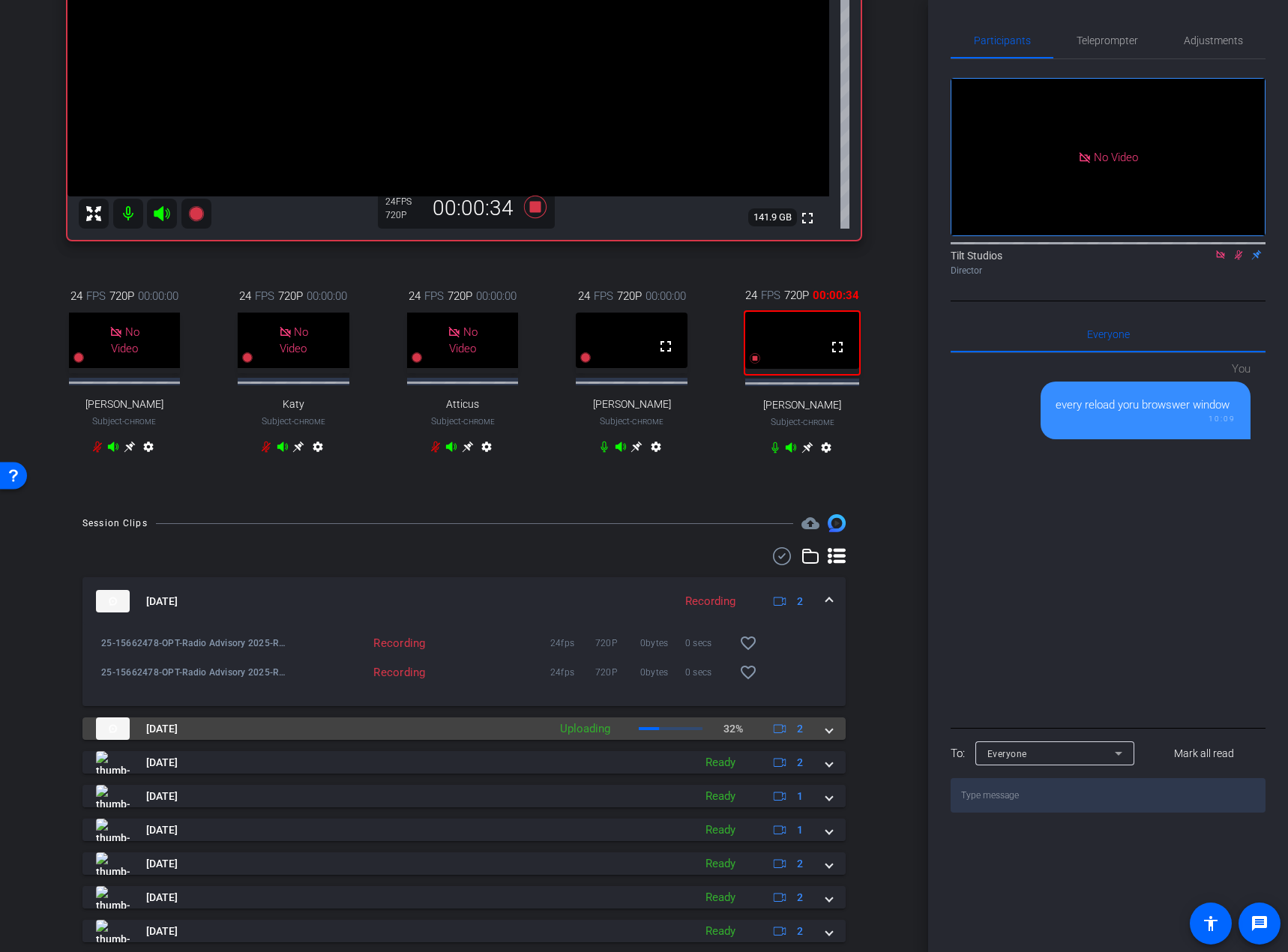
click at [826, 583] on mat-expansion-panel-header "[DATE] Uploading 32% 2" at bounding box center [464, 728] width 763 height 23
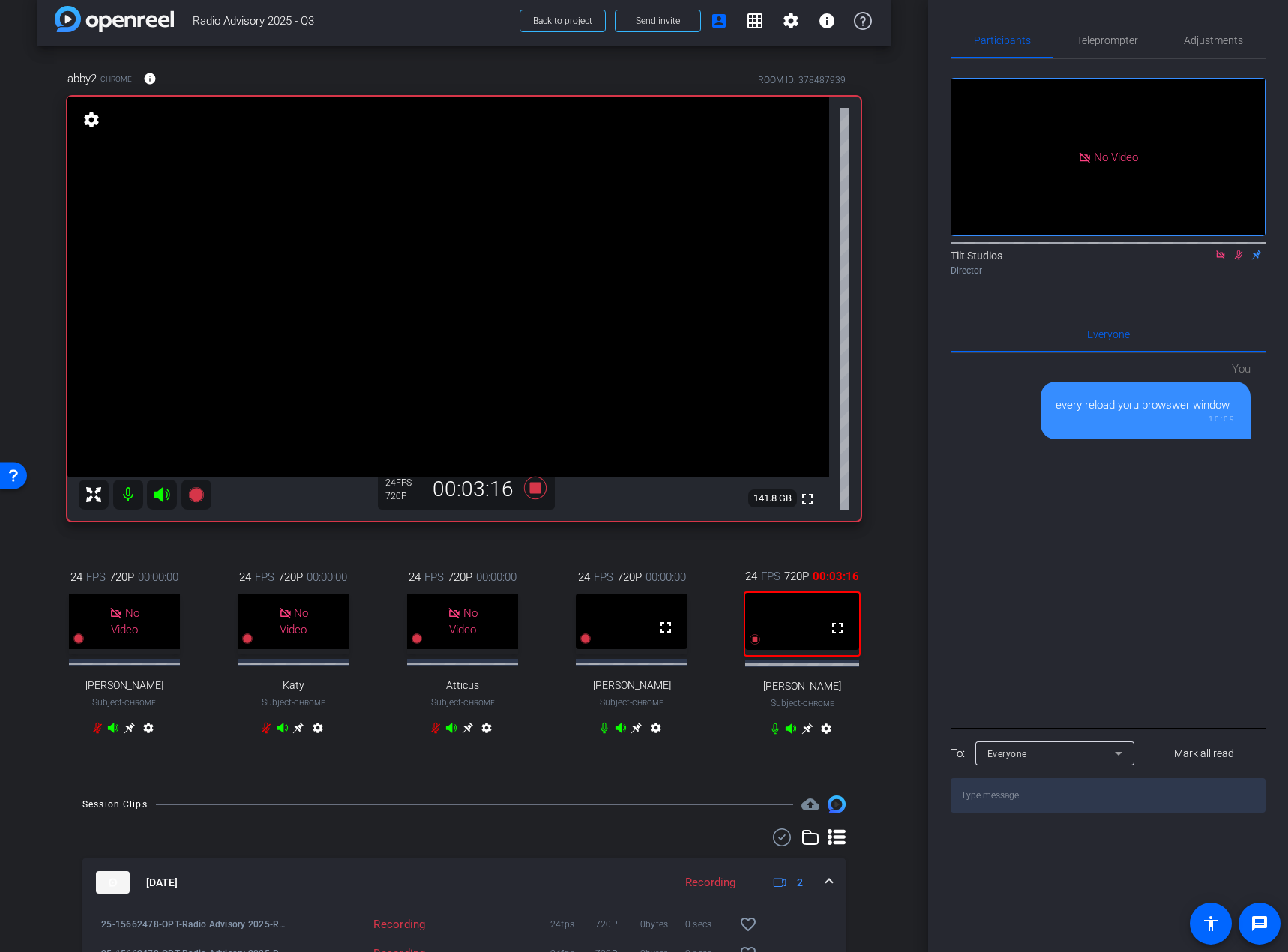
scroll to position [0, 0]
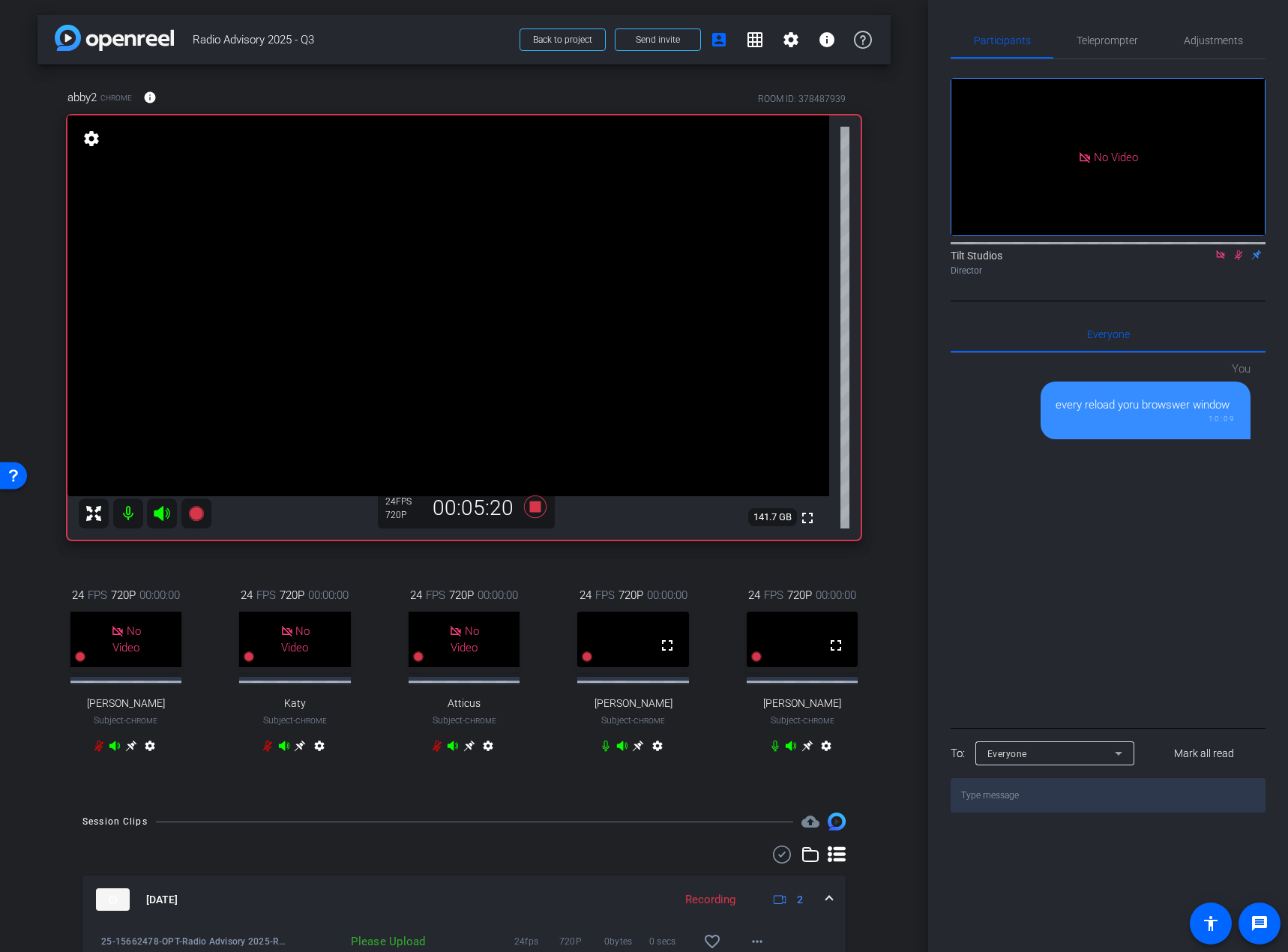
click at [1198, 260] on icon at bounding box center [1238, 254] width 12 height 11
click at [534, 502] on icon at bounding box center [535, 507] width 22 height 23
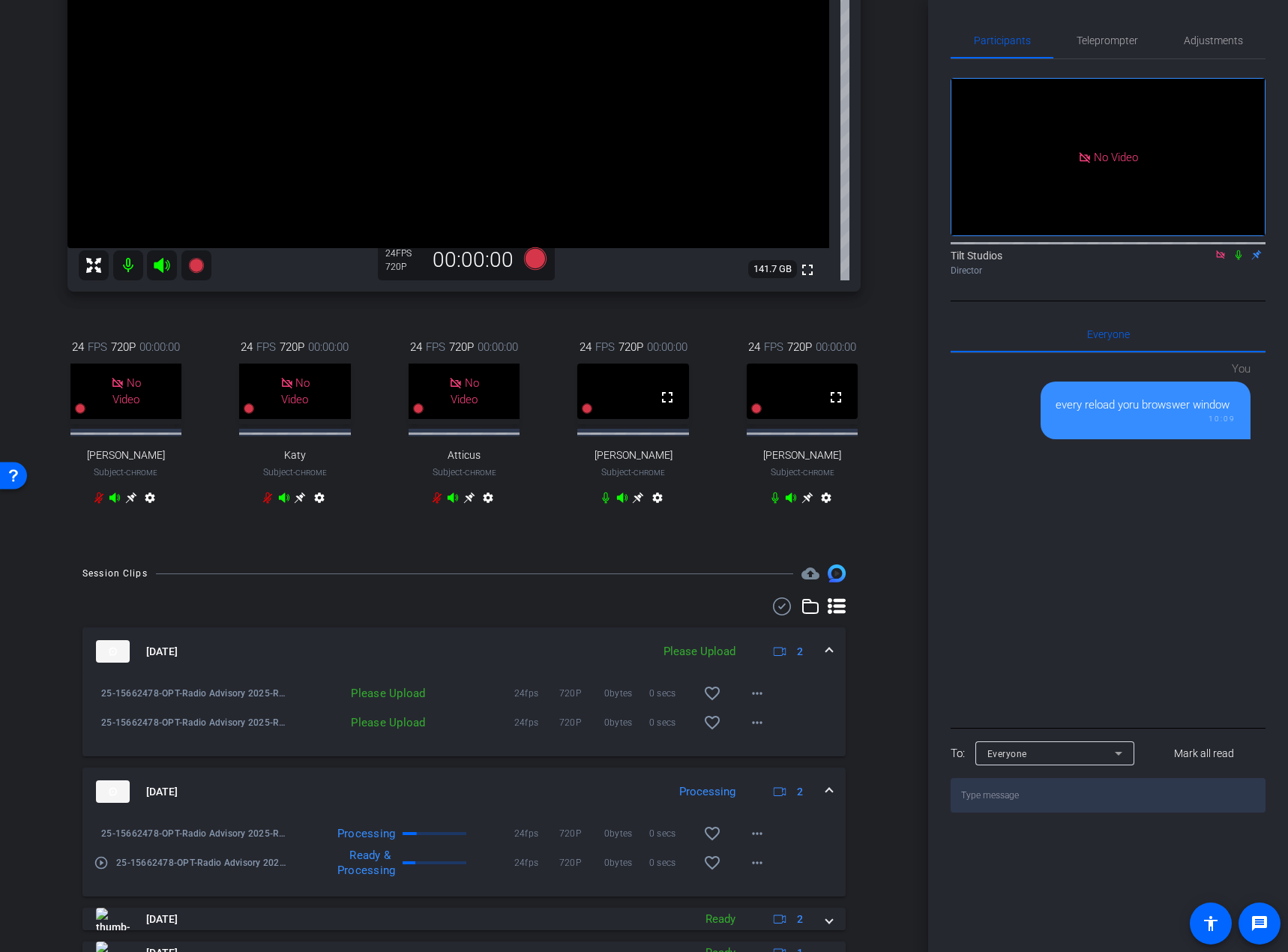
scroll to position [225, 0]
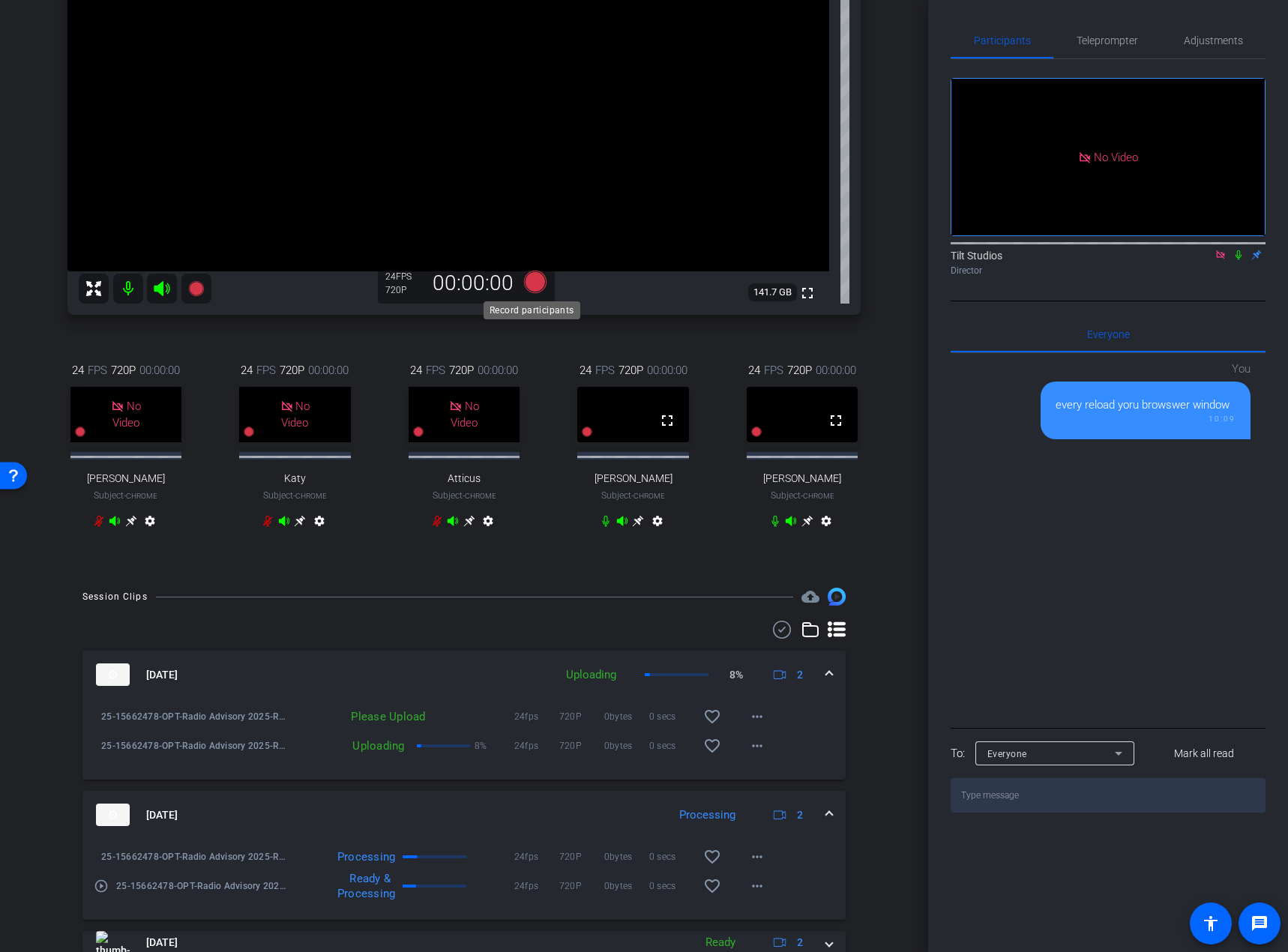
click at [534, 283] on icon at bounding box center [535, 282] width 22 height 23
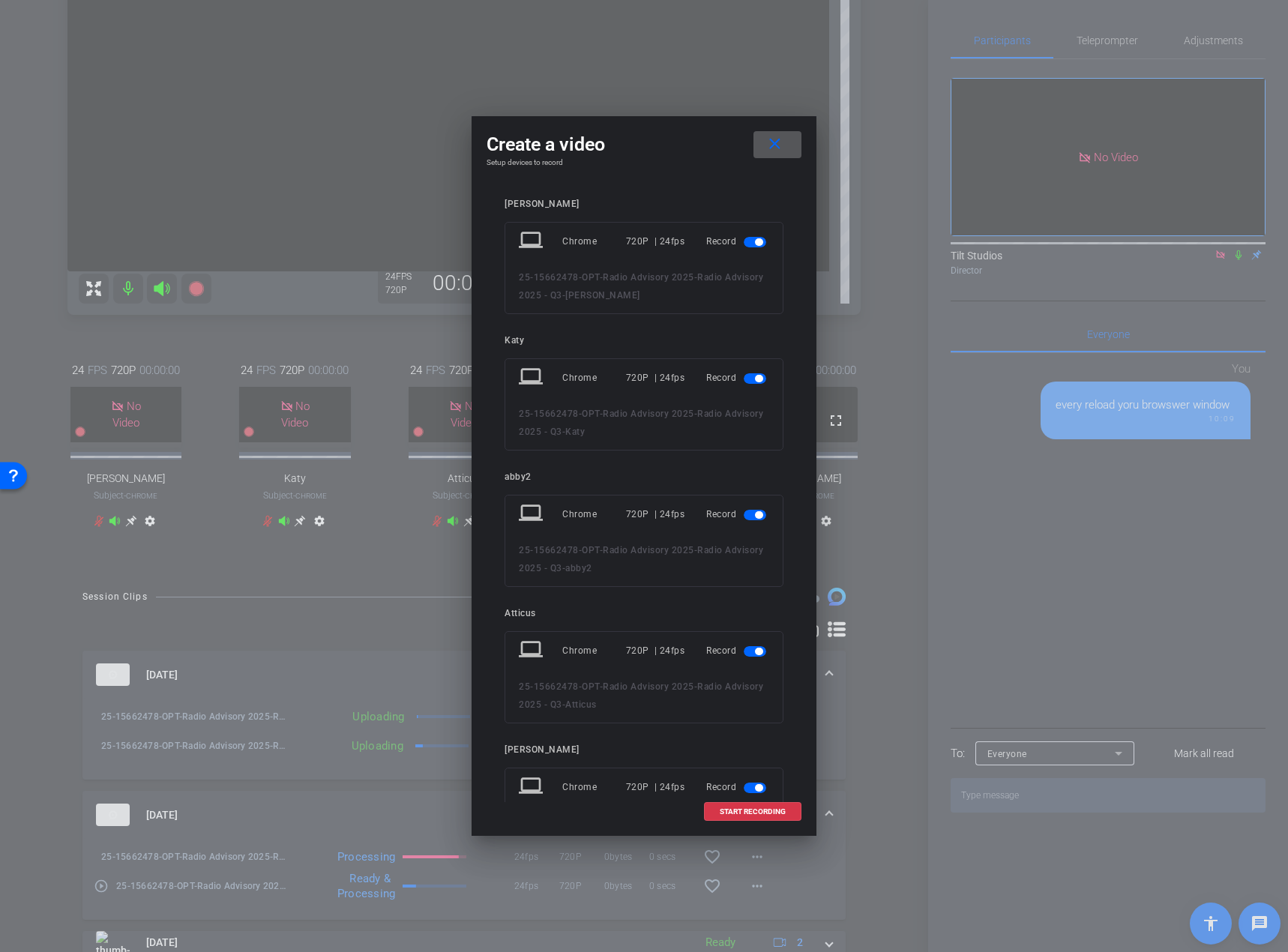
click at [743, 238] on span "button" at bounding box center [754, 242] width 22 height 11
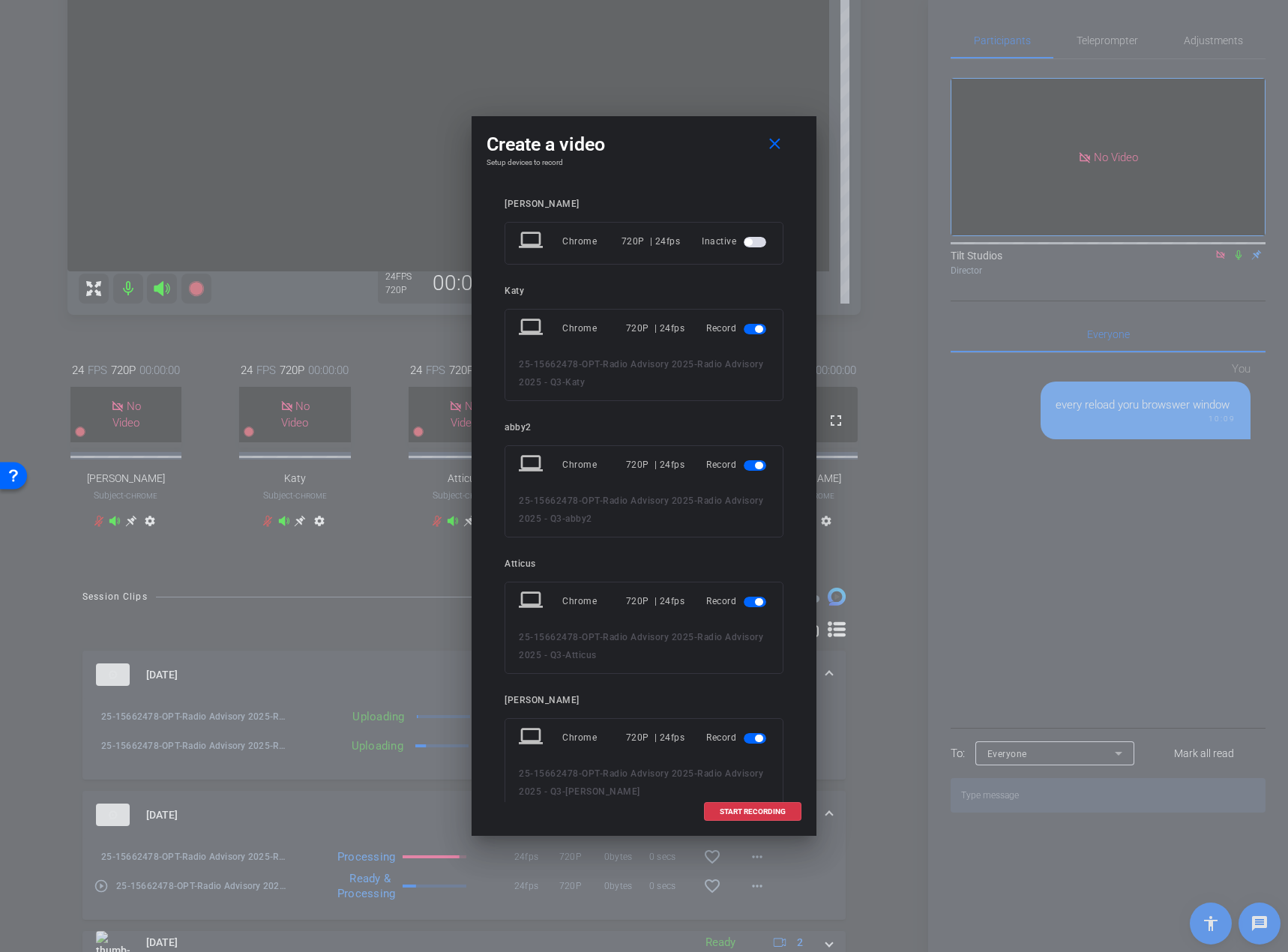
click at [743, 326] on span "button" at bounding box center [754, 329] width 22 height 11
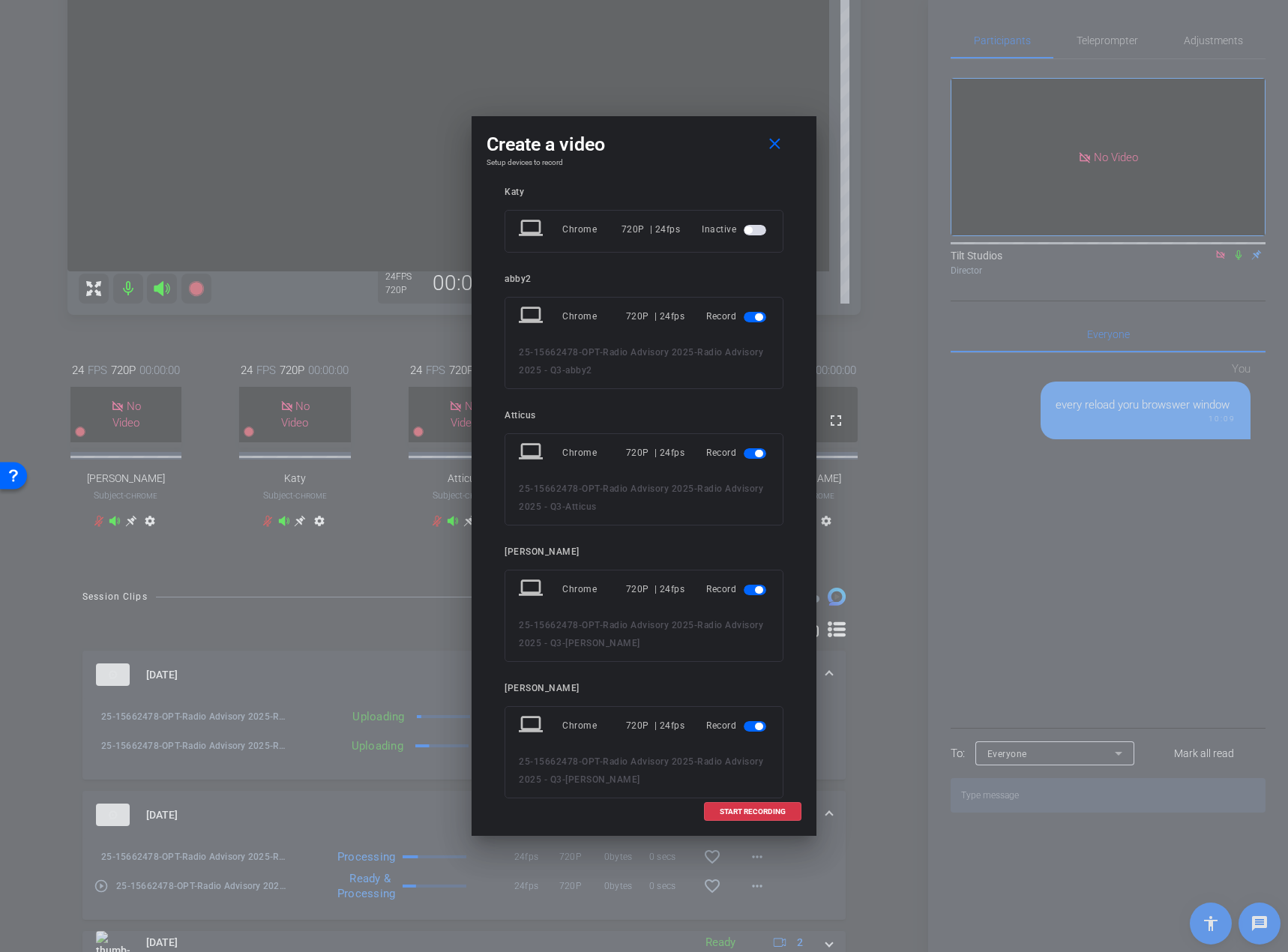
scroll to position [75, 0]
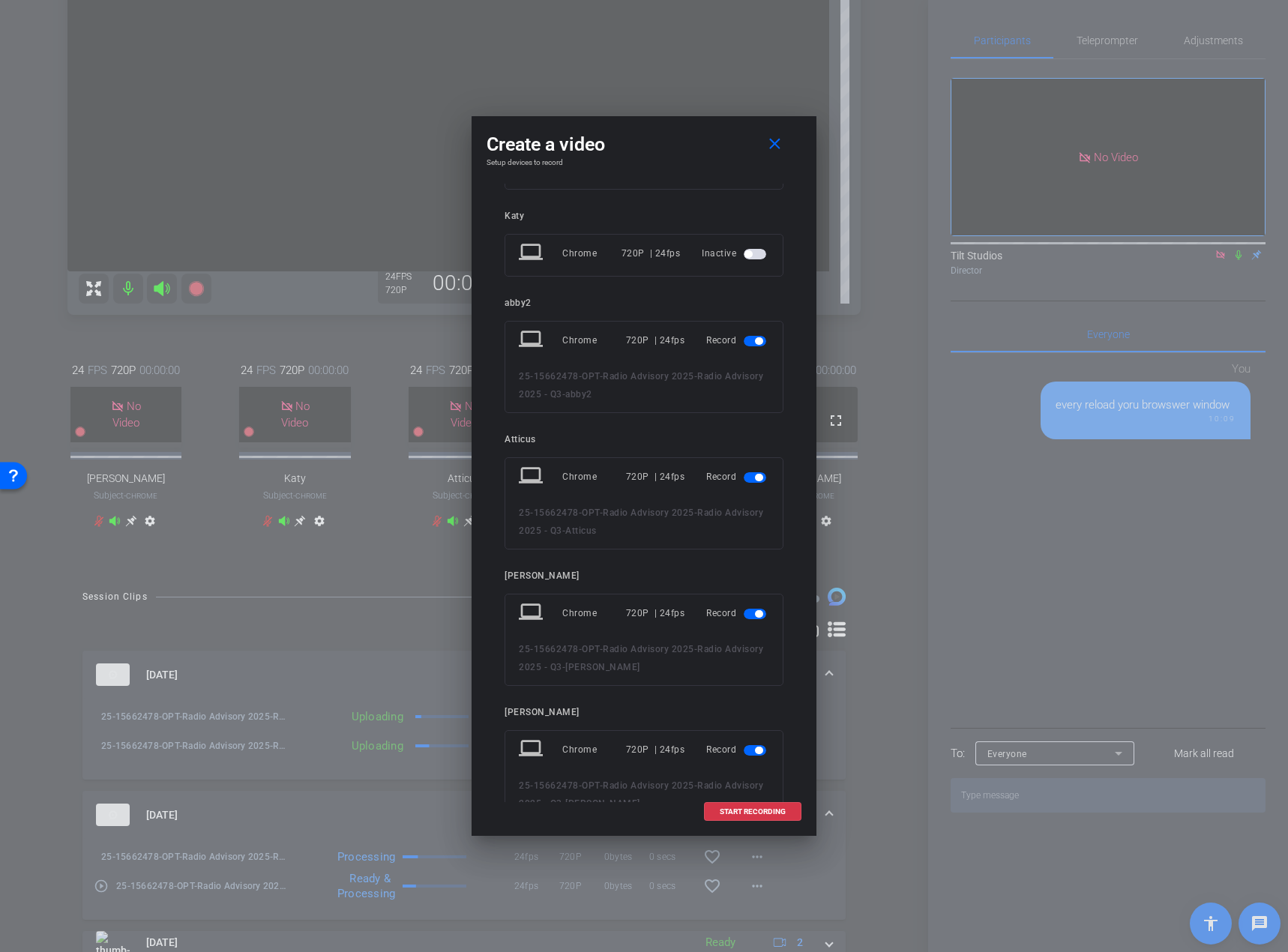
click at [746, 478] on span "button" at bounding box center [754, 477] width 22 height 11
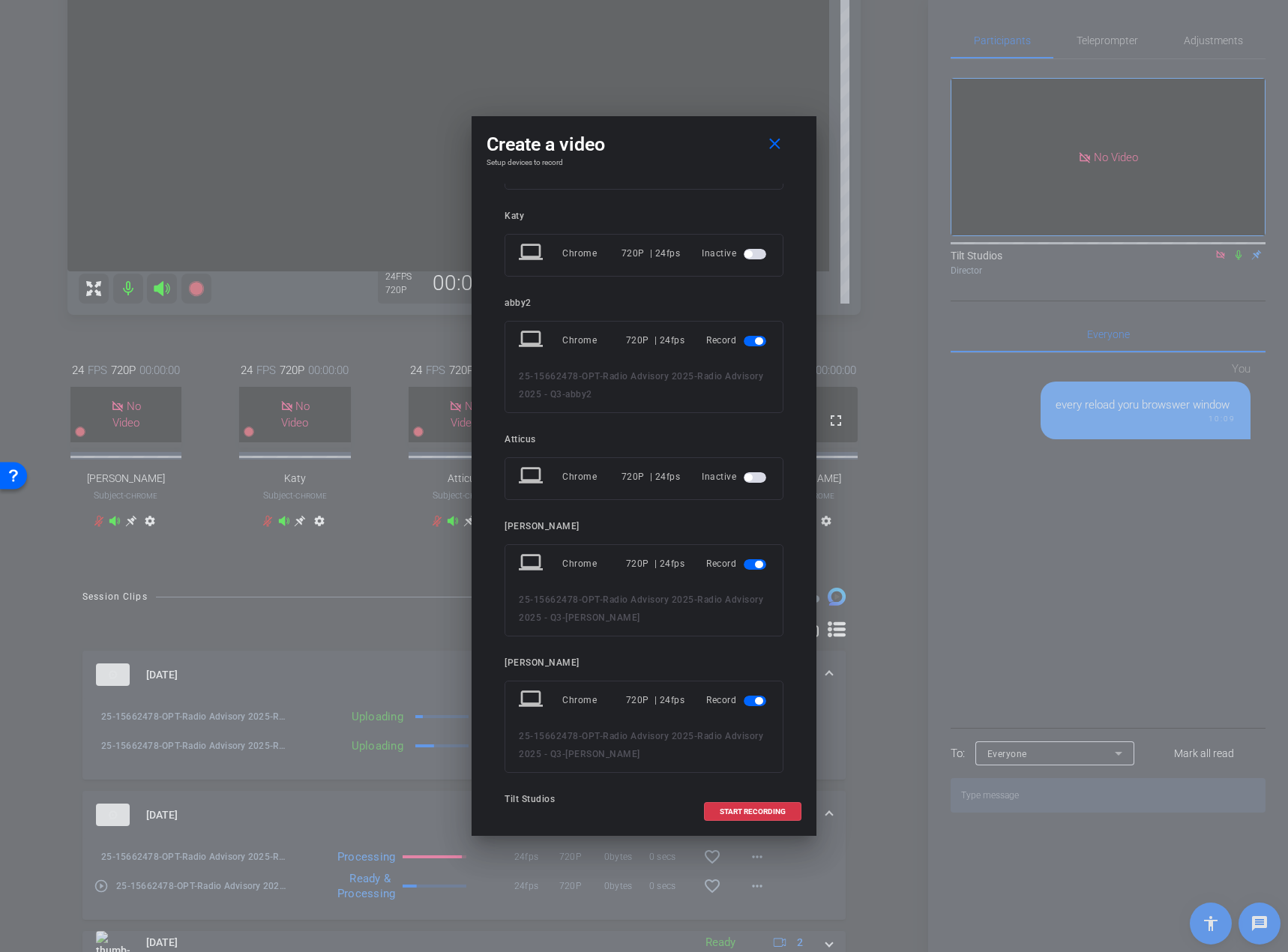
click at [746, 566] on span "button" at bounding box center [754, 565] width 22 height 11
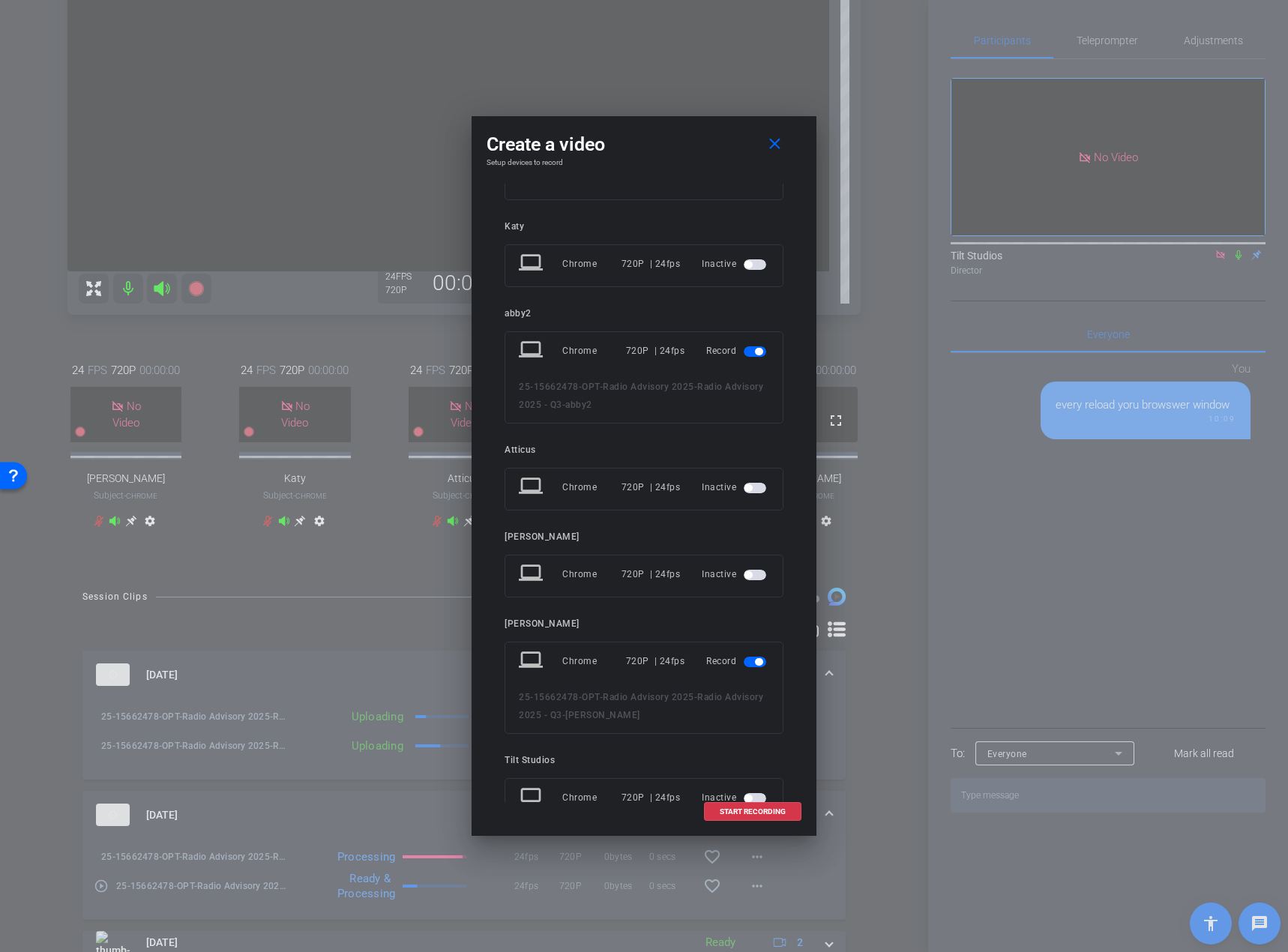
scroll to position [118, 0]
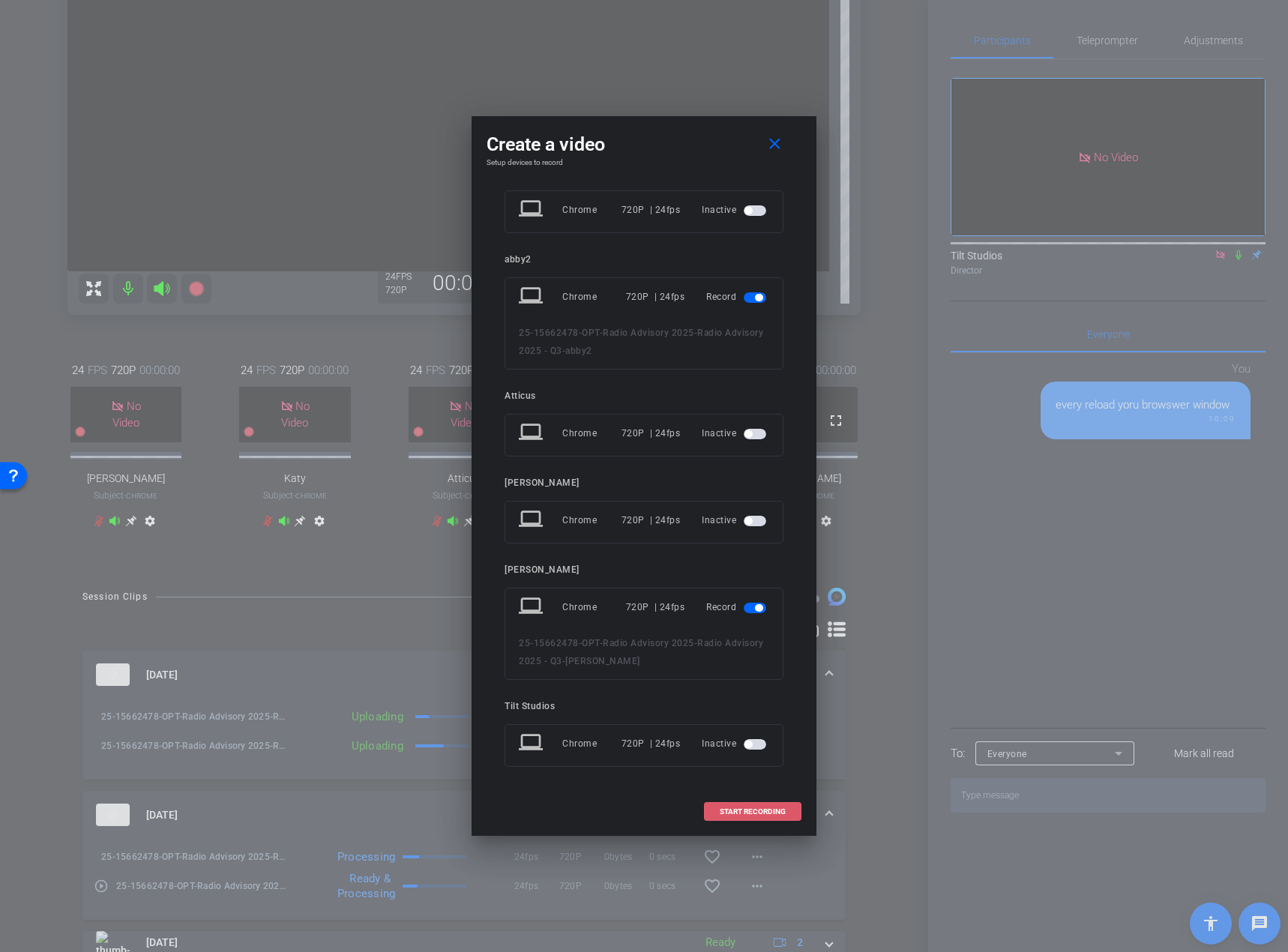
click at [753, 583] on span "START RECORDING" at bounding box center [752, 812] width 66 height 8
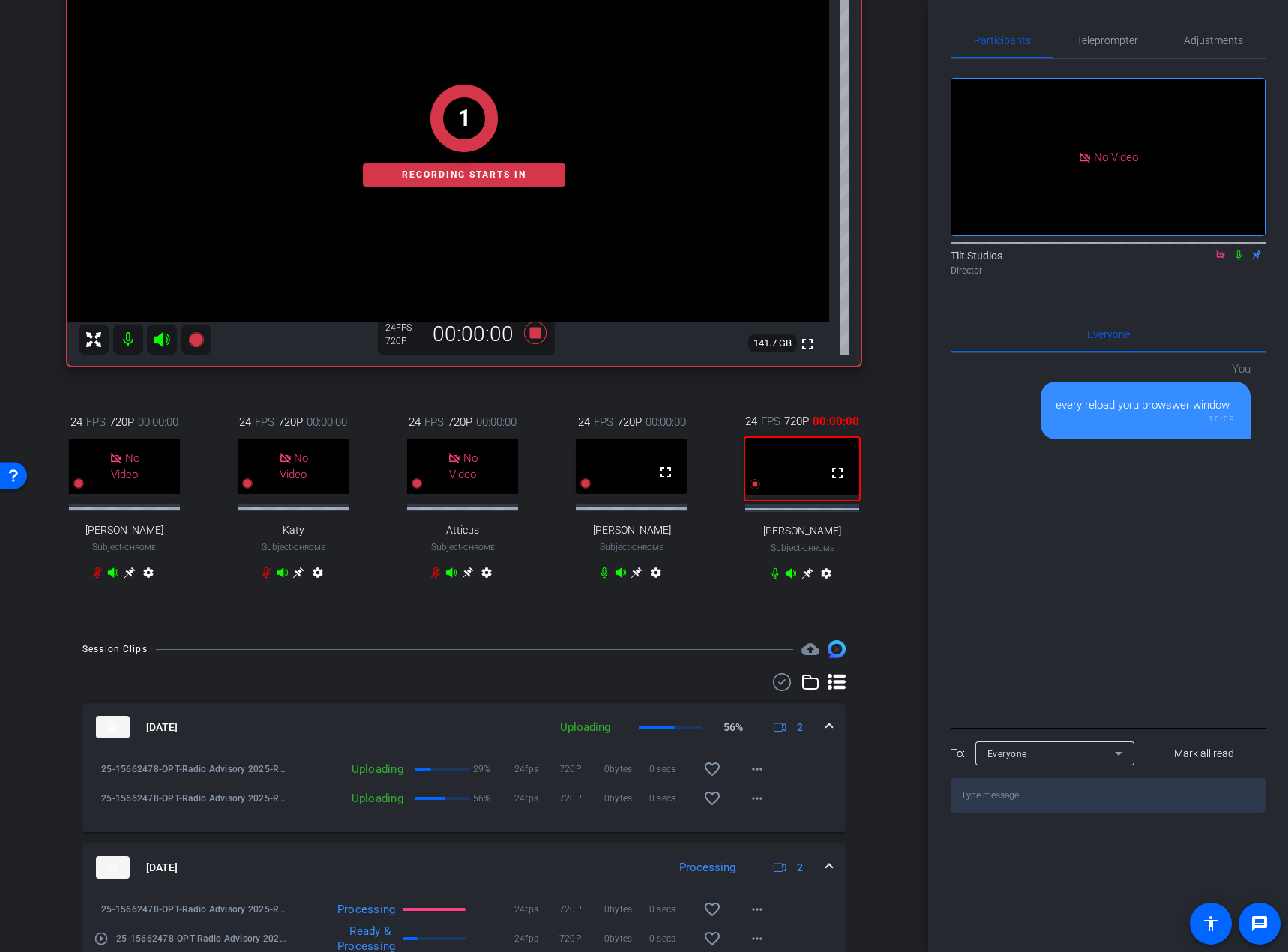
scroll to position [150, 0]
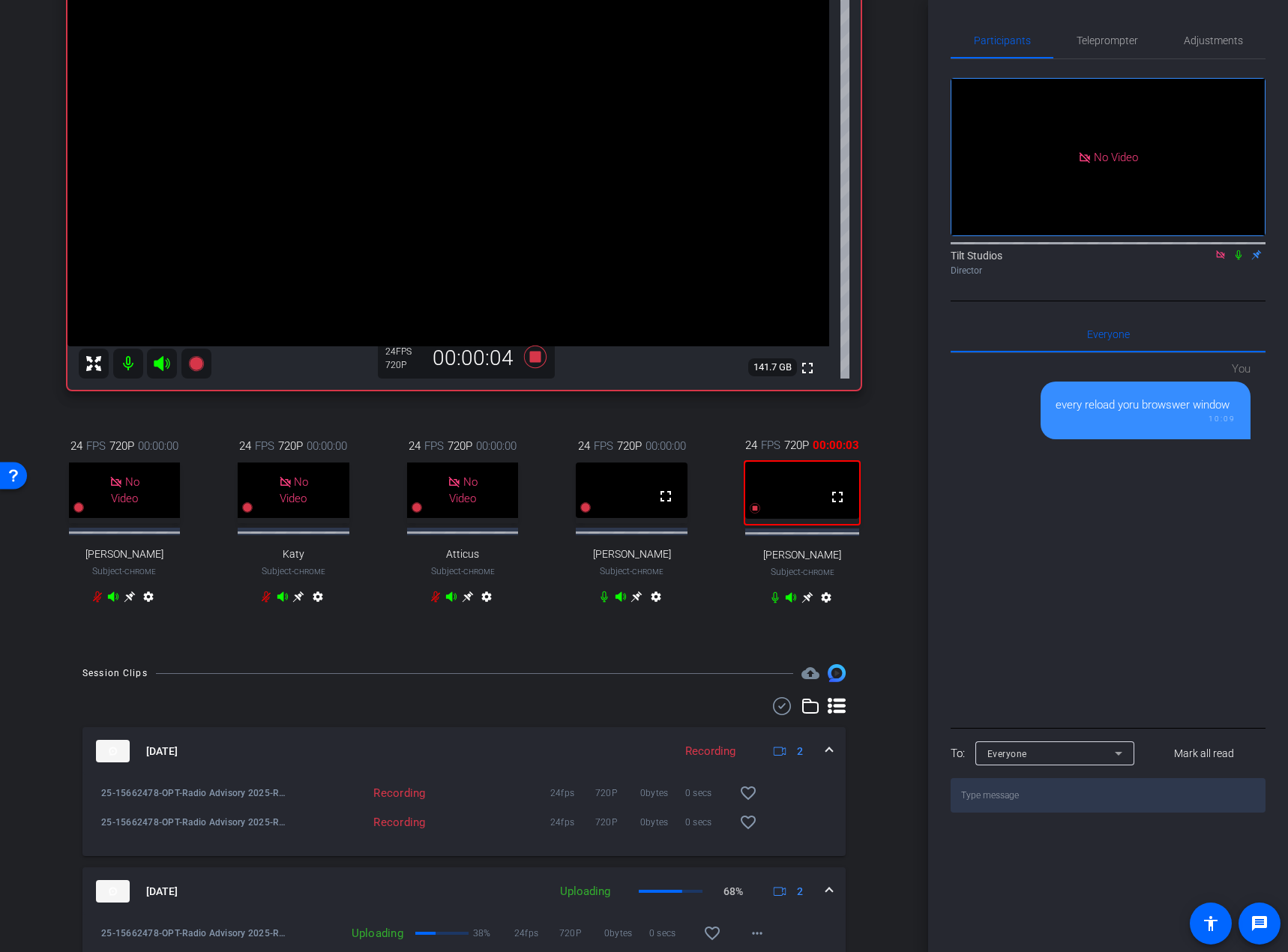
click at [1198, 260] on icon at bounding box center [1238, 254] width 12 height 11
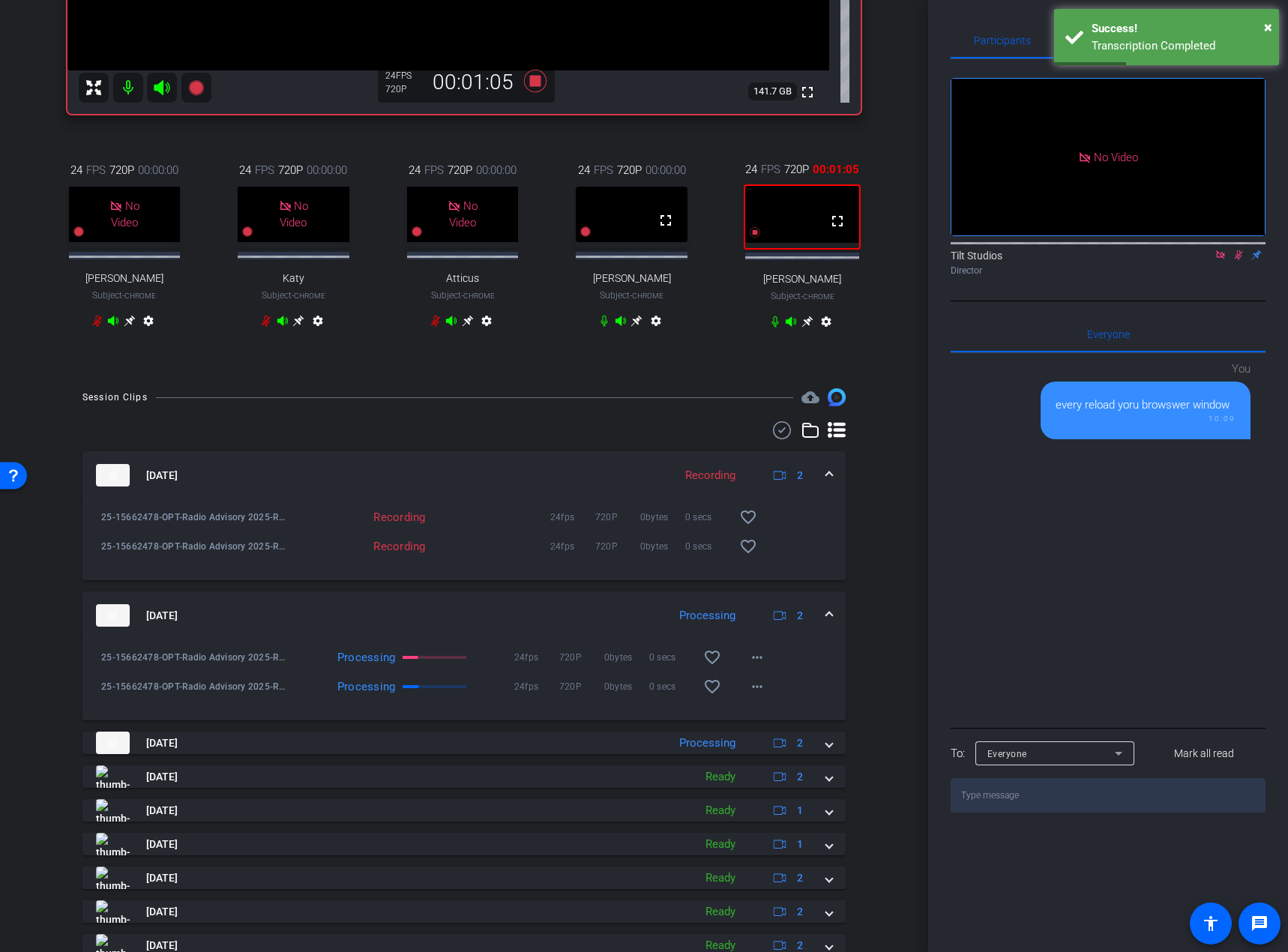
scroll to position [450, 0]
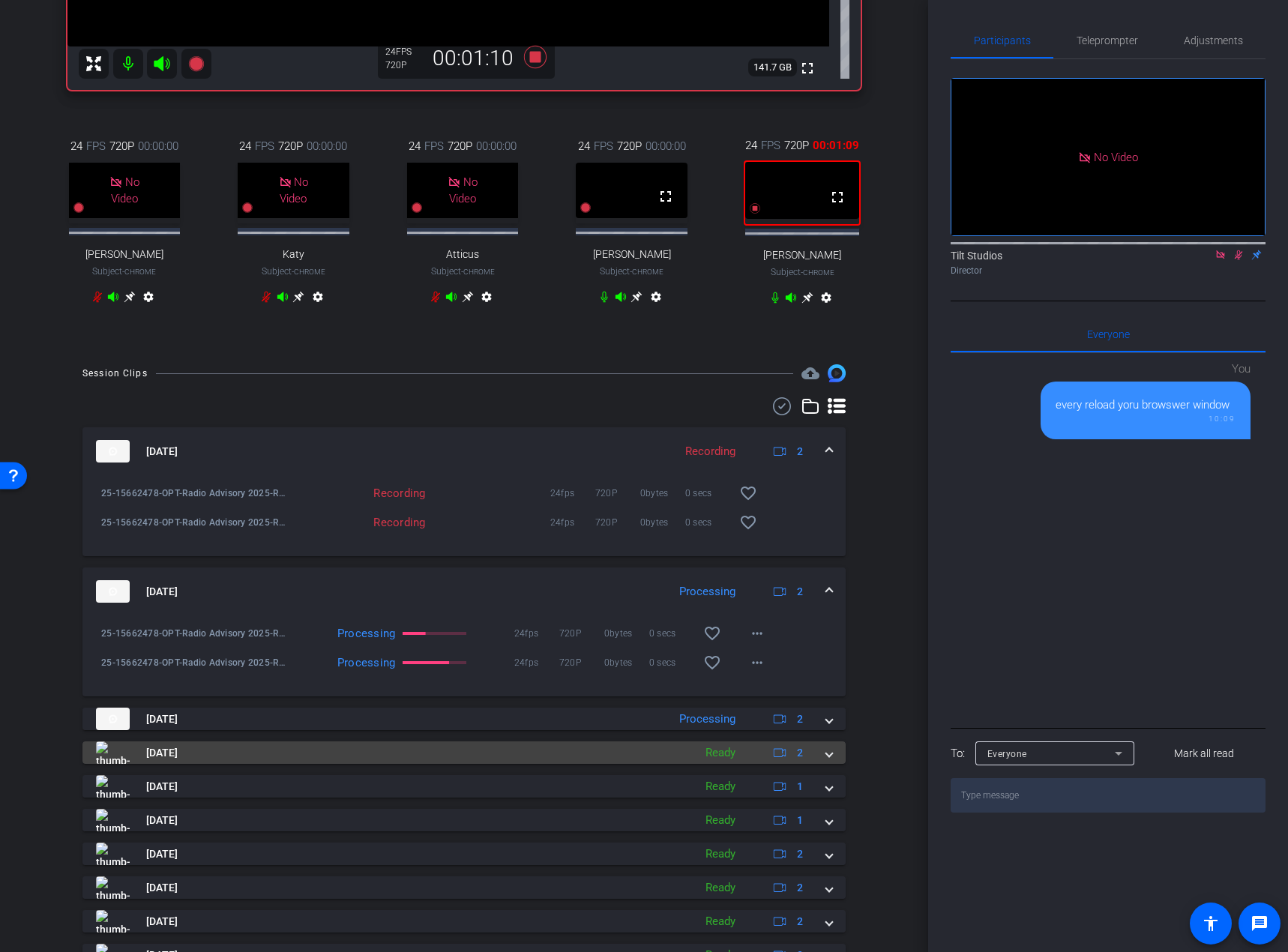
click at [826, 583] on mat-expansion-panel-header "[DATE] Ready 2" at bounding box center [464, 752] width 763 height 23
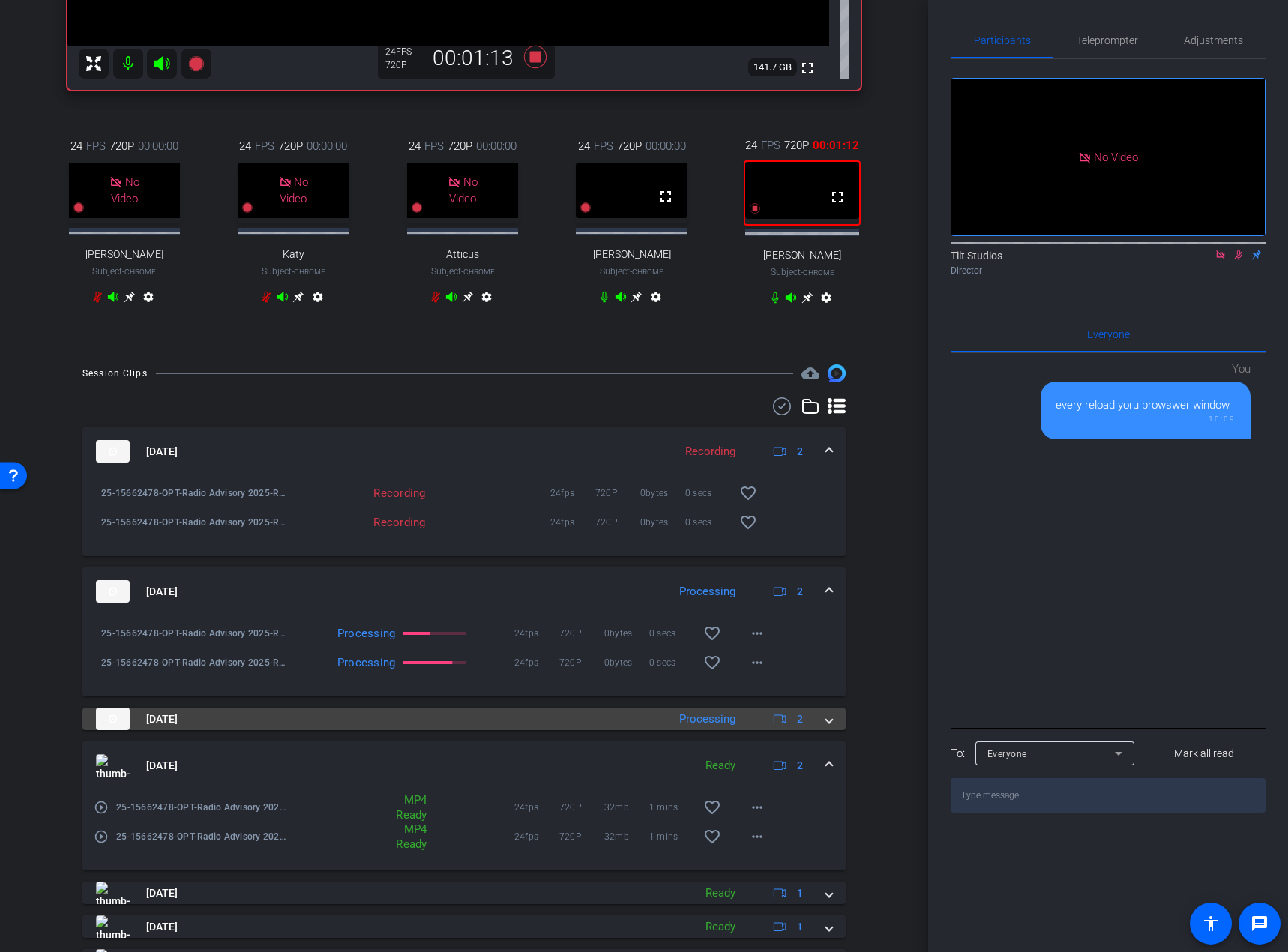
click at [826, 583] on span at bounding box center [829, 719] width 6 height 16
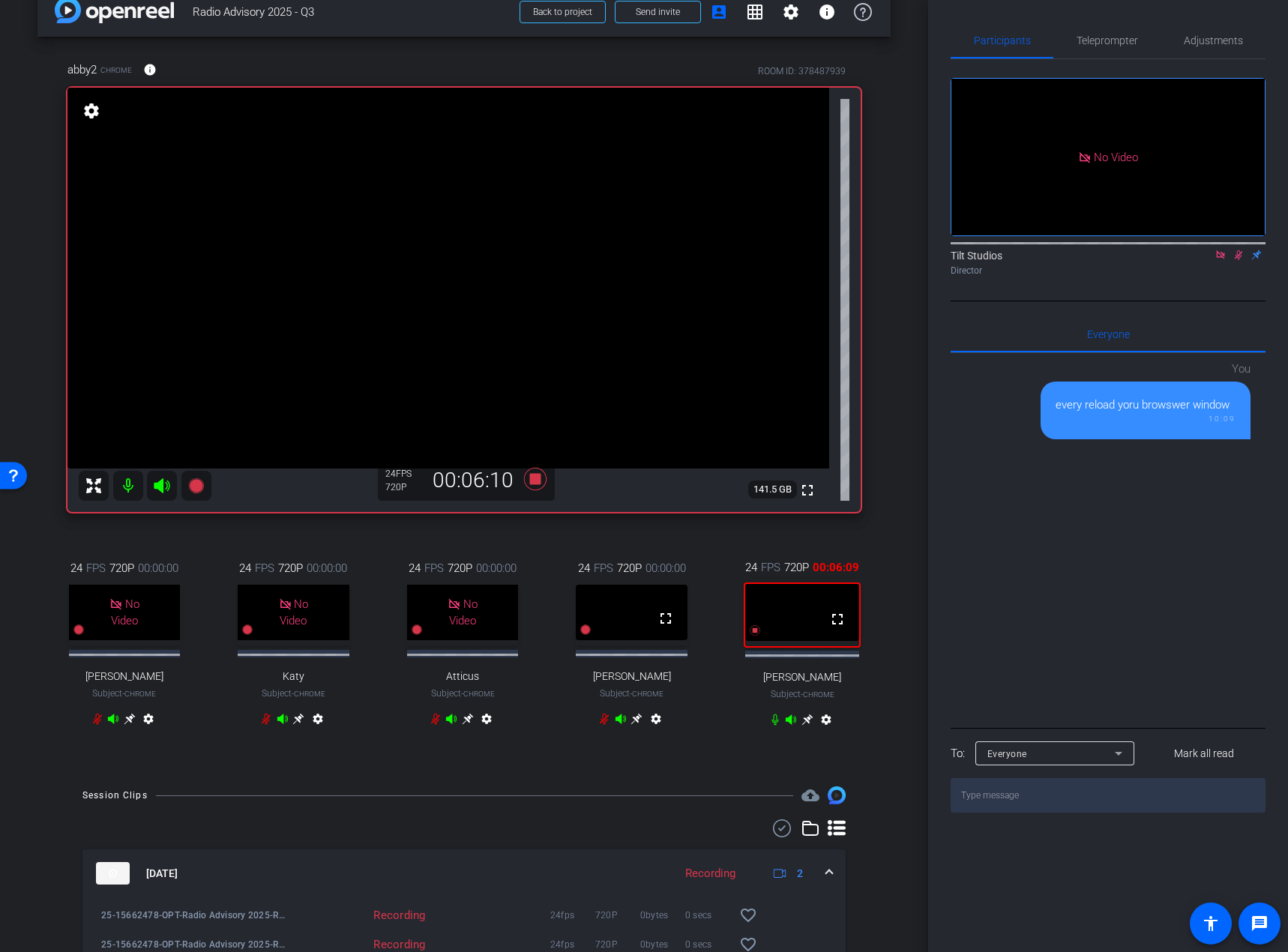
scroll to position [0, 0]
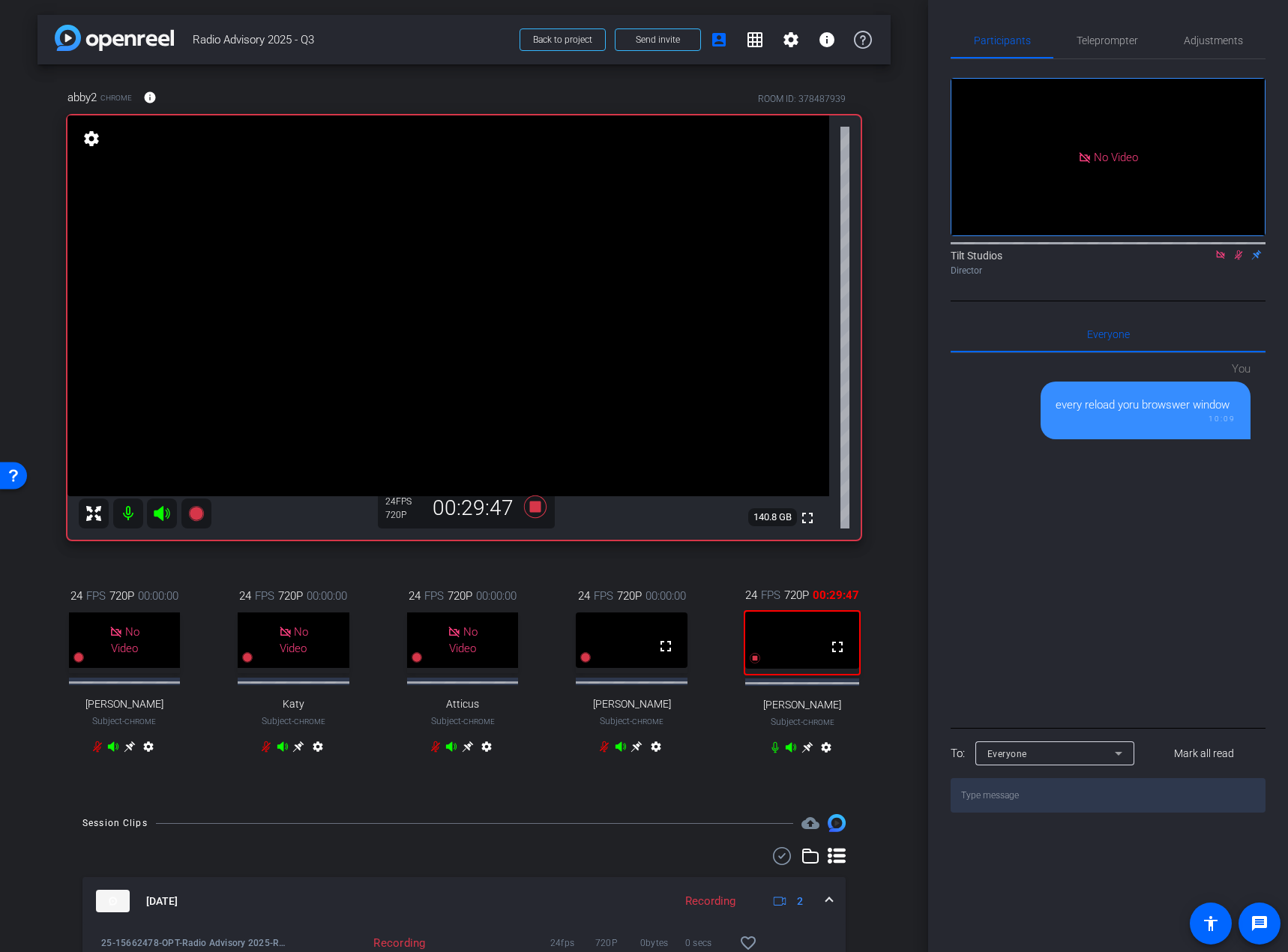
click at [885, 567] on div "arrow_back Radio Advisory 2025 - Q3 Back to project Send invite account_box gri…" at bounding box center [464, 476] width 928 height 952
click at [870, 575] on div "abby2 Chrome info ROOM ID: 378487939 fullscreen settings 140.8 GB 24 FPS 720P 0…" at bounding box center [464, 431] width 853 height 735
click at [866, 583] on div "24 FPS 720P 00:30:22 fullscreen [PERSON_NAME] Subject - Chrome settings" at bounding box center [802, 673] width 164 height 222
click at [549, 563] on div "24 FPS 720P 00:00:00 No Video [PERSON_NAME] Subject - Chrome settings 24 FPS 72…" at bounding box center [464, 673] width 793 height 222
click at [534, 507] on icon at bounding box center [535, 507] width 22 height 23
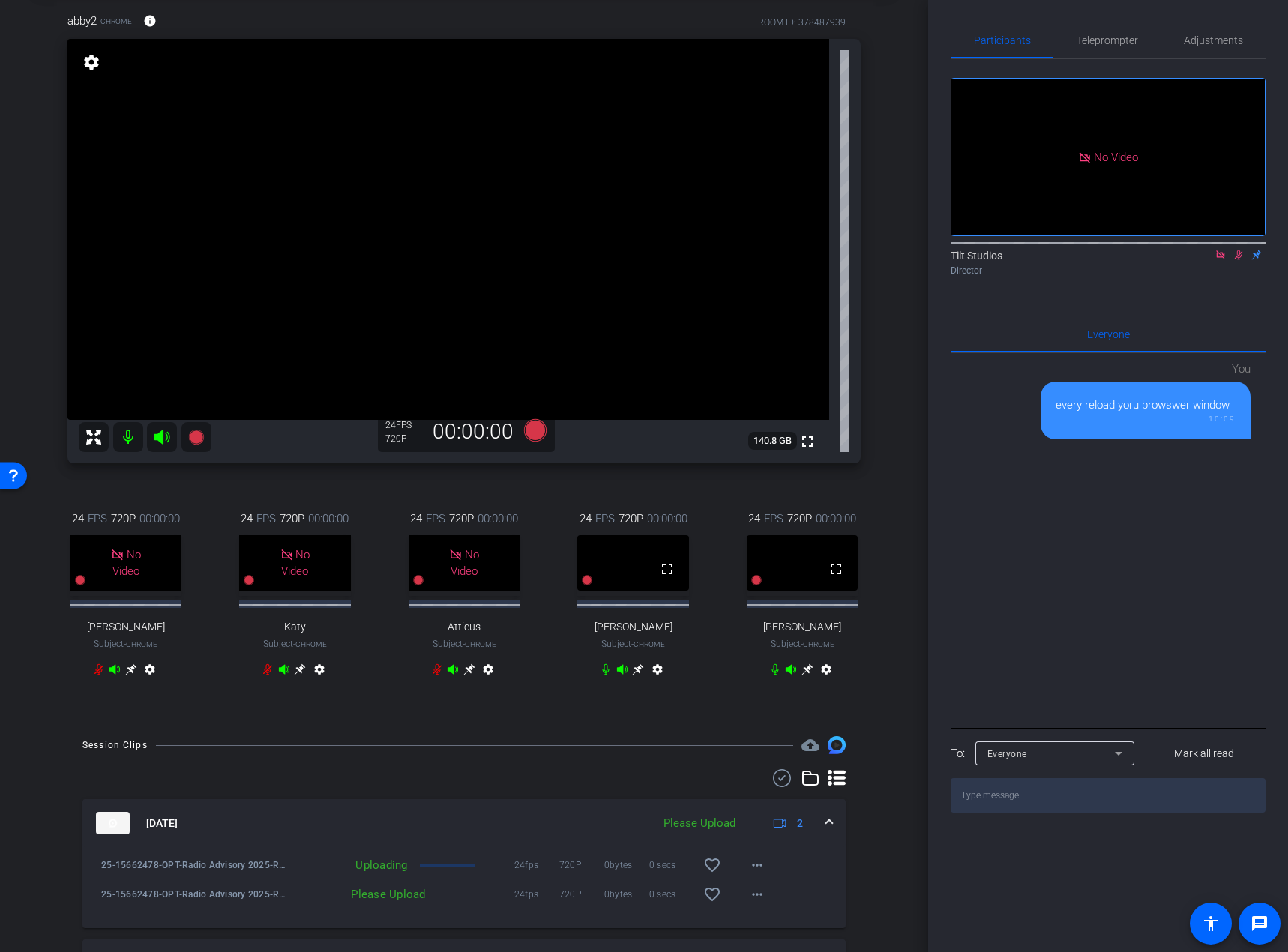
scroll to position [150, 0]
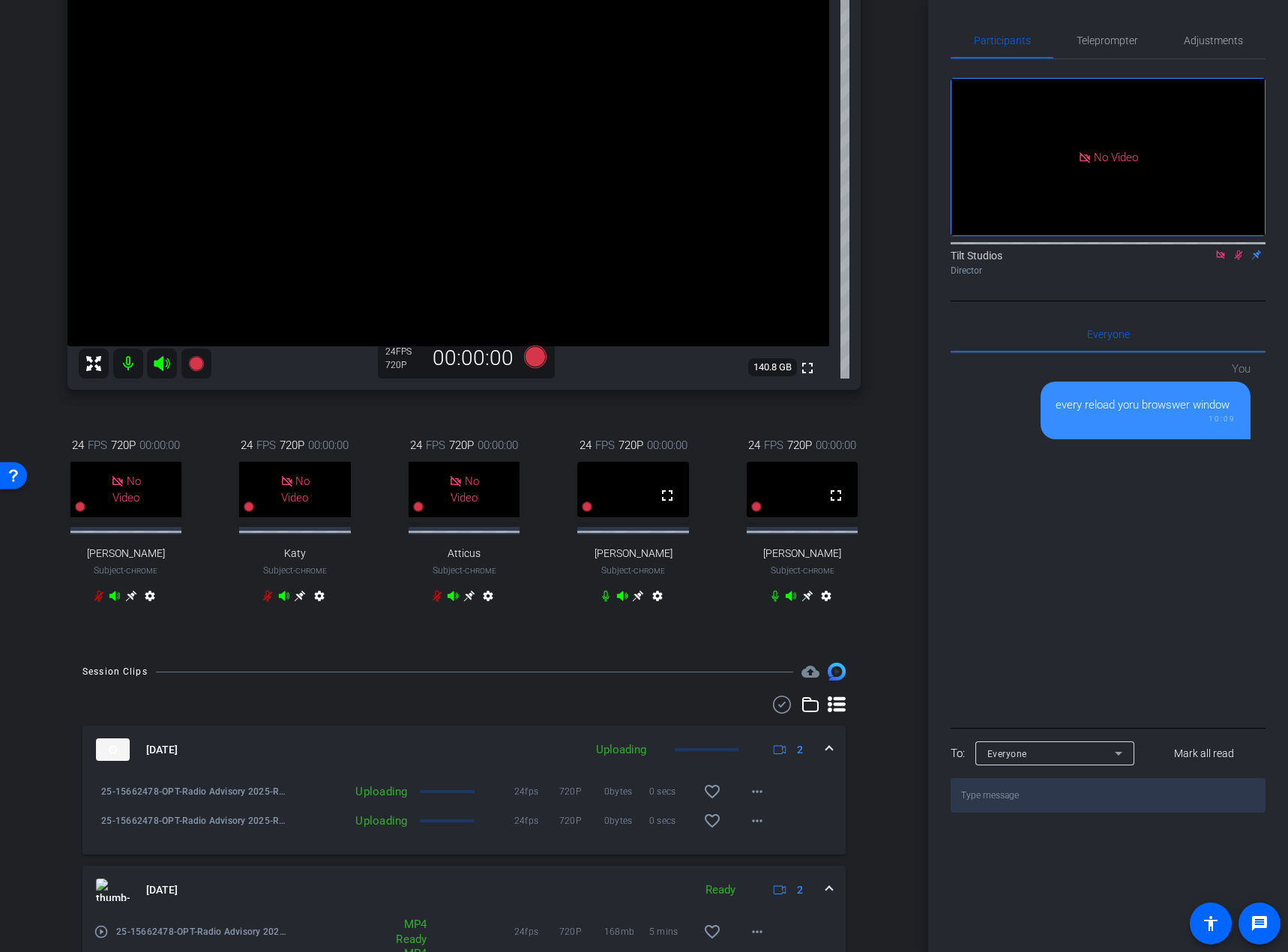
click at [582, 583] on div "arrow_back Radio Advisory 2025 - Q3 Back to project Send invite account_box gri…" at bounding box center [464, 326] width 928 height 952
click at [1198, 258] on icon at bounding box center [1220, 254] width 8 height 8
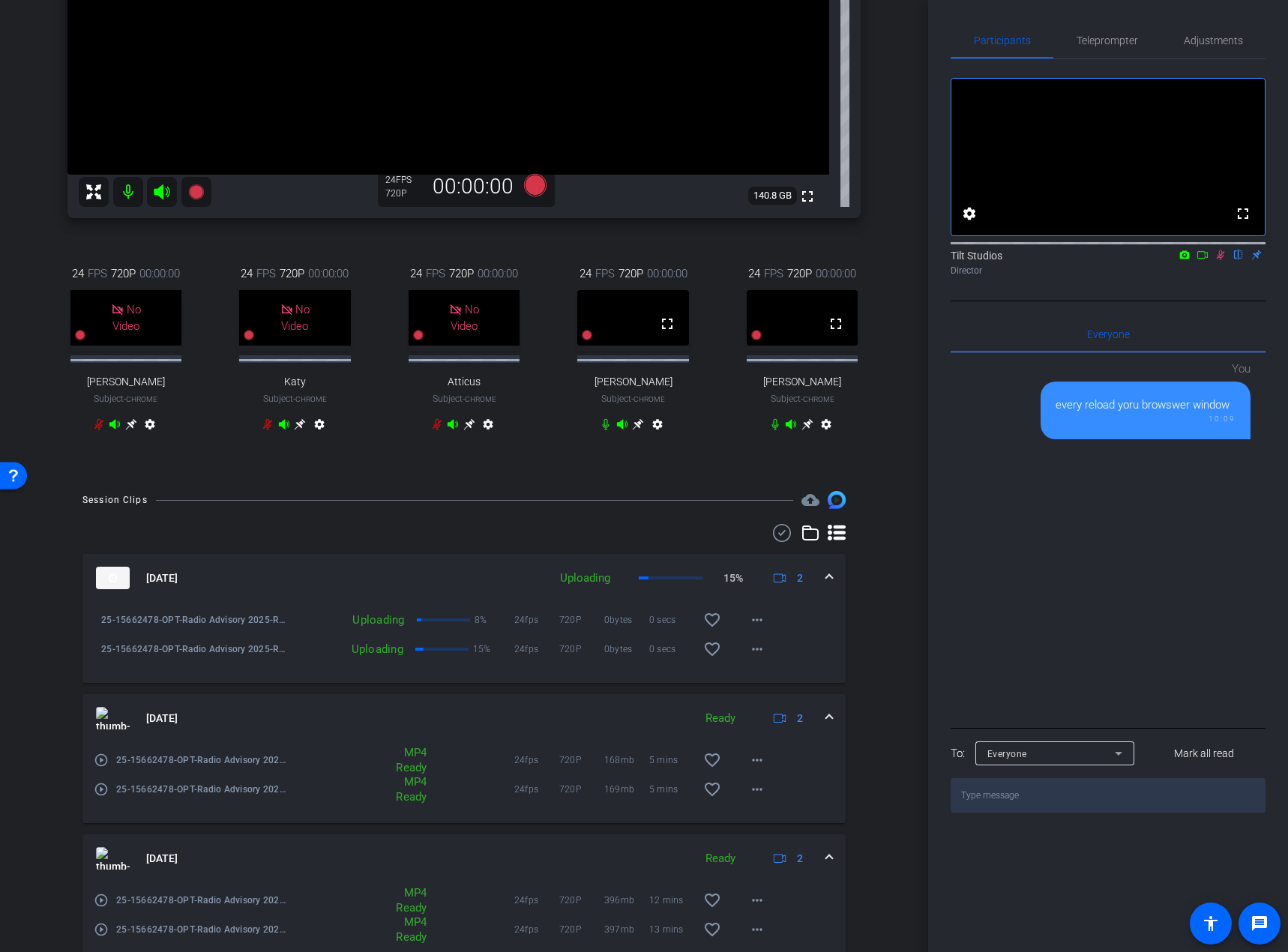
scroll to position [300, 0]
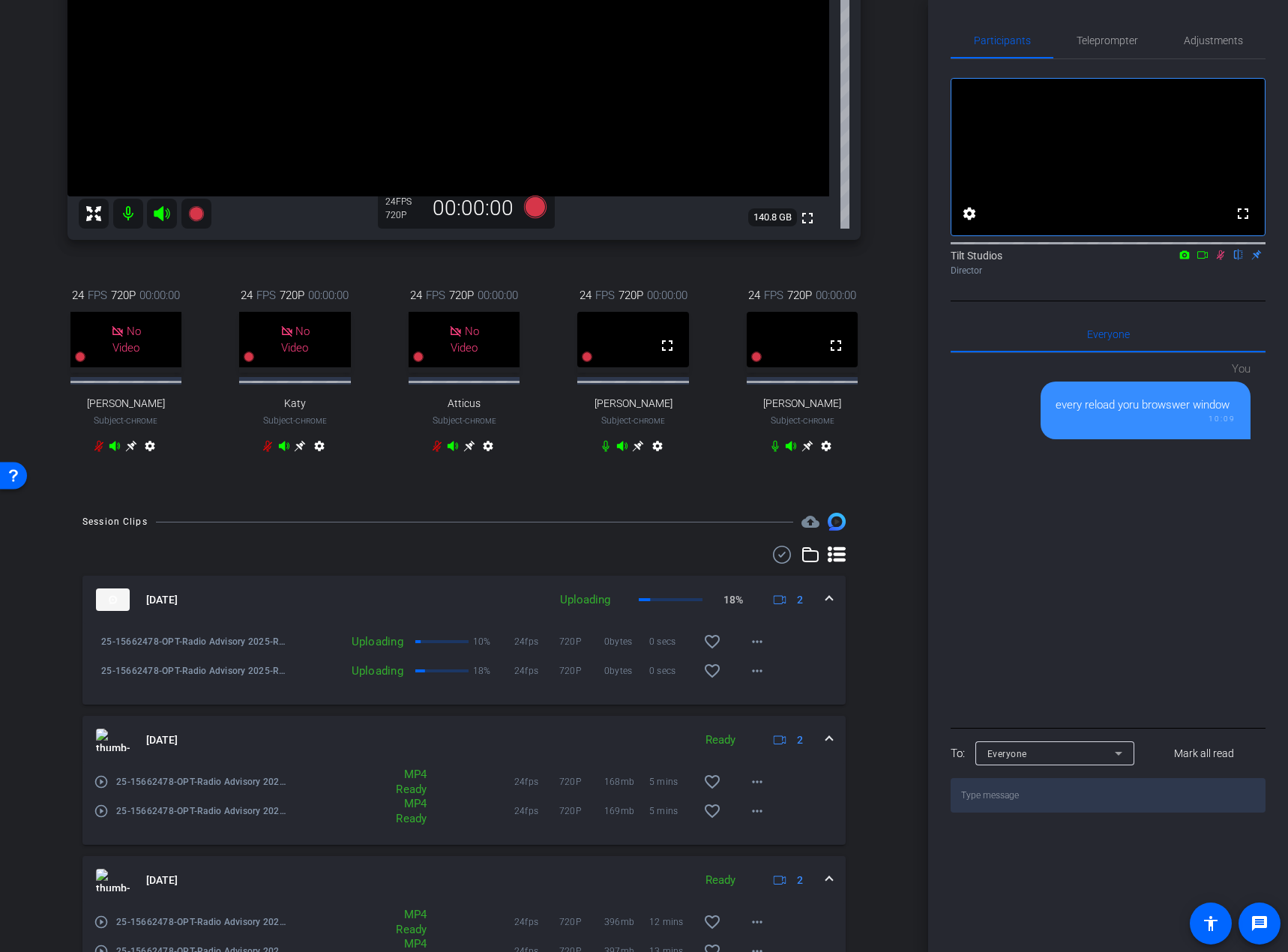
click at [1198, 260] on icon at bounding box center [1220, 254] width 12 height 11
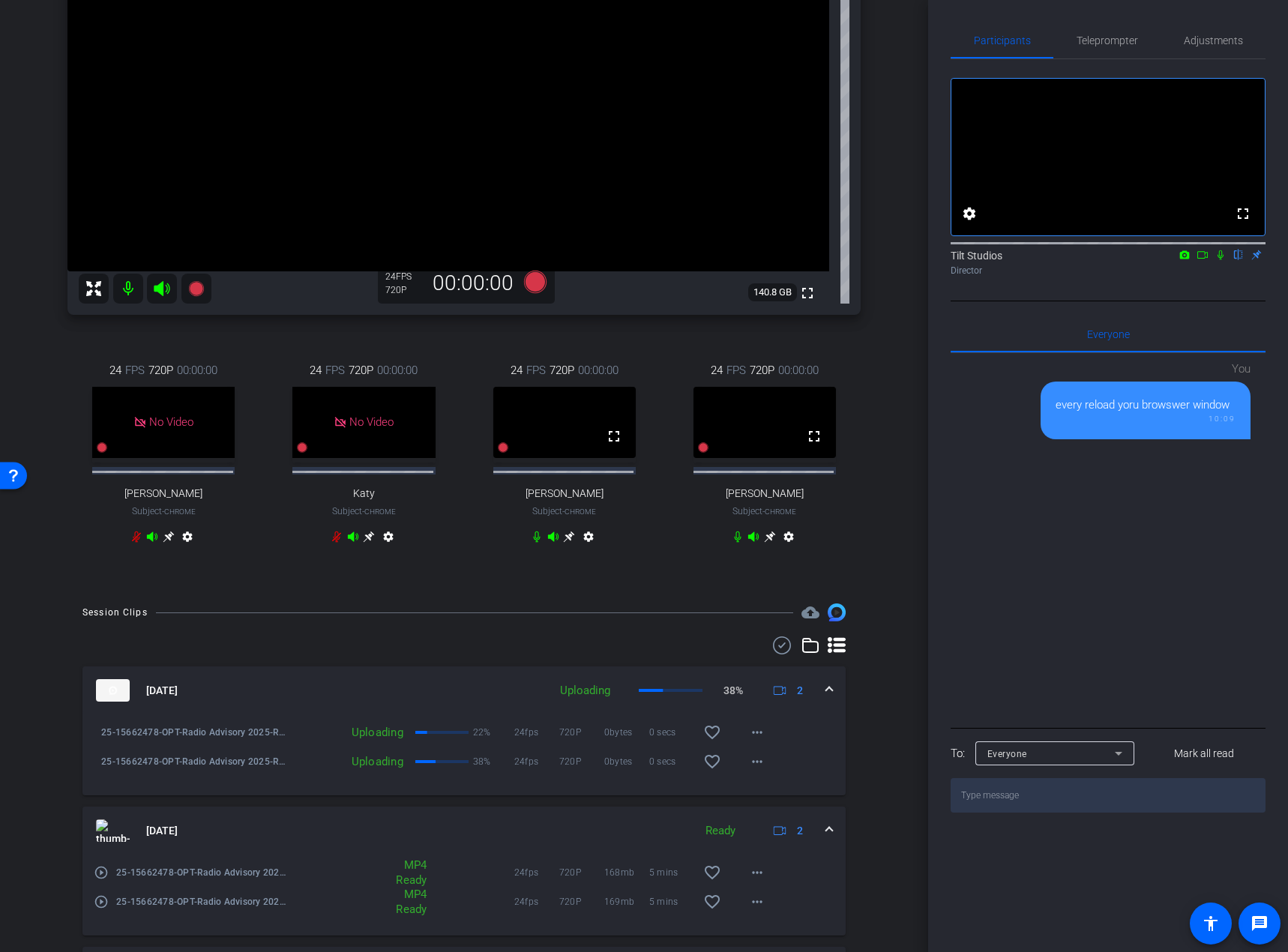
click at [1198, 260] on icon at bounding box center [1220, 254] width 12 height 11
click at [990, 334] on div "fullscreen settings Tilt Studios flip Director Everyone 0 You every reload yoru…" at bounding box center [1108, 436] width 315 height 753
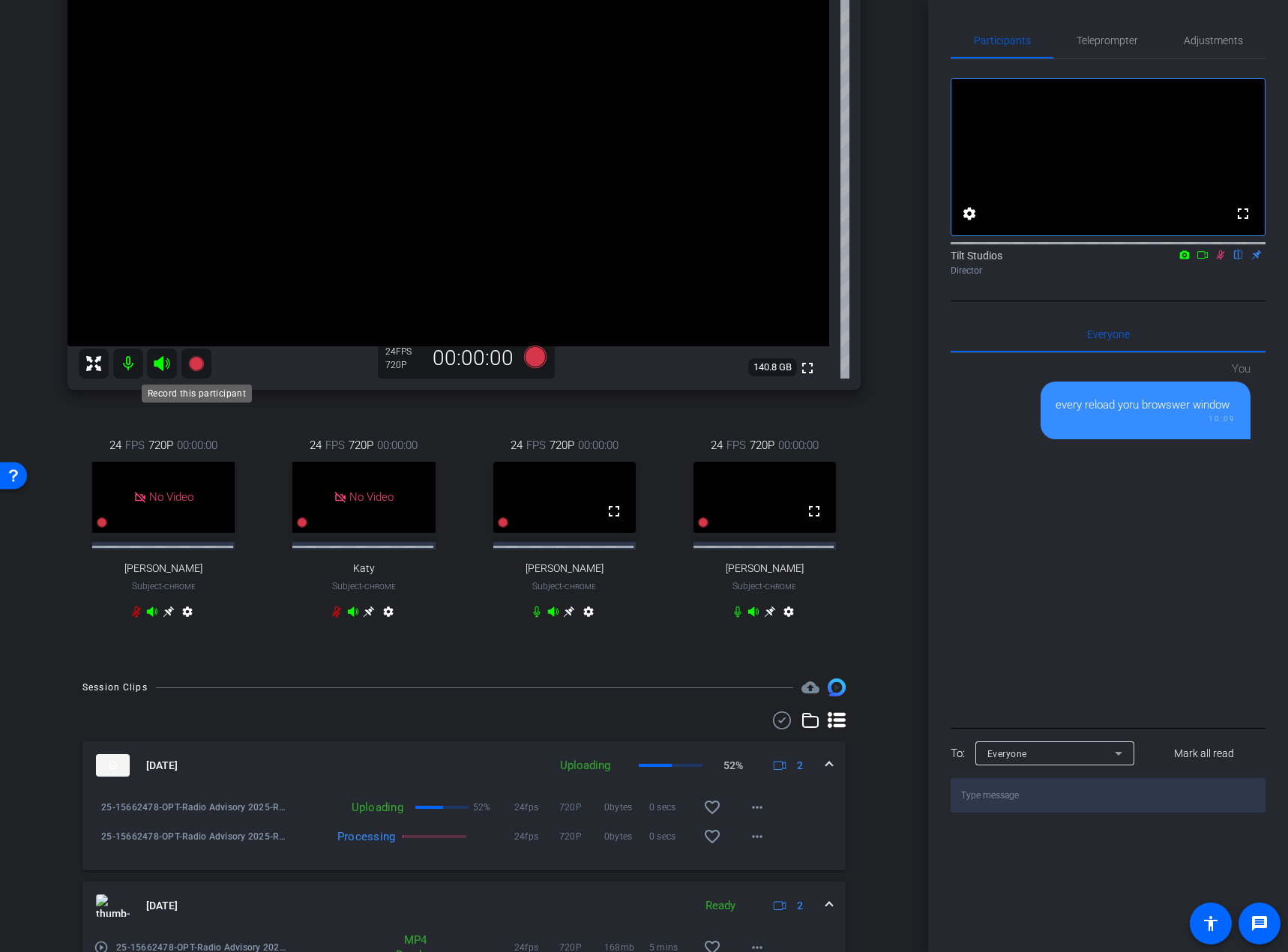
click at [200, 361] on icon at bounding box center [195, 363] width 15 height 15
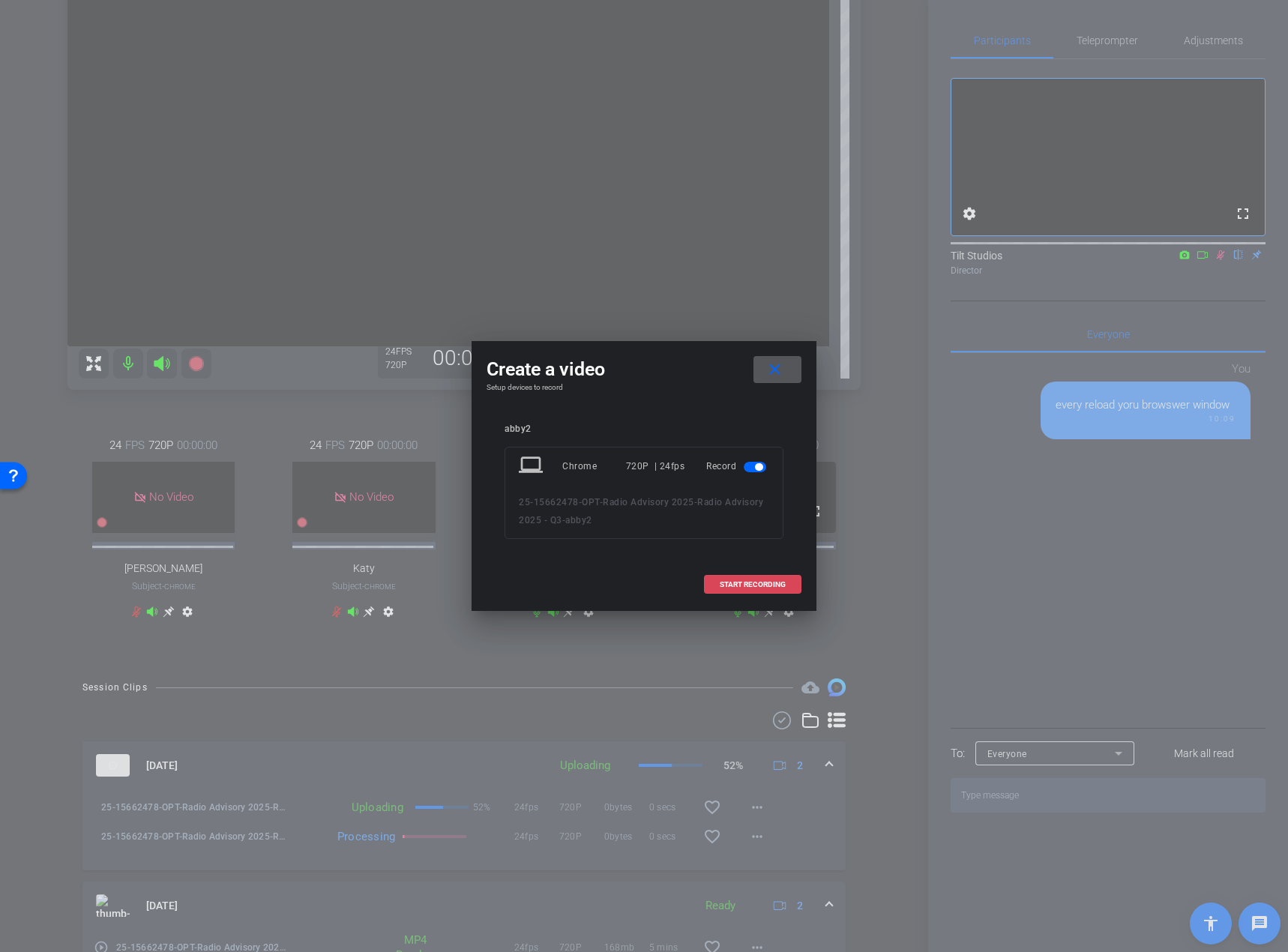
click at [737, 583] on span "START RECORDING" at bounding box center [752, 585] width 66 height 8
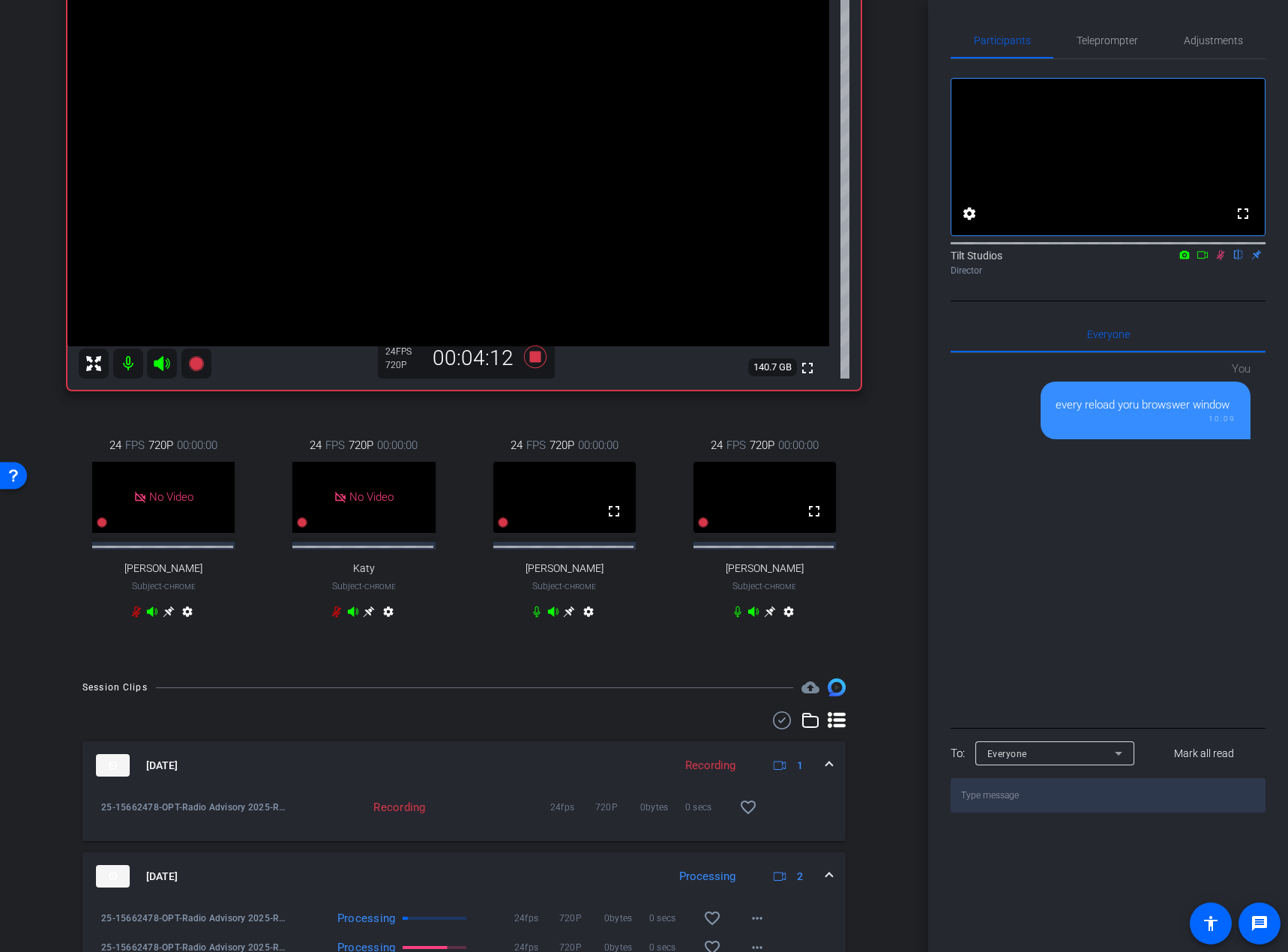
click at [1198, 260] on icon at bounding box center [1220, 254] width 12 height 11
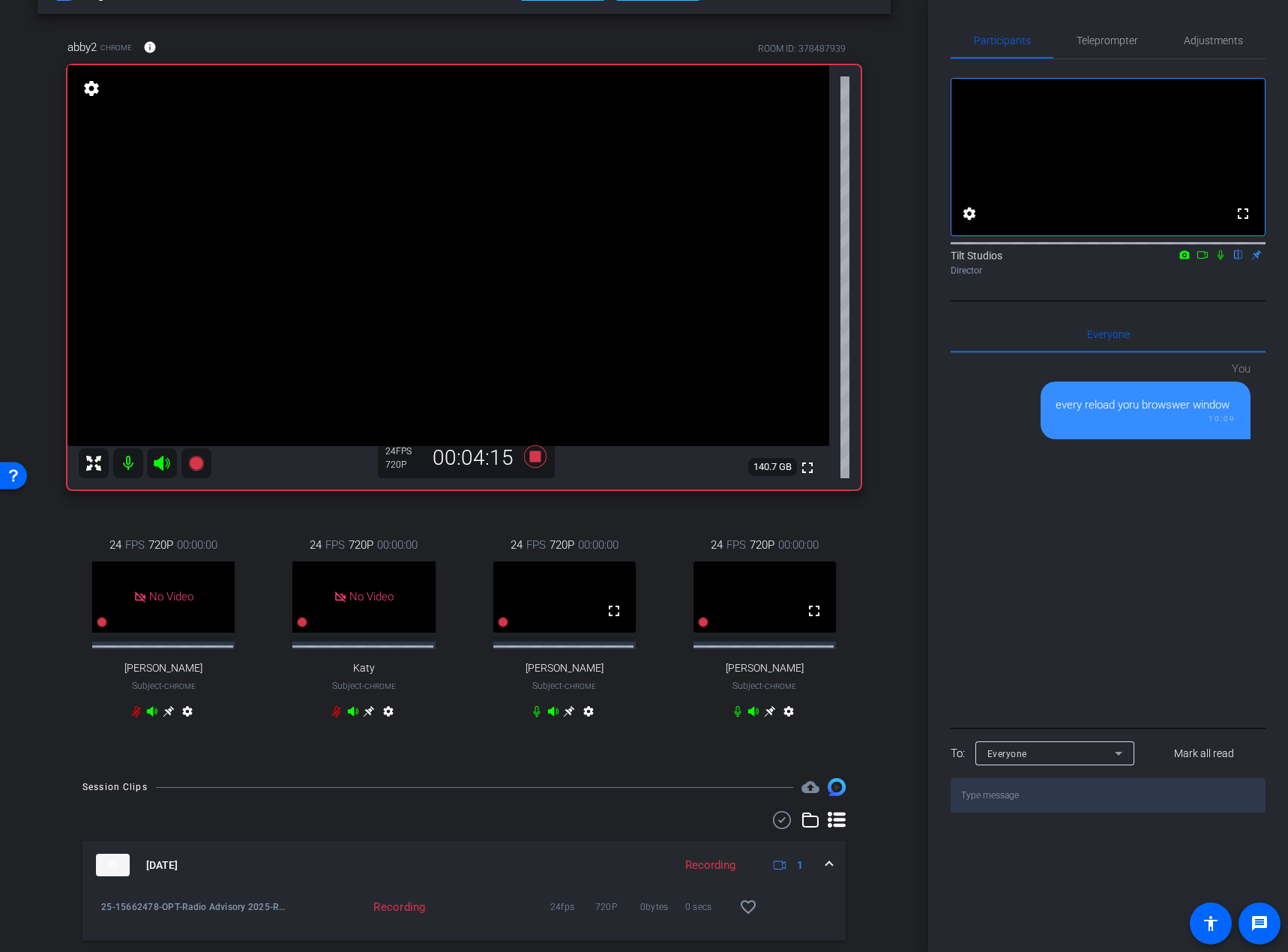
scroll to position [75, 0]
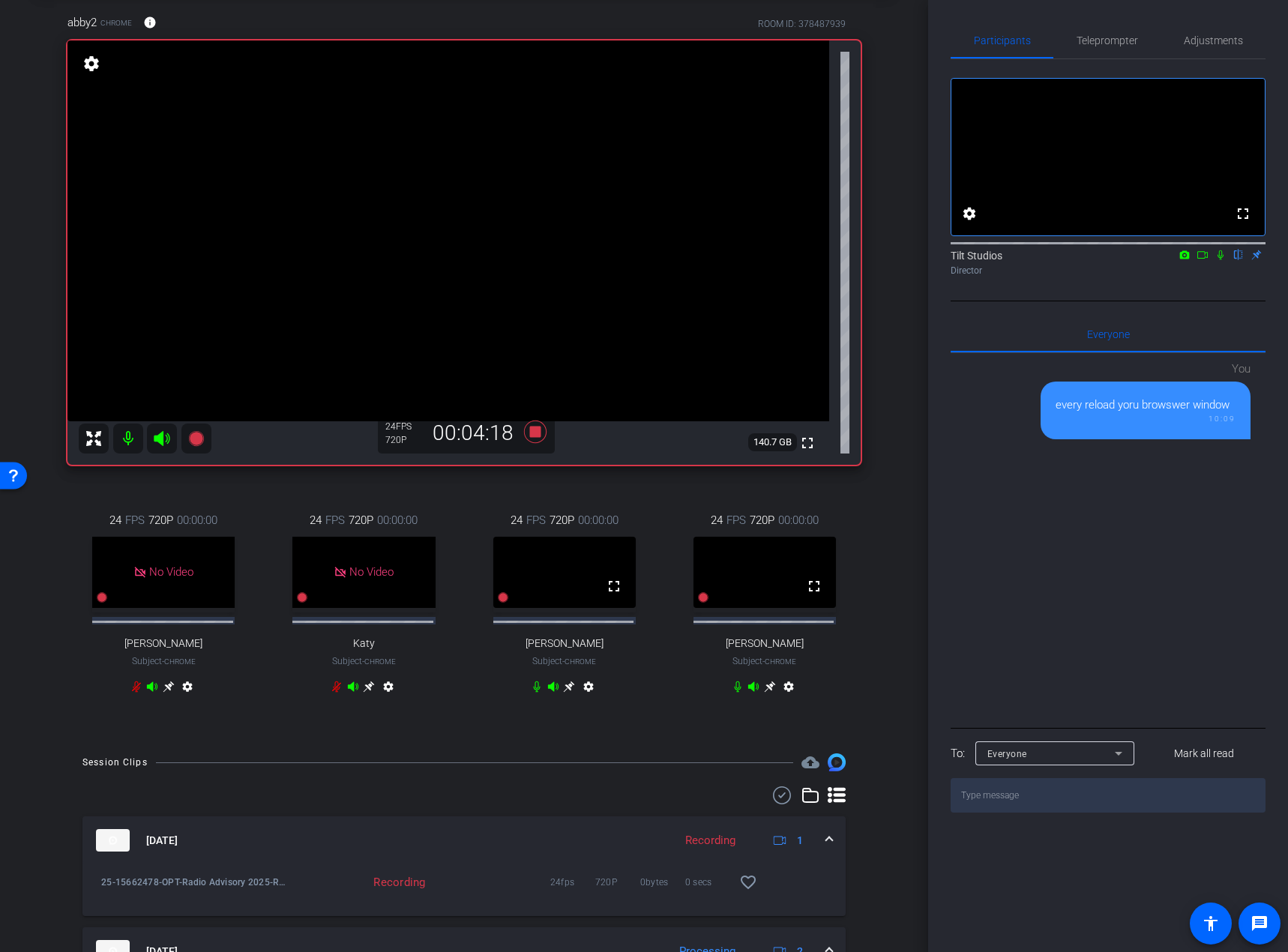
click at [505, 476] on div "abby2 Chrome info ROOM ID: 378487939 fullscreen settings 140.7 GB 24 FPS 720P 0…" at bounding box center [464, 364] width 853 height 749
click at [530, 431] on icon at bounding box center [535, 431] width 22 height 23
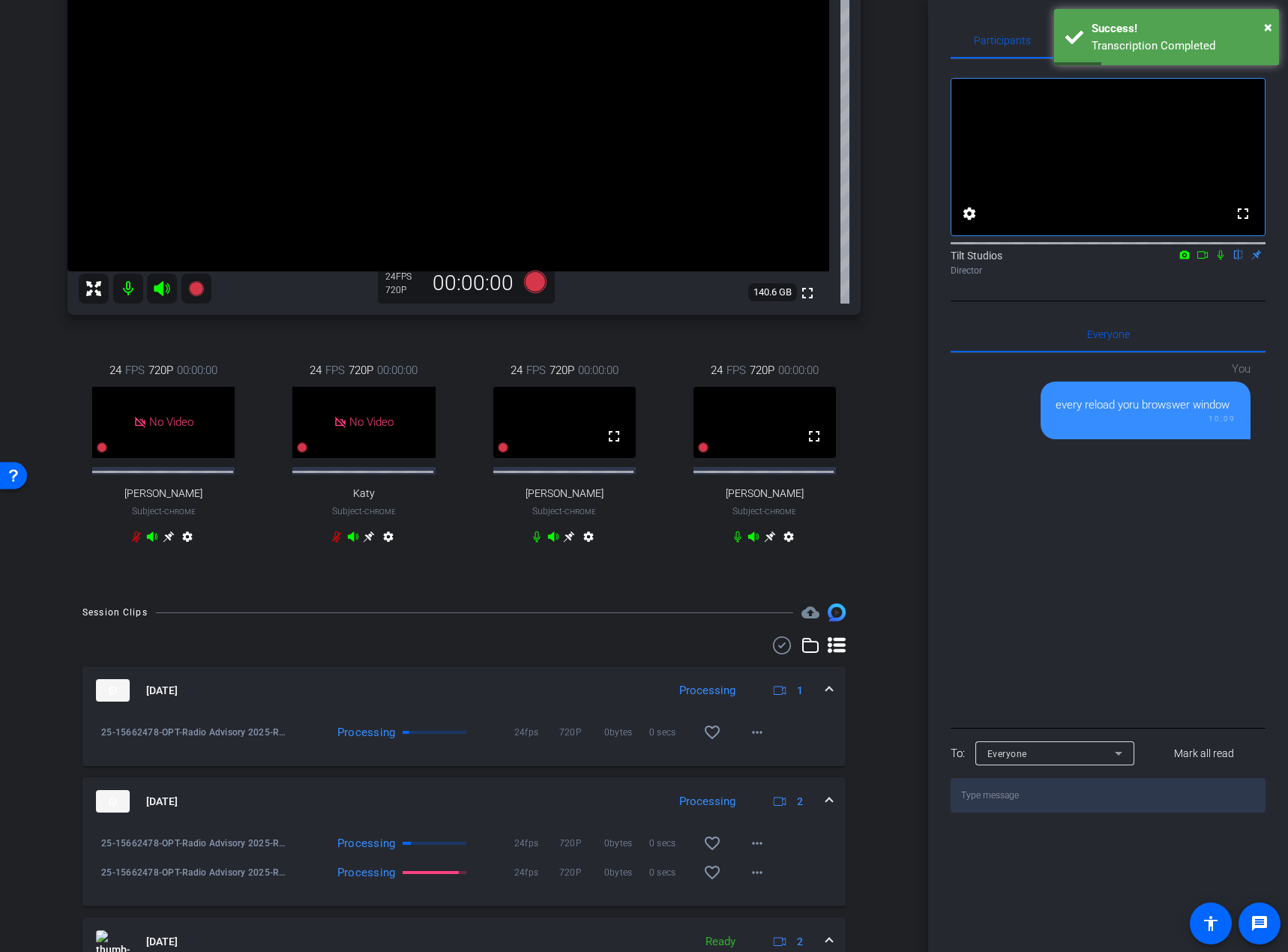
scroll to position [150, 0]
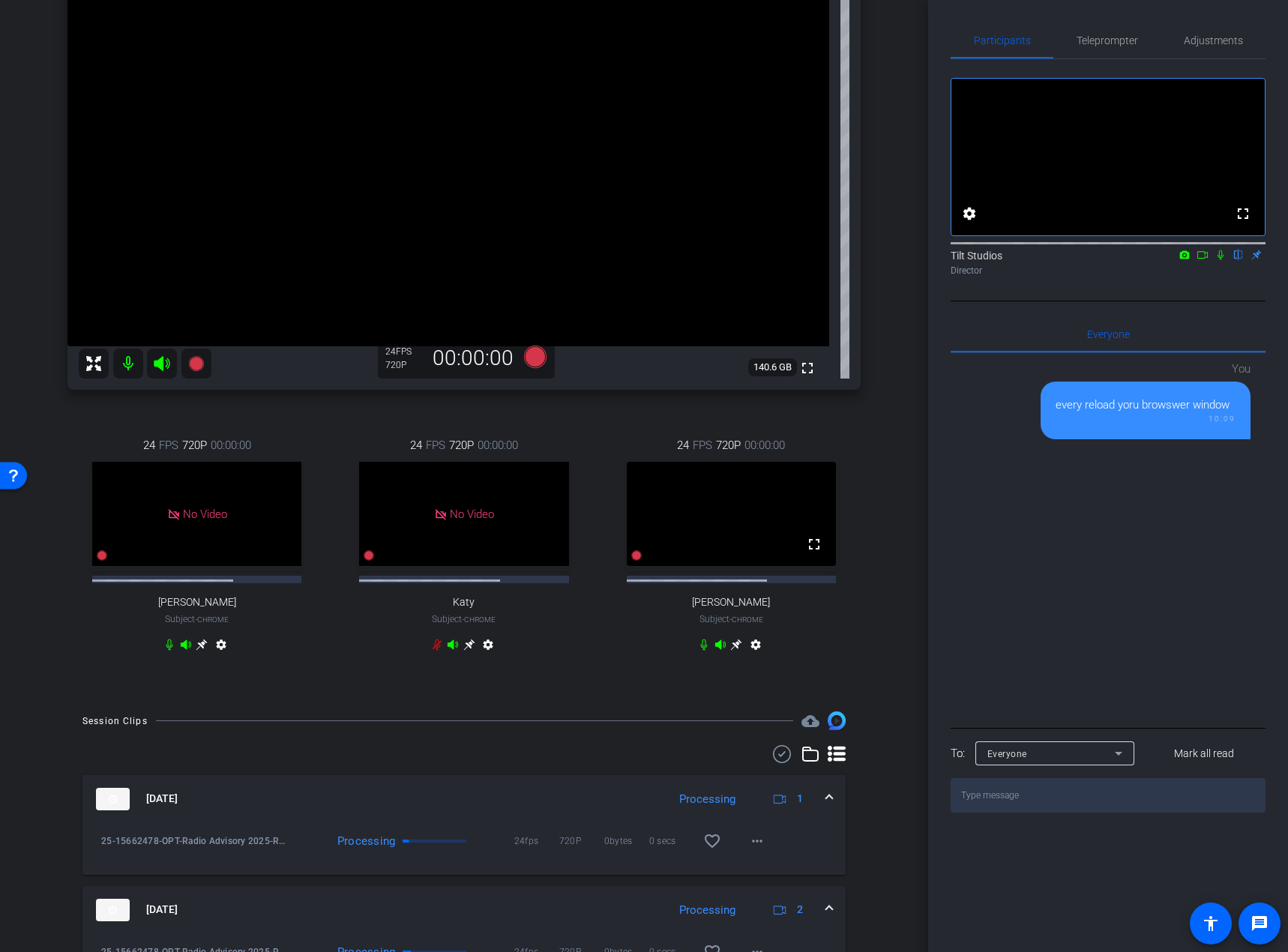
click at [885, 582] on div "arrow_back Radio Advisory 2025 - Q3 Back to project Send invite account_box gri…" at bounding box center [464, 326] width 928 height 952
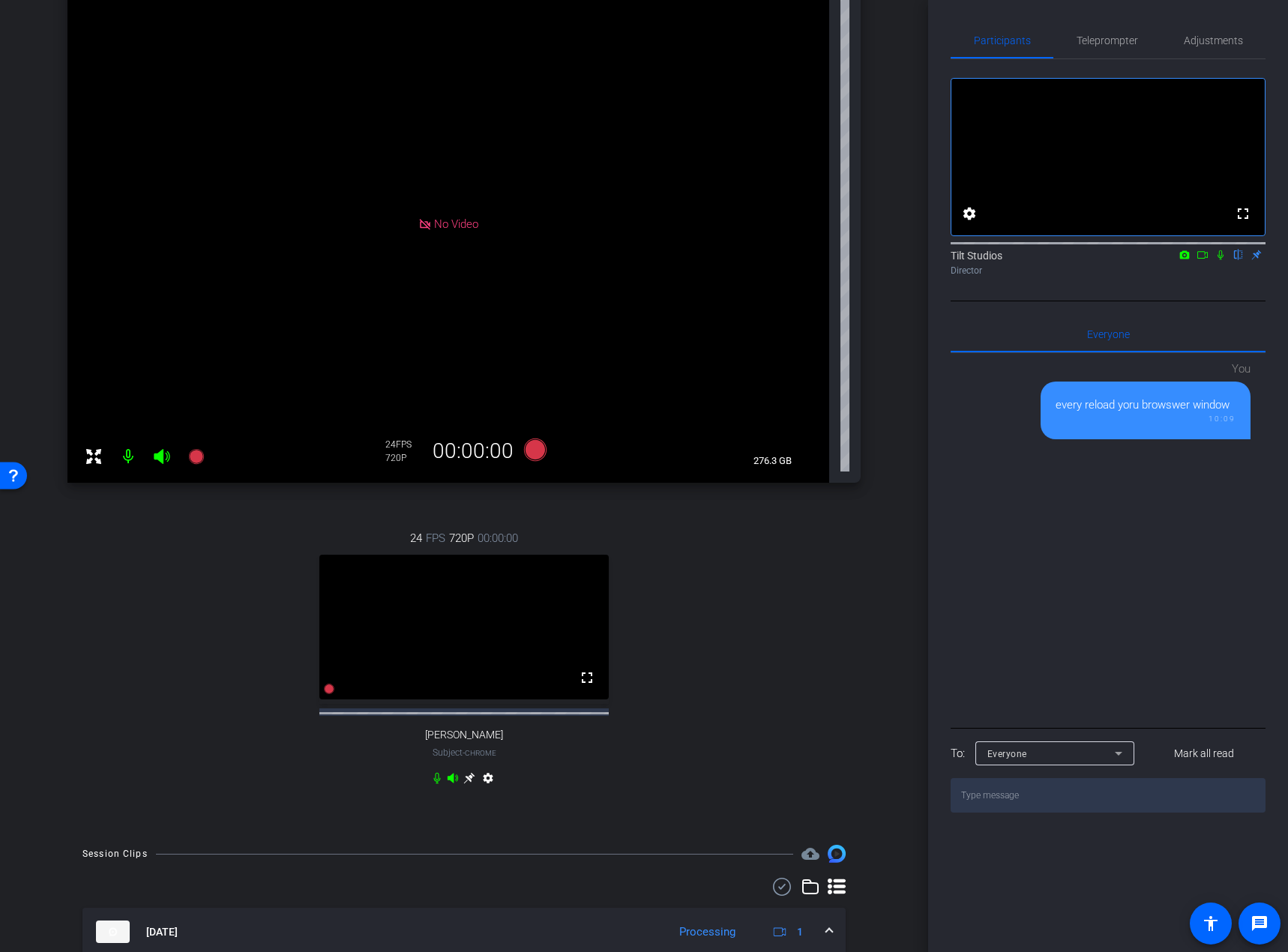
click at [1198, 260] on icon at bounding box center [1220, 254] width 12 height 11
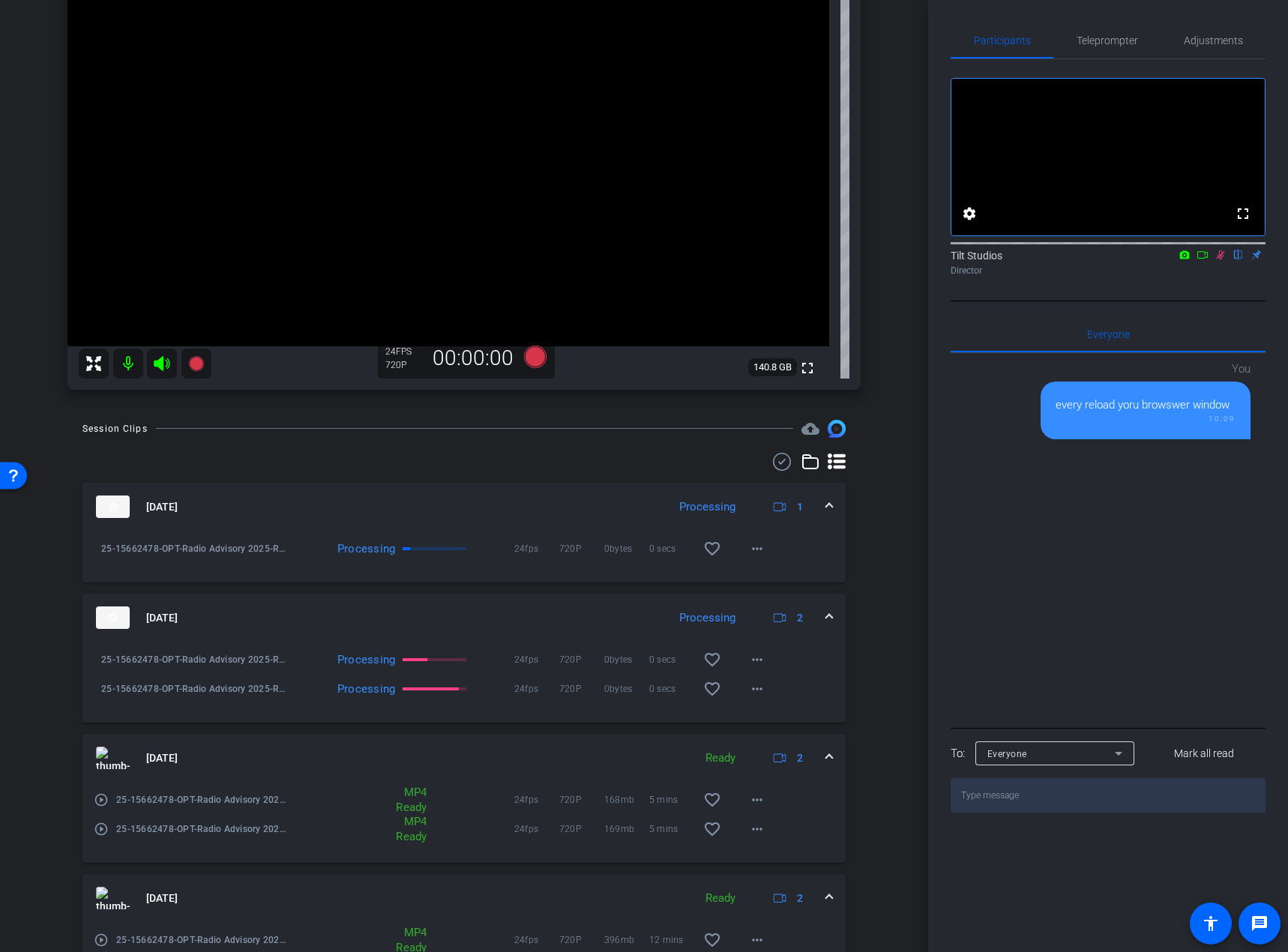
scroll to position [0, 0]
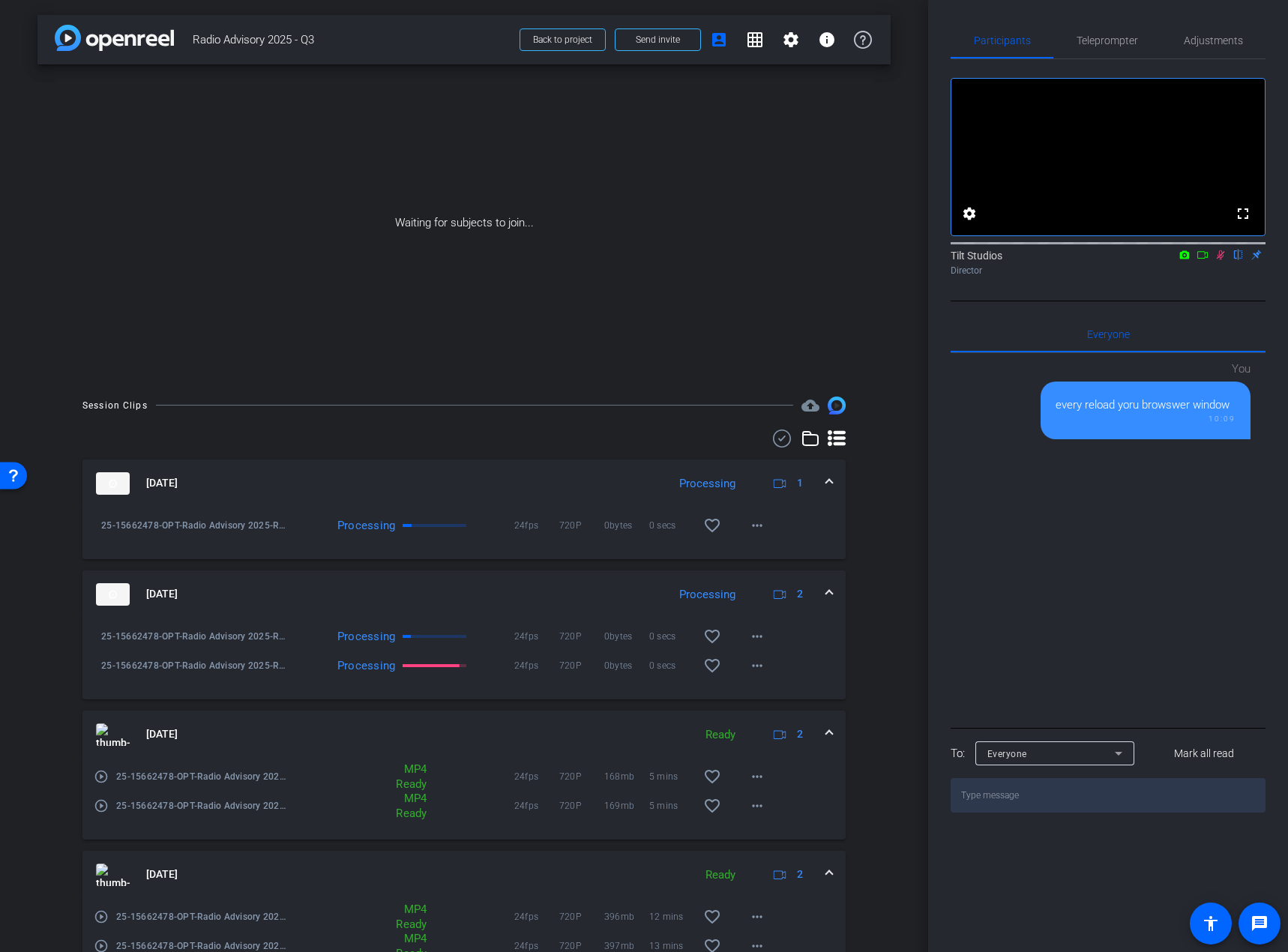
click at [1198, 260] on icon at bounding box center [1202, 254] width 12 height 11
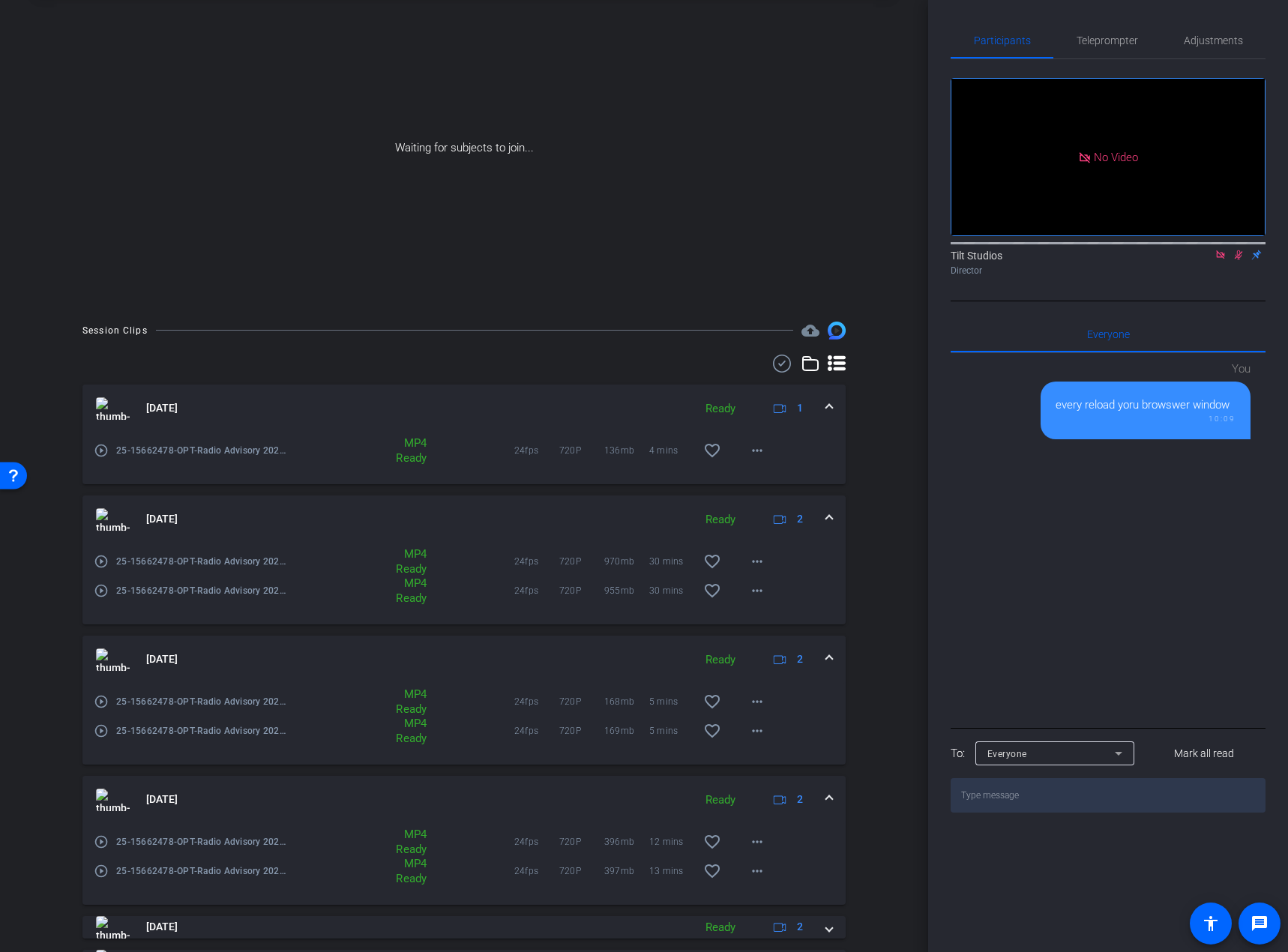
scroll to position [75, 0]
click at [1050, 583] on div "Participants Teleprompter Adjustments No Video Tilt Studios Director Everyone 0…" at bounding box center [1108, 476] width 360 height 952
